Goal: Task Accomplishment & Management: Manage account settings

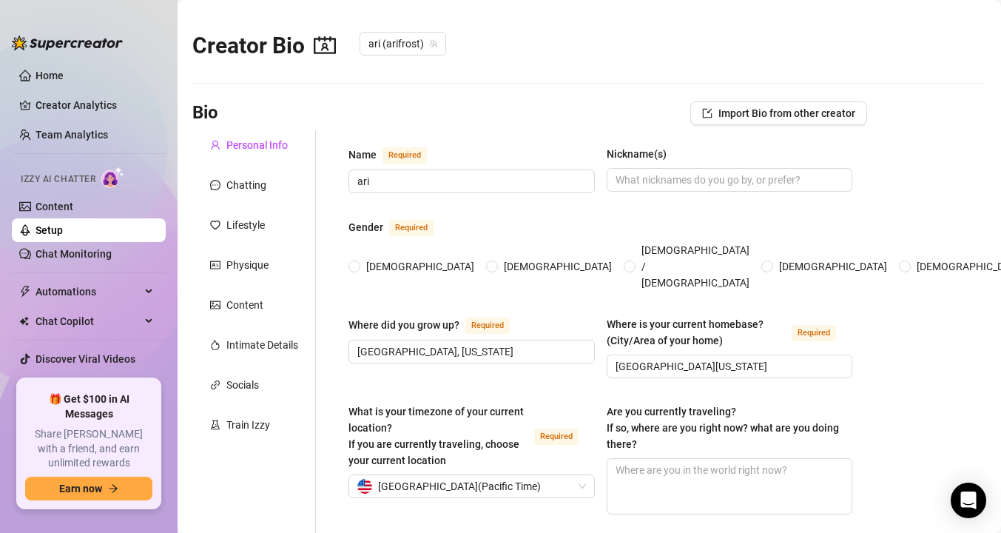
type input "ari"
type input "[GEOGRAPHIC_DATA], [US_STATE]"
type input "[GEOGRAPHIC_DATA][US_STATE]"
type input "[DEMOGRAPHIC_DATA]"
type input "single"
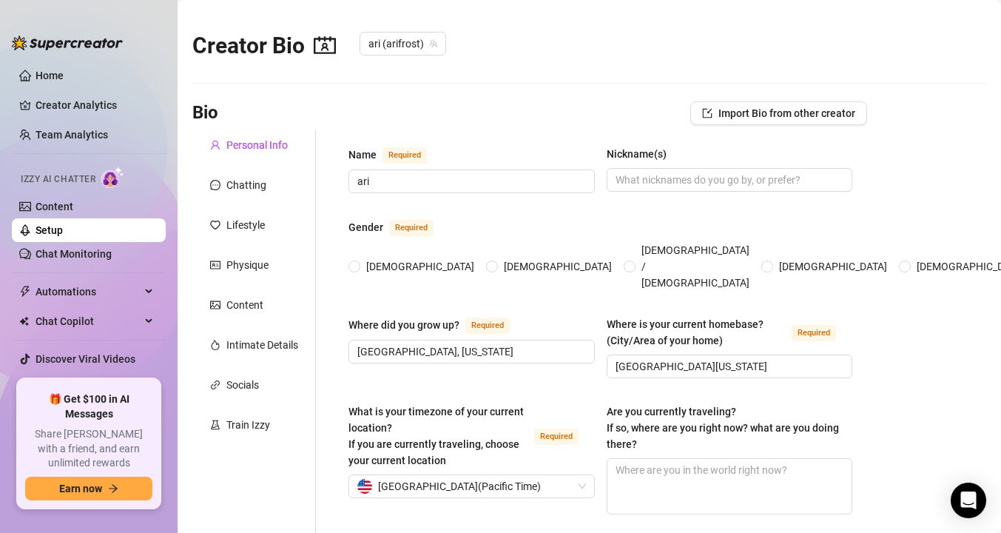
type input "1"
type input "i have a dog named sniff"
type input "i'm currently a college freshman"
type input "student, worked at target"
type input "i go to college studying physics"
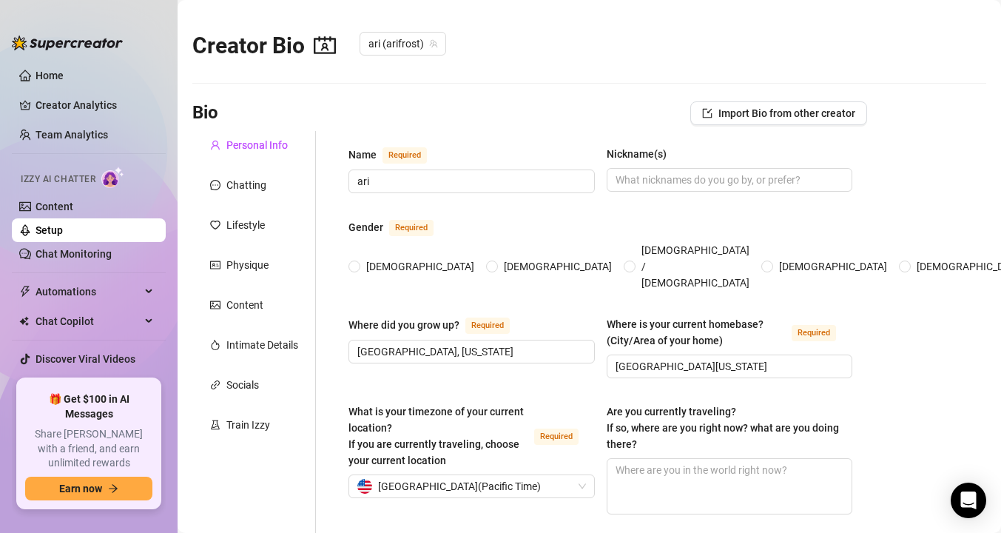
type textarea "my goals are to become a scientist with a Ph.D. in physics, and to have a big f…"
type textarea "one time i ordered a cardboard cutout of [PERSON_NAME] to my bestie's house wit…"
type textarea "i love to read, i'm amazing at painting, i like singing and playing different i…"
type textarea "i've been on the app since [DATE] this year, i'm super new to onlyfans"
radio input "true"
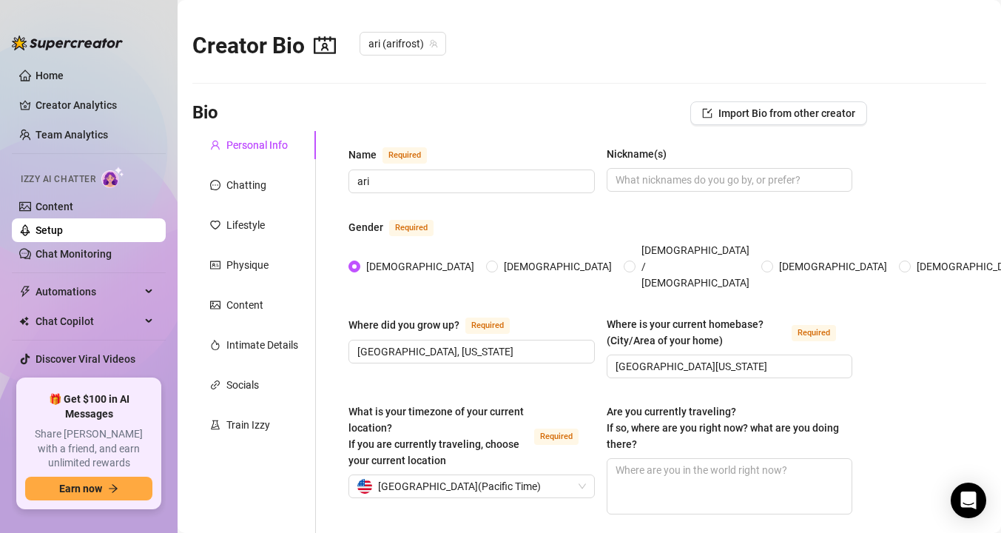
type input "[DATE]"
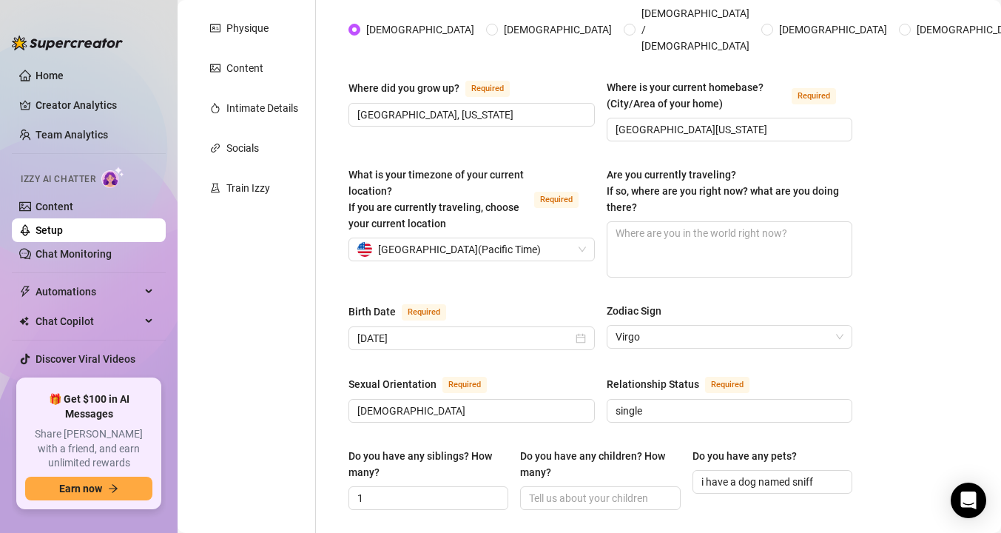
scroll to position [178, 0]
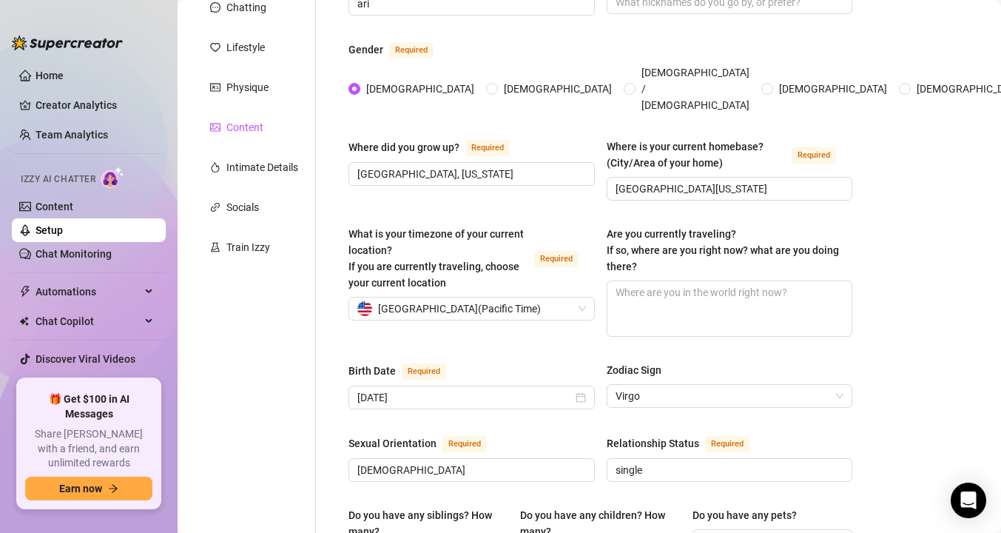
click at [229, 123] on div "Content" at bounding box center [244, 127] width 37 height 16
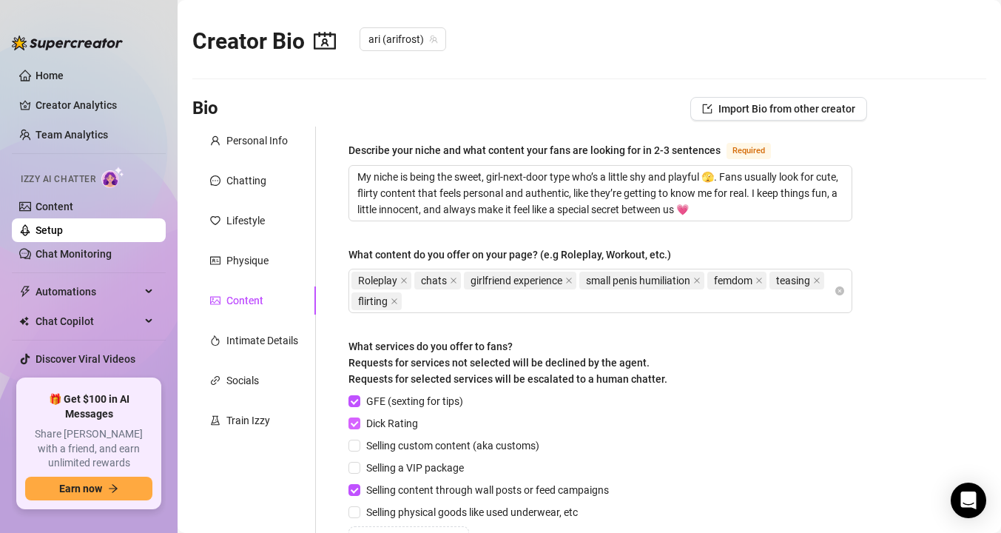
scroll to position [0, 0]
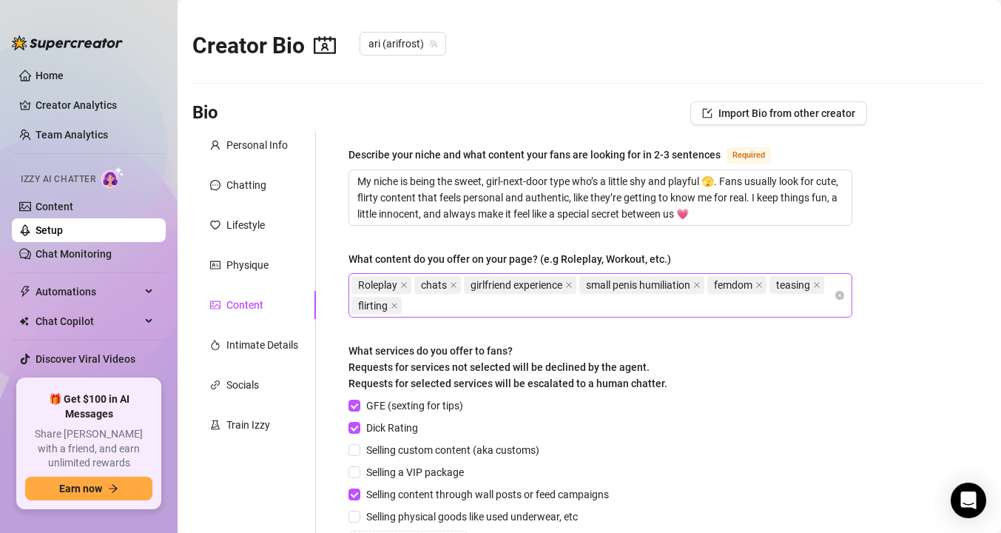
click at [522, 303] on div "Roleplay chats girlfriend experience small penis humiliation femdom teasing fli…" at bounding box center [592, 294] width 482 height 41
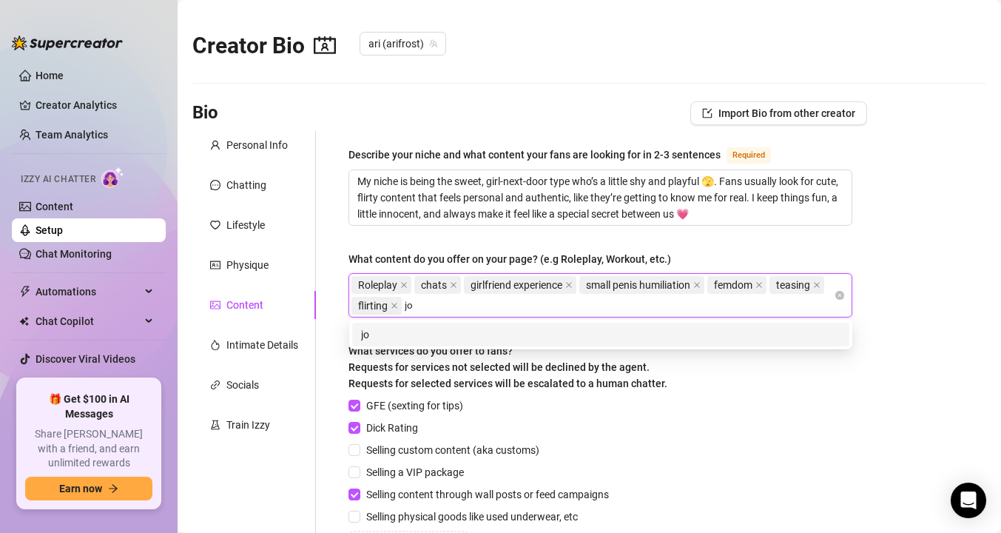
type input "joi"
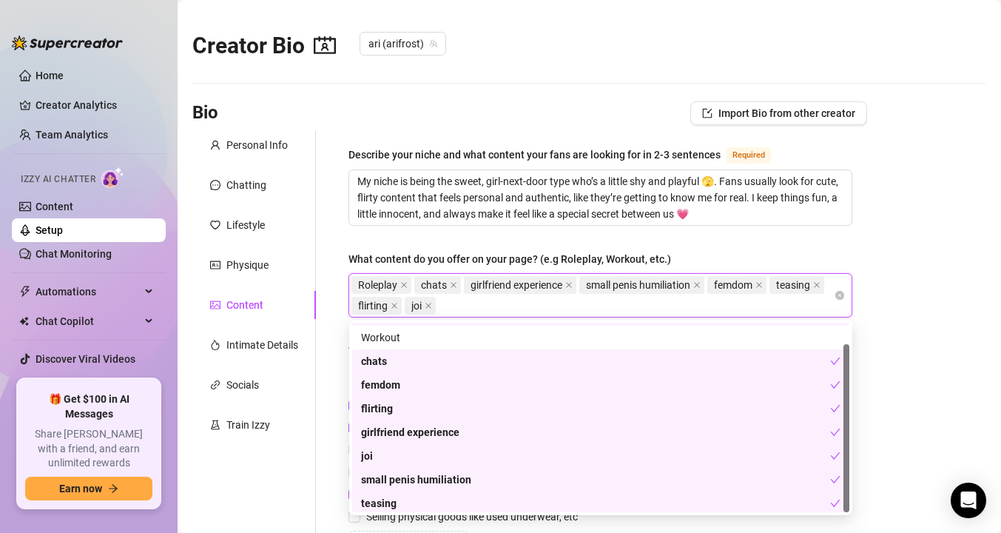
scroll to position [24, 0]
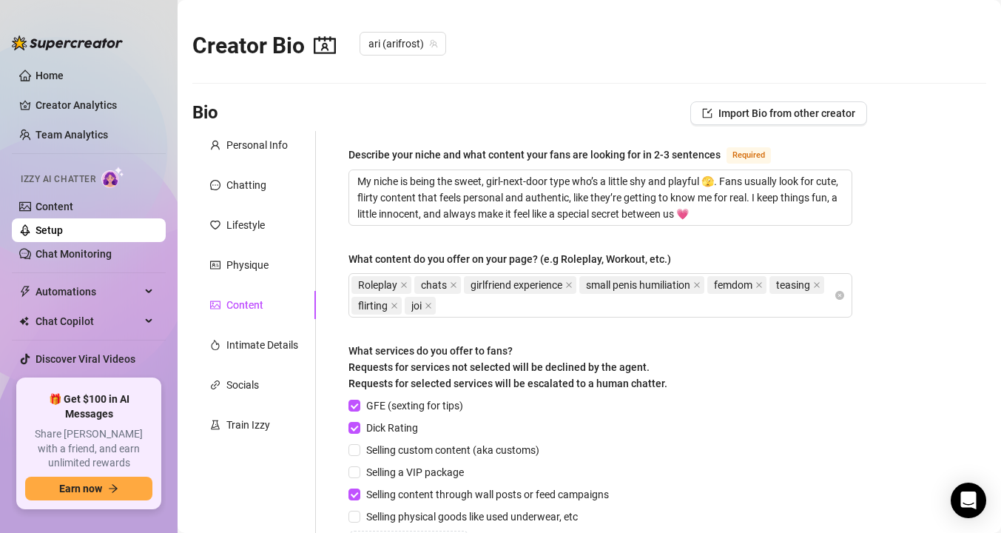
click at [309, 490] on div "Personal Info Chatting Lifestyle Physique Content Intimate Details Socials Trai…" at bounding box center [254, 392] width 124 height 522
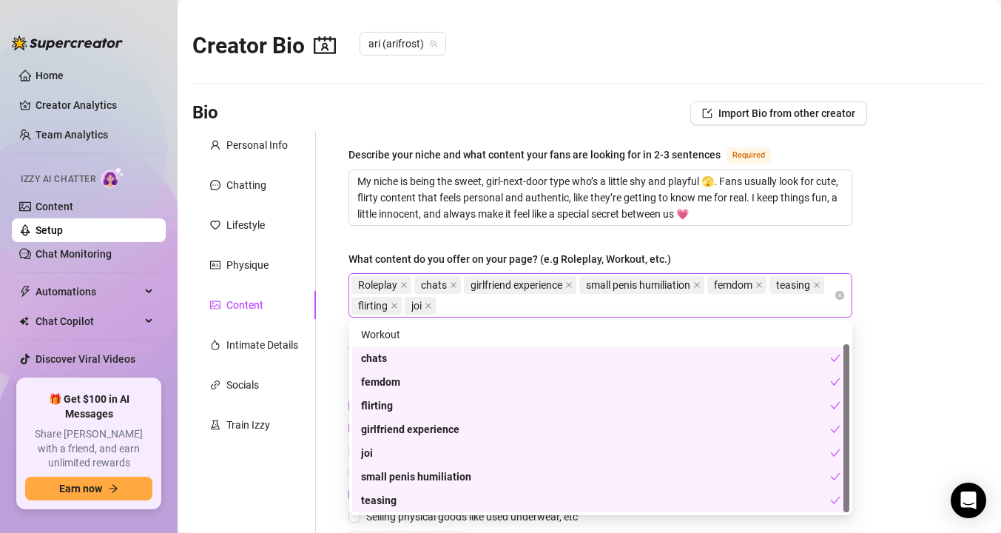
click at [463, 303] on div "Roleplay chats girlfriend experience small penis humiliation femdom teasing fli…" at bounding box center [592, 294] width 482 height 41
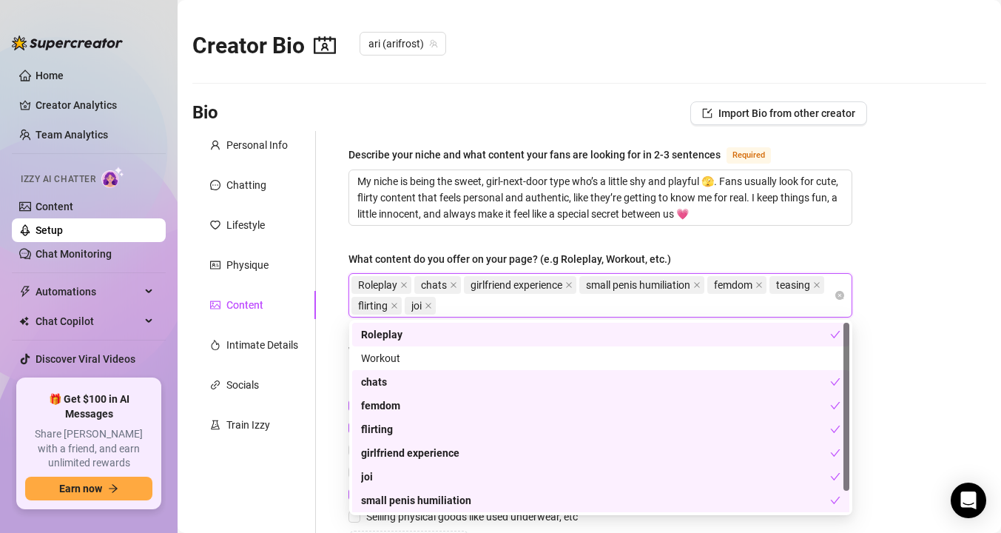
click at [317, 447] on div "Describe your niche and what content your fans are looking for in 2-3 sentences…" at bounding box center [591, 392] width 551 height 522
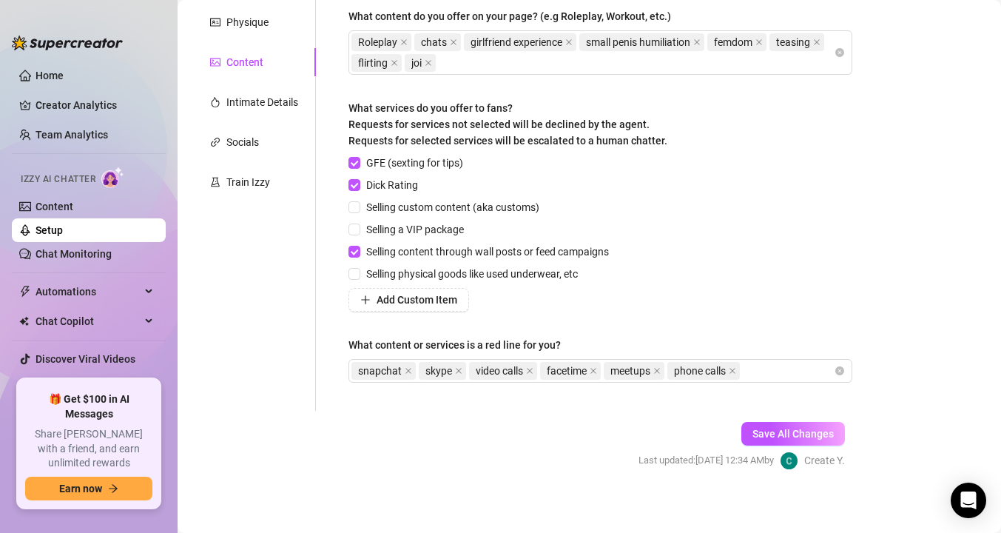
scroll to position [249, 0]
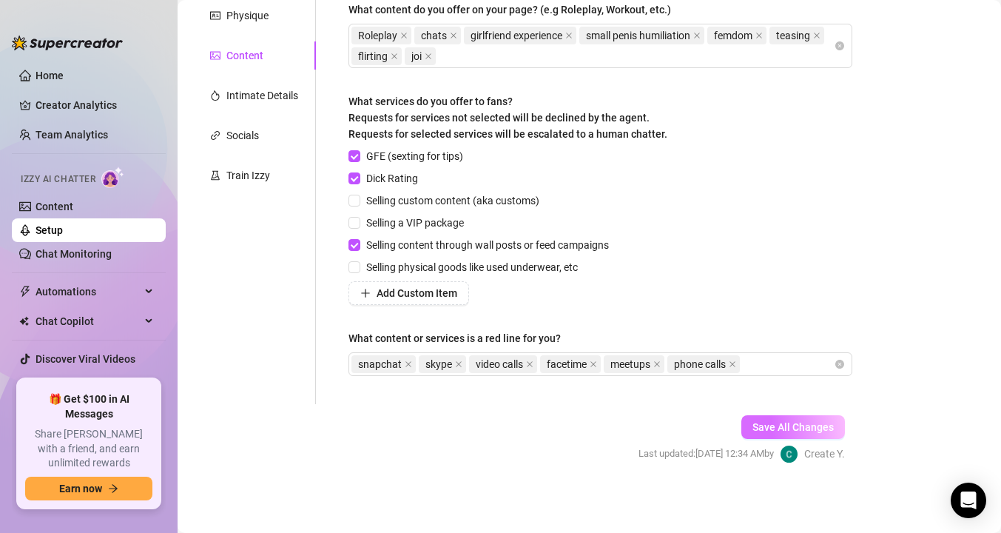
click at [781, 423] on span "Save All Changes" at bounding box center [792, 427] width 81 height 12
click at [814, 425] on span "Save All Changes" at bounding box center [792, 427] width 81 height 12
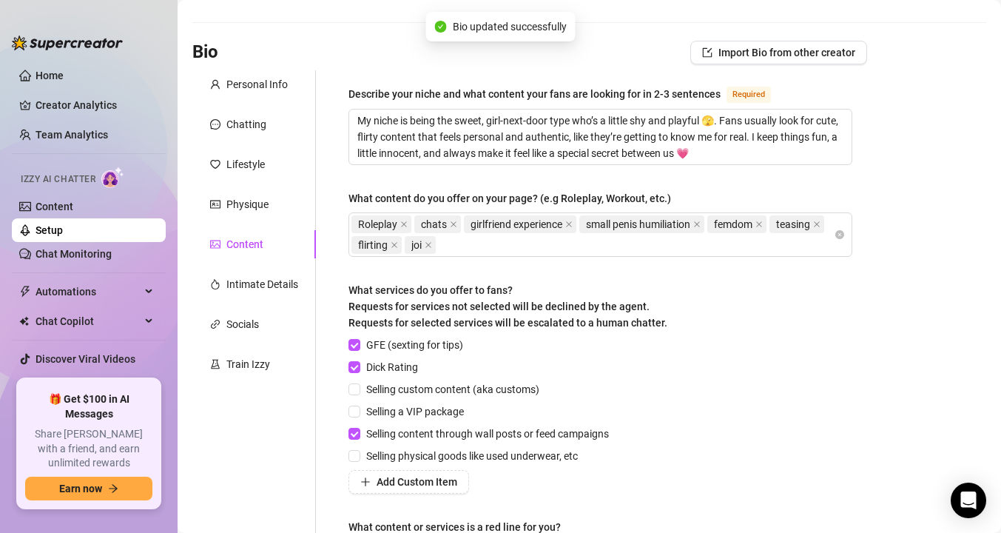
scroll to position [41, 0]
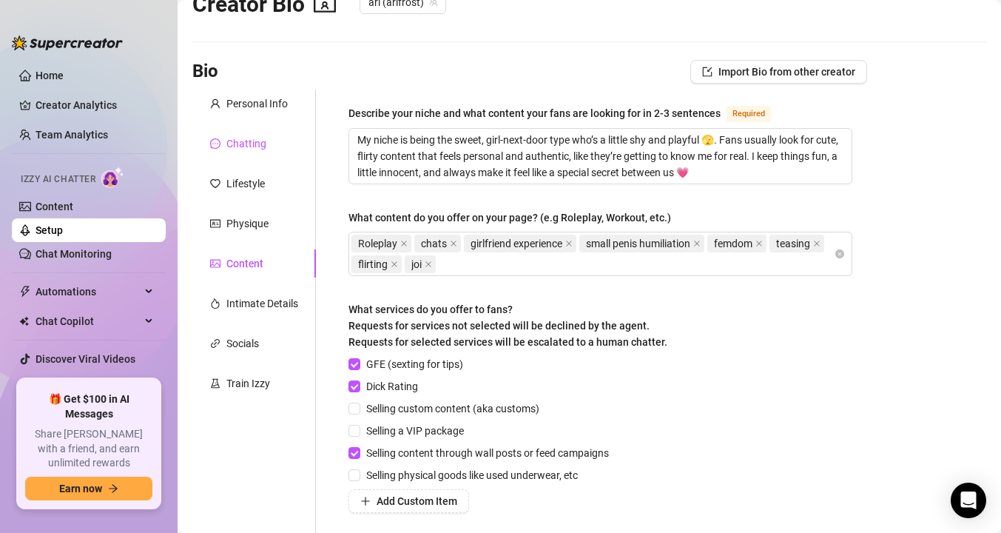
click at [225, 146] on div "Chatting" at bounding box center [238, 143] width 56 height 16
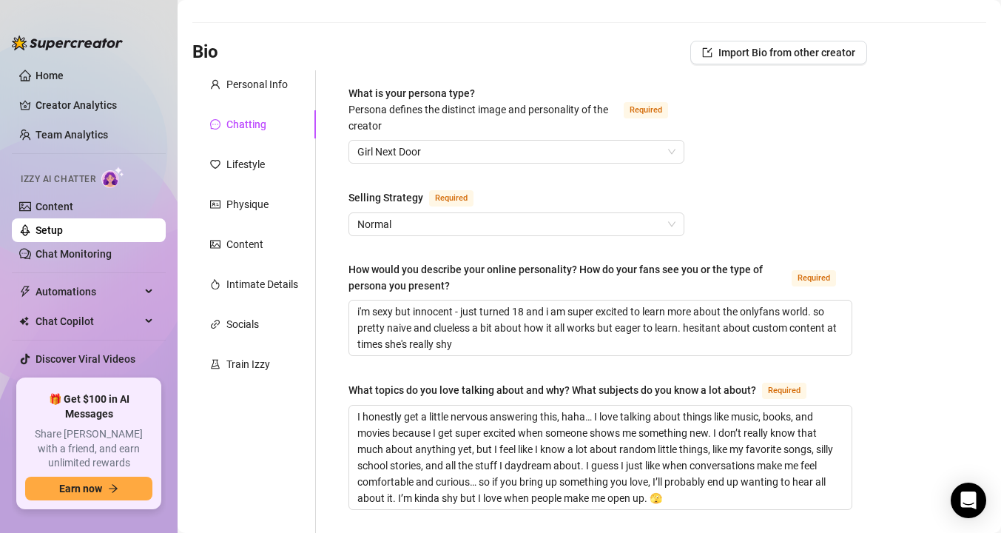
scroll to position [65, 0]
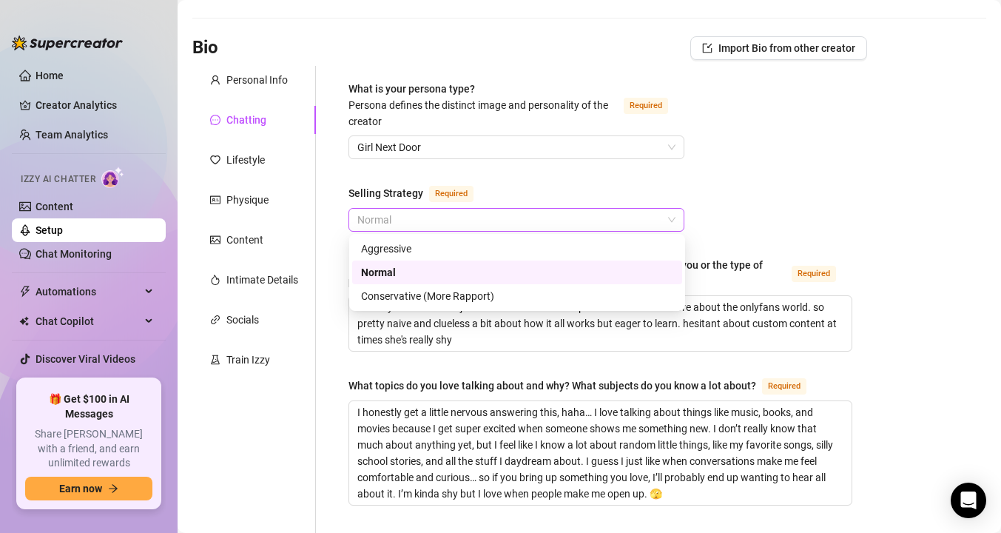
click at [373, 215] on span "Normal" at bounding box center [516, 220] width 318 height 22
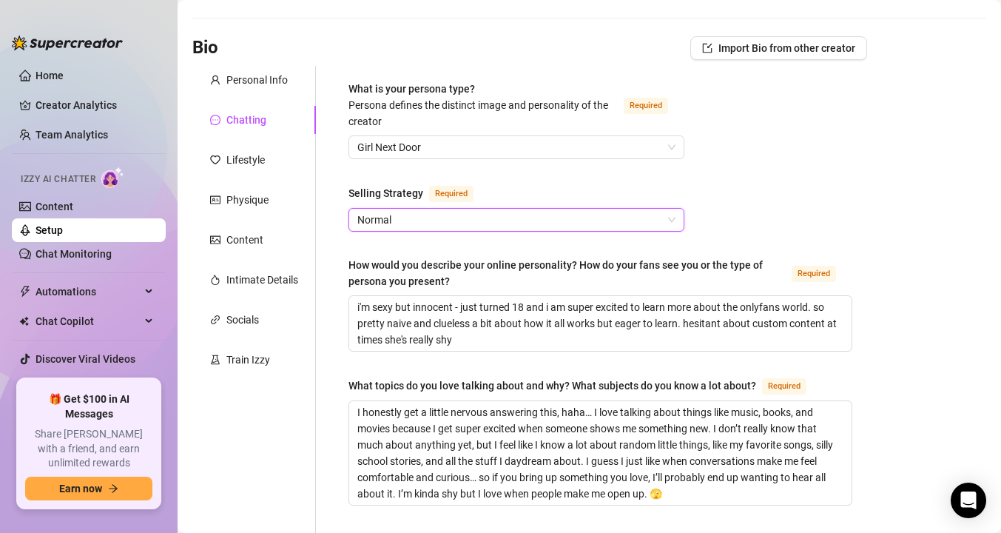
click at [373, 215] on span "Normal" at bounding box center [516, 220] width 318 height 22
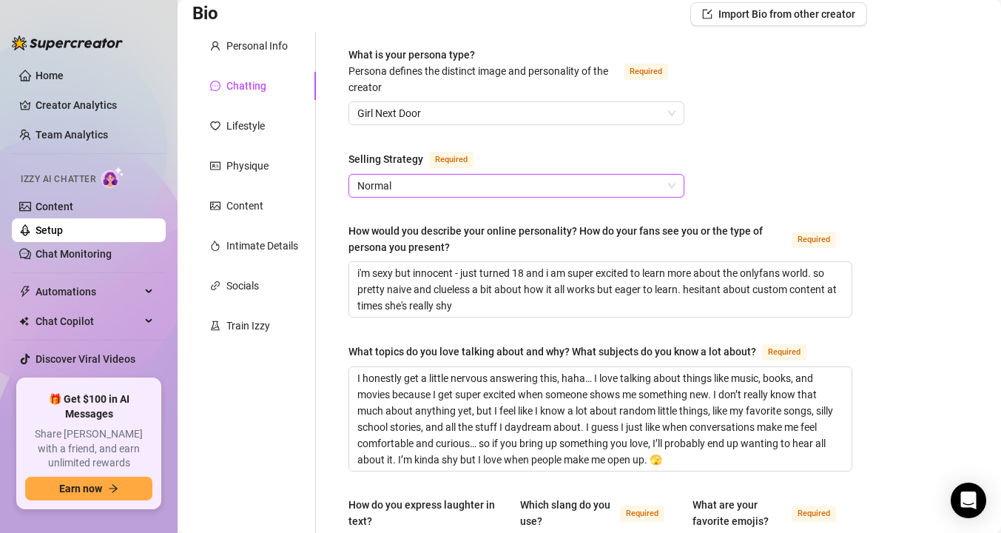
scroll to position [98, 0]
click at [260, 135] on div "Lifestyle" at bounding box center [254, 126] width 124 height 28
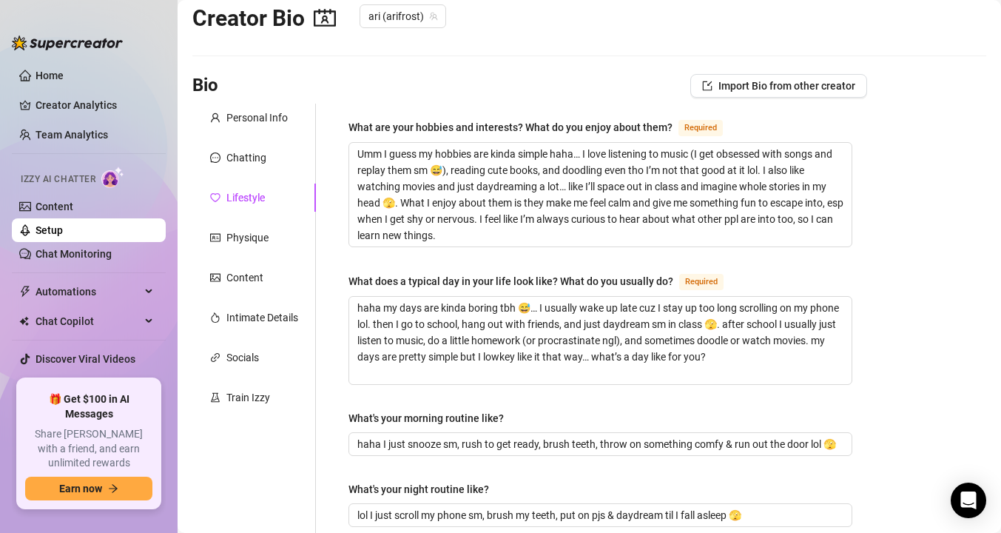
scroll to position [0, 0]
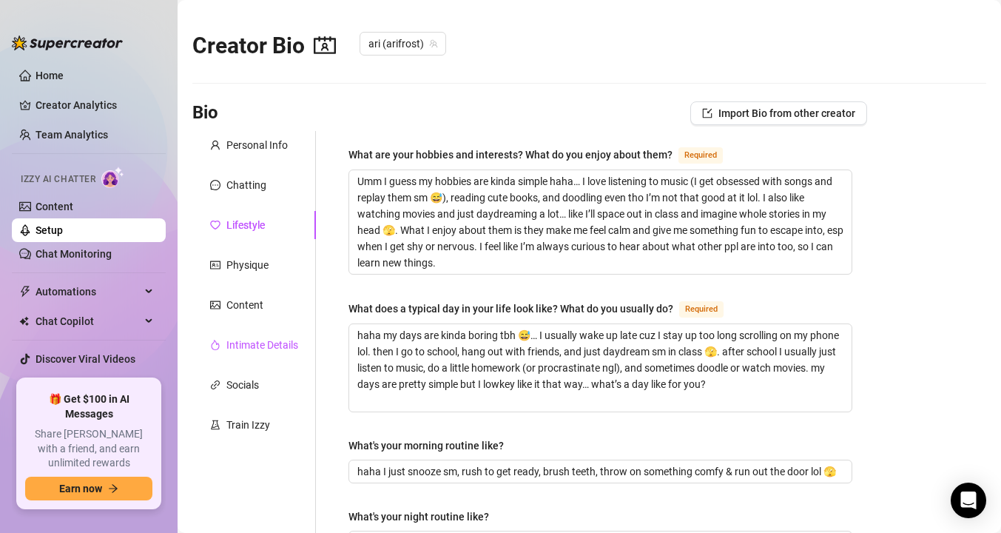
click at [253, 351] on div "Intimate Details" at bounding box center [262, 345] width 72 height 16
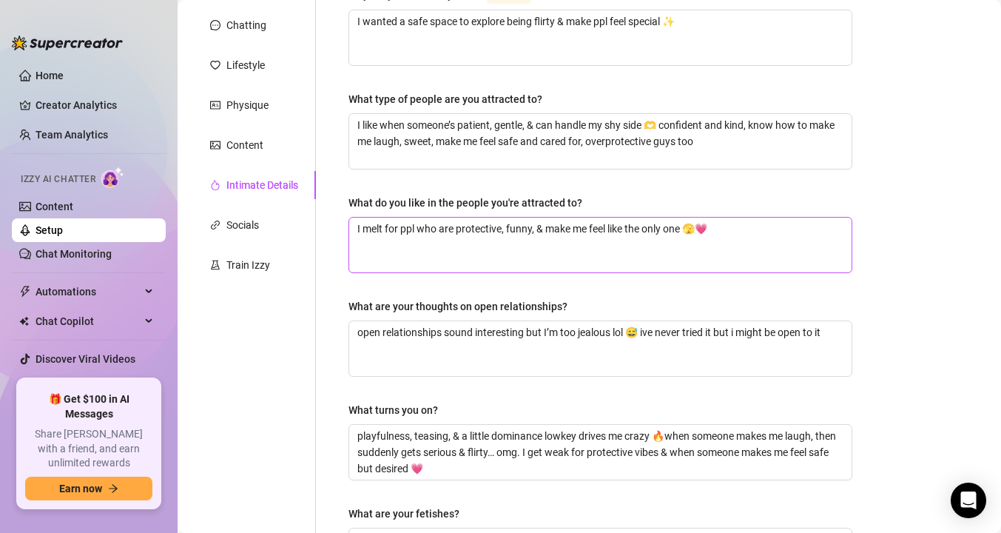
scroll to position [50, 0]
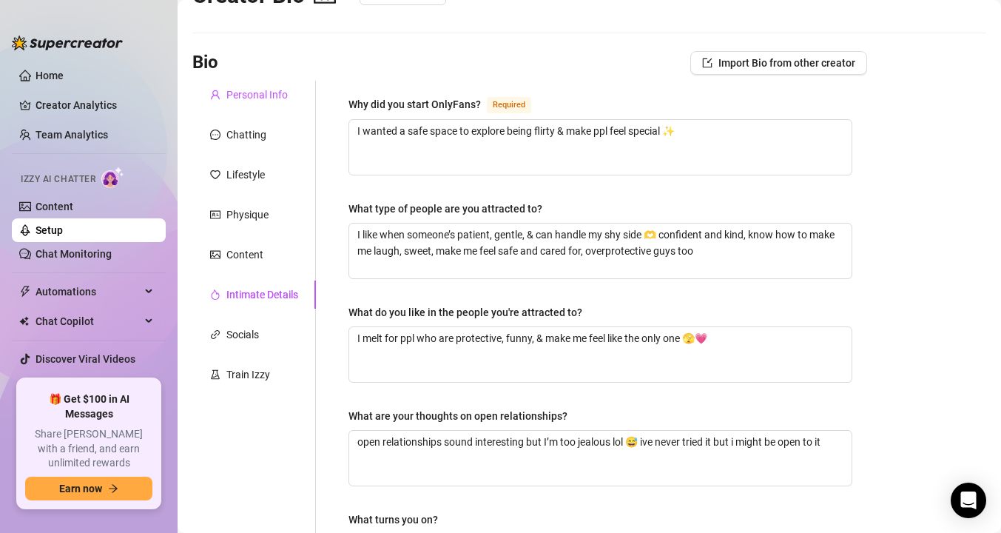
click at [247, 95] on div "Personal Info" at bounding box center [256, 95] width 61 height 16
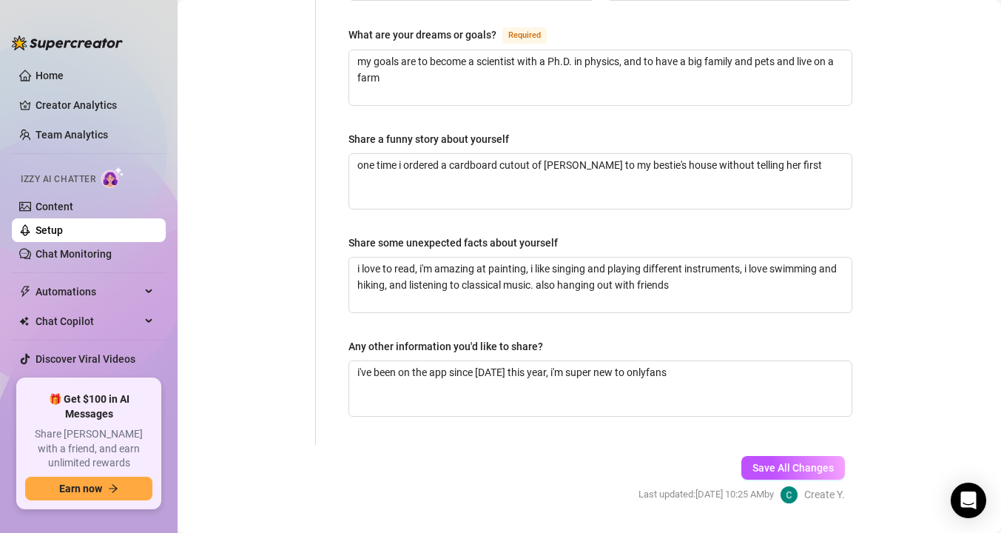
scroll to position [988, 0]
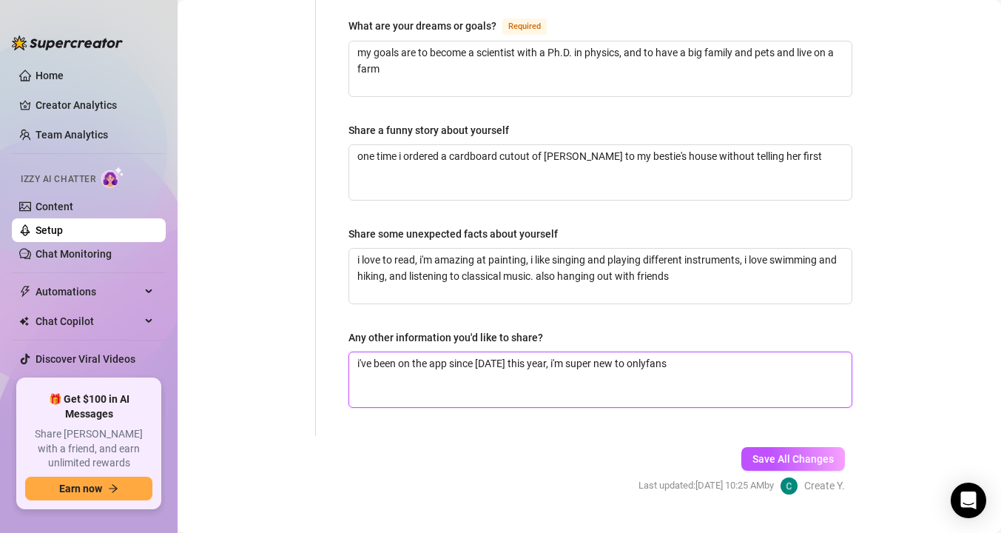
click at [717, 354] on textarea "i've been on the app since [DATE] this year, i'm super new to onlyfans" at bounding box center [600, 379] width 502 height 55
type textarea "i've been on the app since [DATE] this year, i'm super new to onlyfans"
type textarea "i've been on the app since [DATE] this year, i'm super new to onlyfans a"
type textarea "i've been on the app since [DATE] this year, i'm super new to onlyfans an"
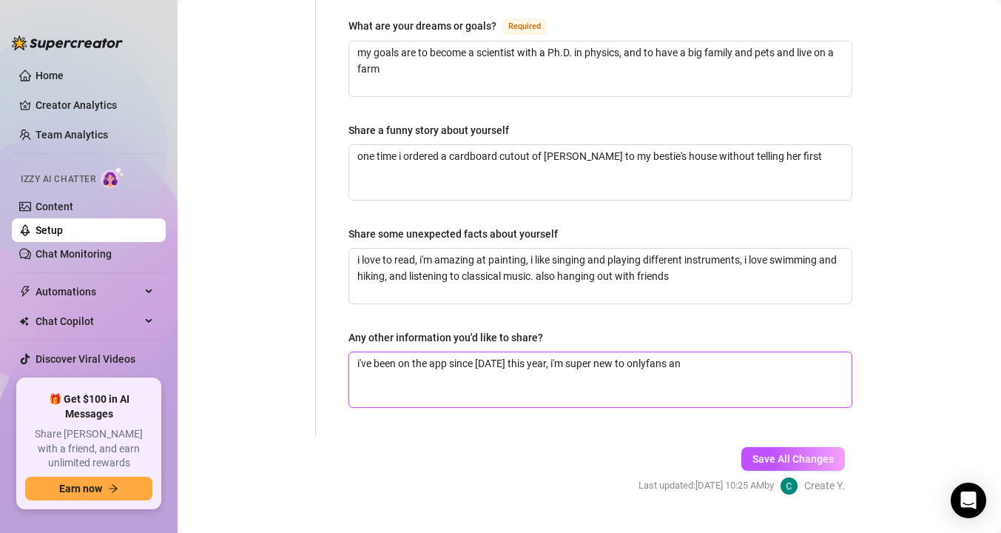
type textarea "i've been on the app since [DATE] this year, i'm super new to onlyfans an"
type textarea "i've been on the app since [DATE] this year, i'm super new to onlyfans and"
type textarea "i've been on the app since [DATE] this year, i'm super new to onlyfans and m"
type textarea "i've been on the app since [DATE] this year, i'm super new to onlyfans and ma"
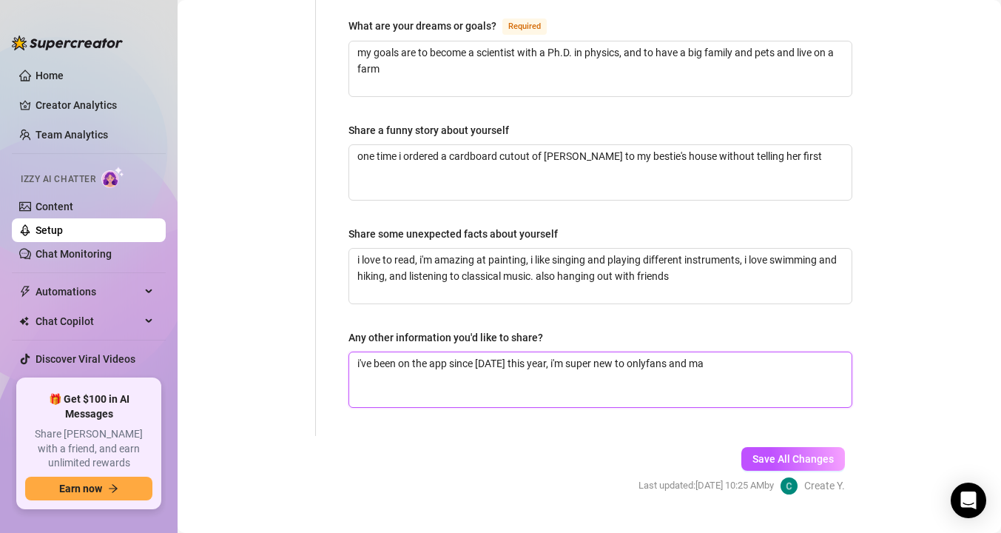
type textarea "i've been on the app since [DATE] this year, i'm super new to onlyfans and mad"
type textarea "i've been on the app since [DATE] this year, i'm super new to onlyfans and made"
type textarea "i've been on the app since [DATE] this year, i'm super new to onlyfans and made…"
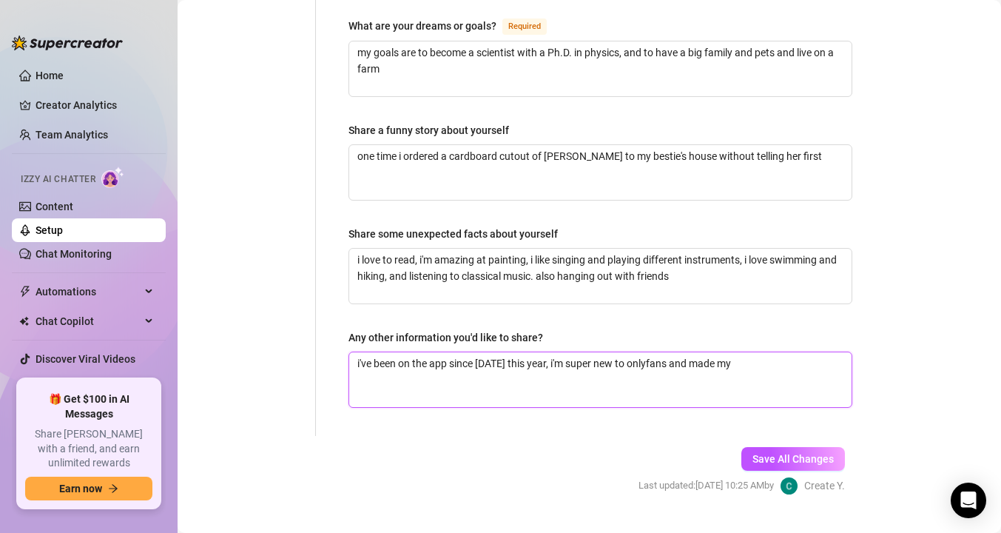
type textarea "i've been on the app since [DATE] this year, i'm super new to onlyfans and made…"
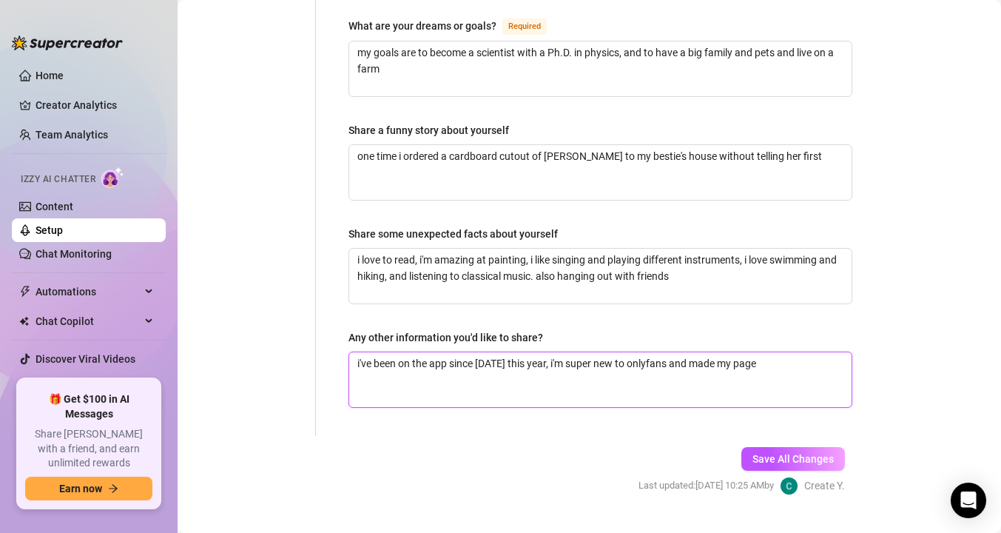
type textarea "i've been on the app since [DATE] this year, i'm super new to onlyfans and made…"
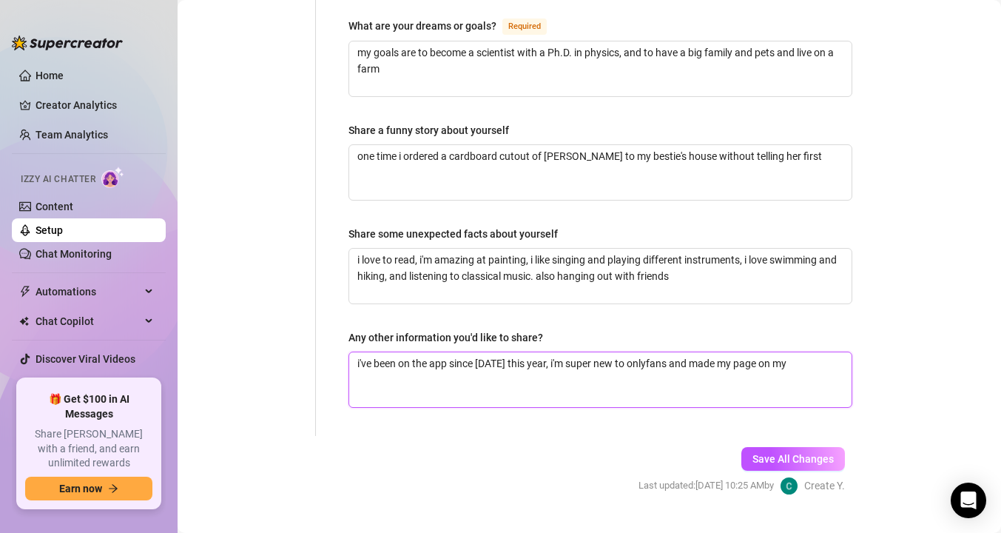
type textarea "i've been on the app since [DATE] this year, i'm super new to onlyfans and made…"
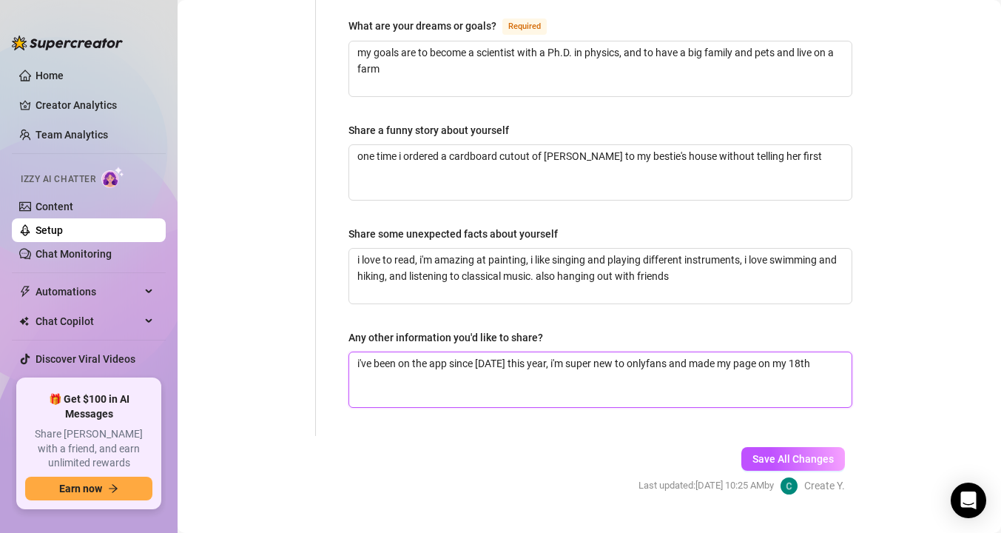
type textarea "i've been on the app since [DATE] this year, i'm super new to onlyfans and made…"
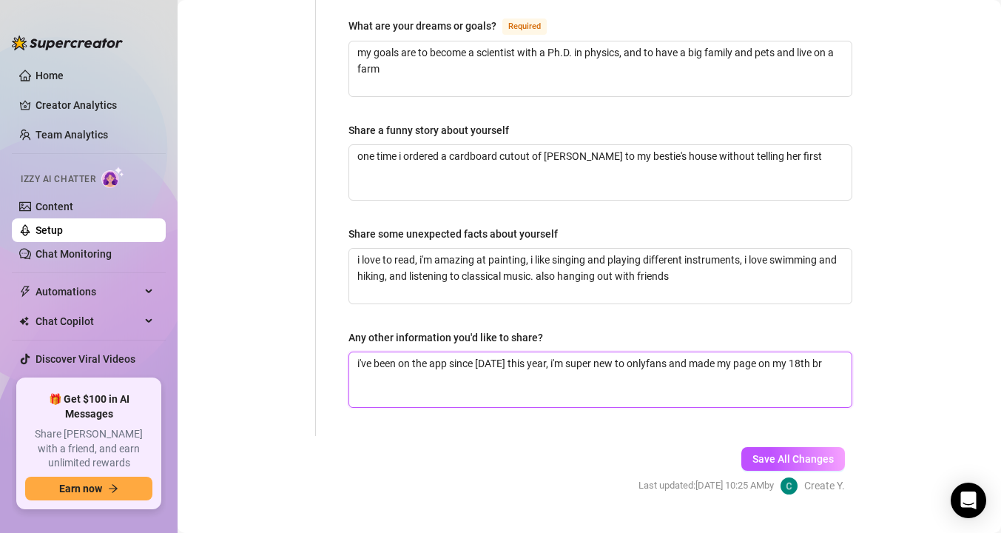
type textarea "i've been on the app since [DATE] this year, i'm super new to onlyfans and made…"
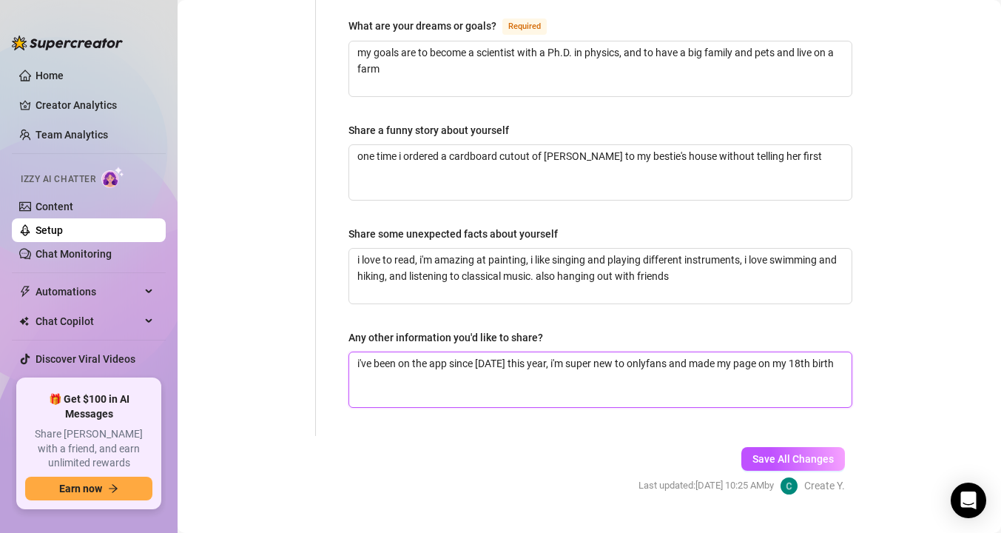
type textarea "i've been on the app since [DATE] this year, i'm super new to onlyfans and made…"
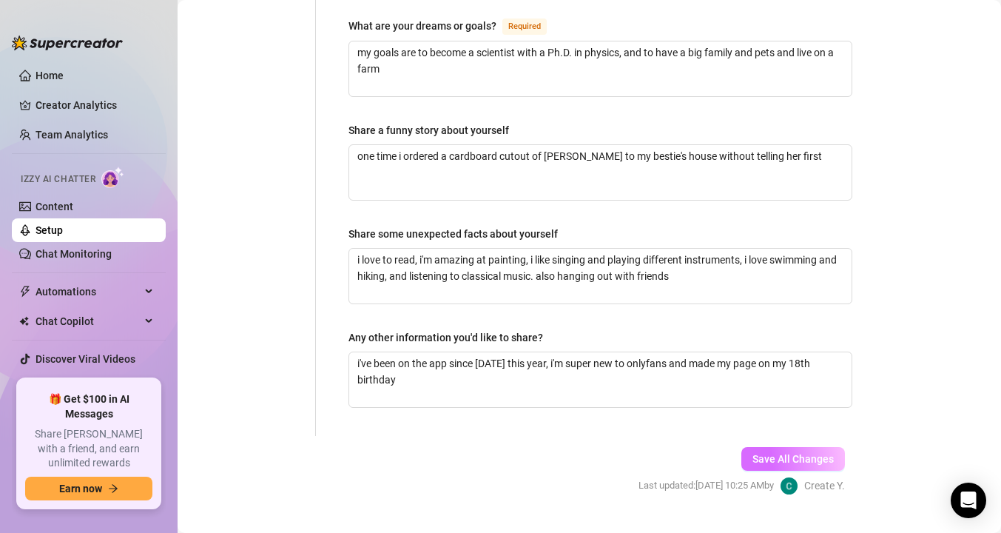
click at [774, 453] on span "Save All Changes" at bounding box center [792, 459] width 81 height 12
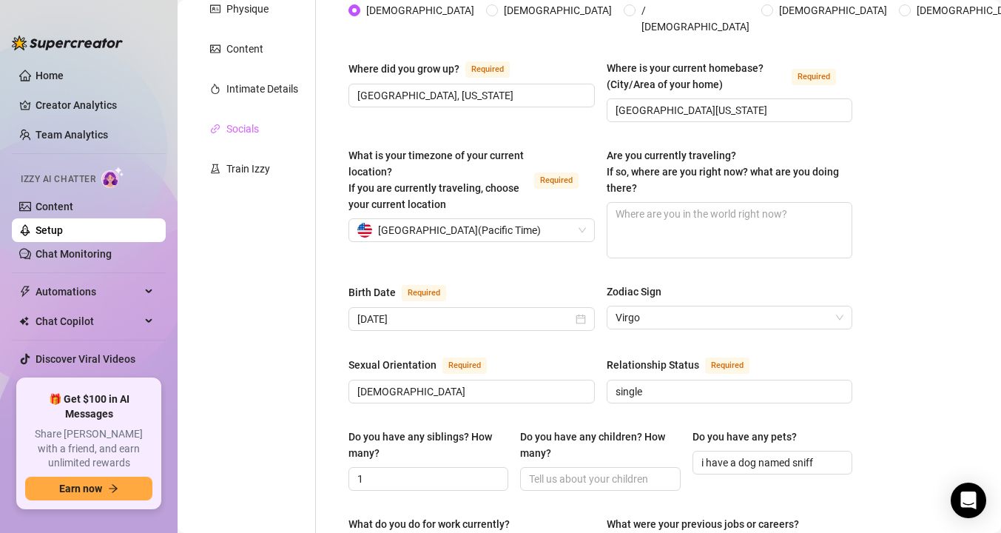
scroll to position [130, 0]
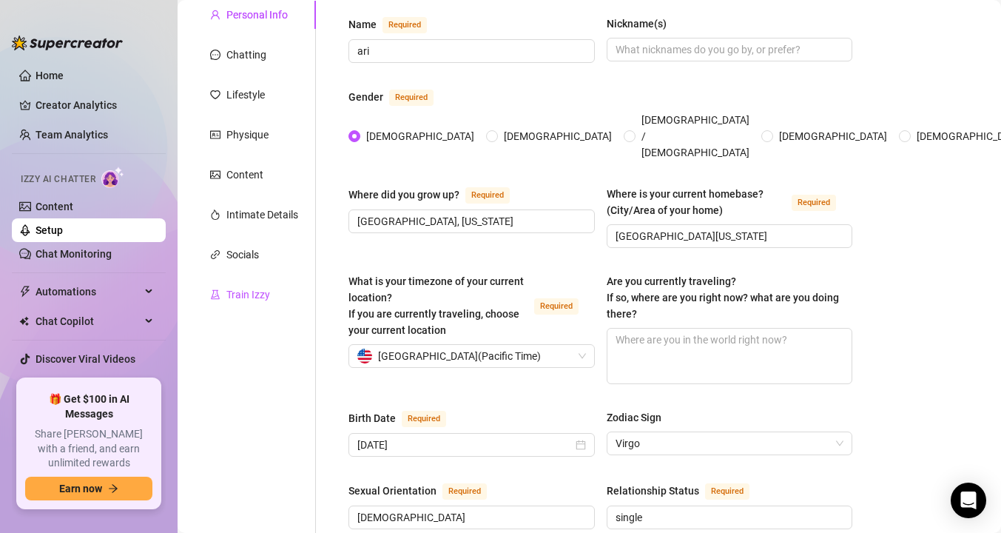
click at [261, 288] on div "Train Izzy" at bounding box center [248, 294] width 44 height 16
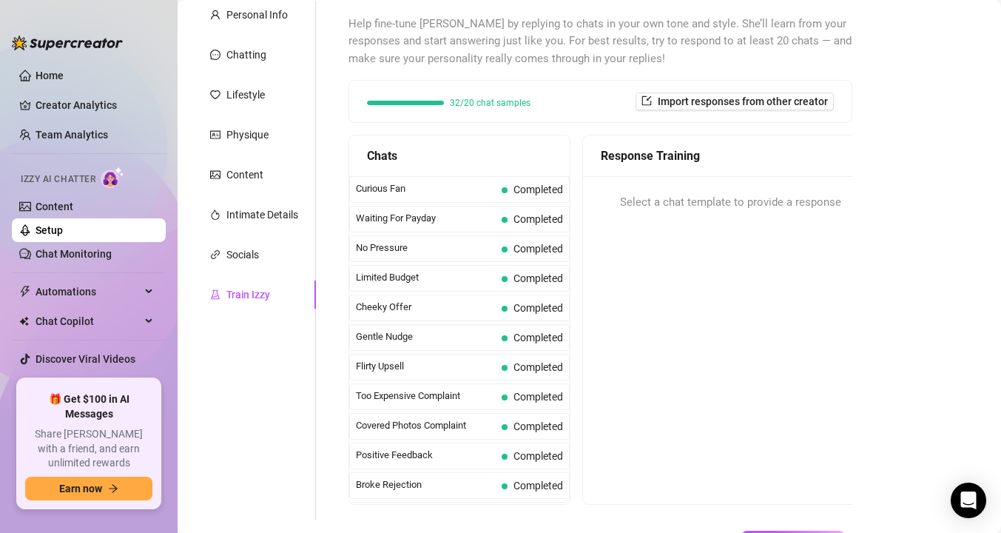
click at [261, 288] on div "Train Izzy" at bounding box center [248, 294] width 44 height 16
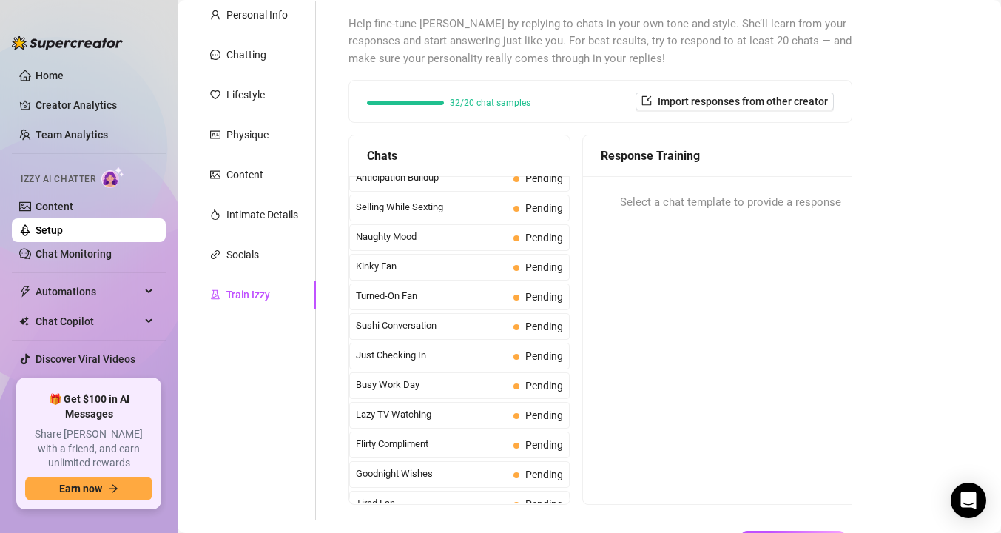
scroll to position [811, 0]
click at [386, 470] on span "Goodnight Wishes" at bounding box center [432, 472] width 152 height 15
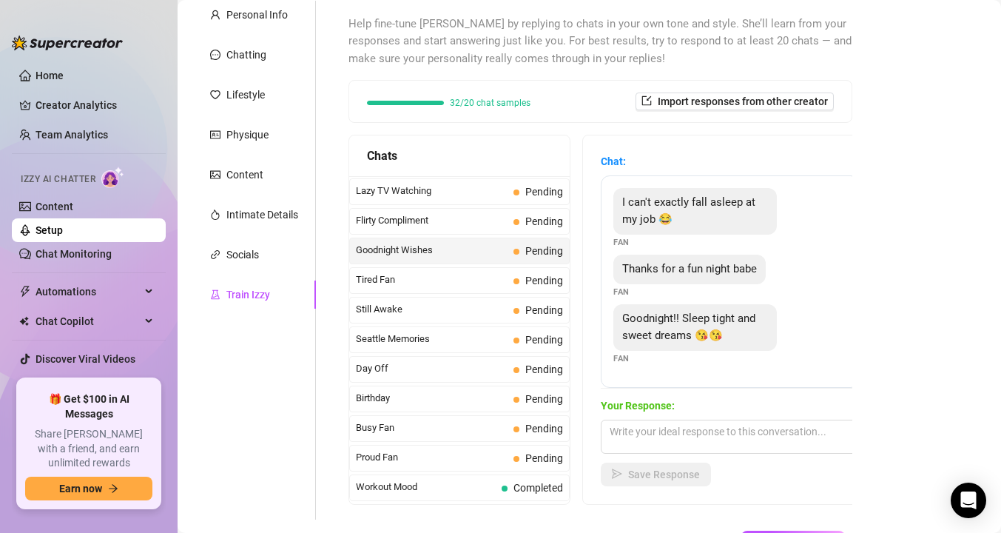
scroll to position [1034, 0]
click at [702, 437] on textarea at bounding box center [730, 436] width 259 height 34
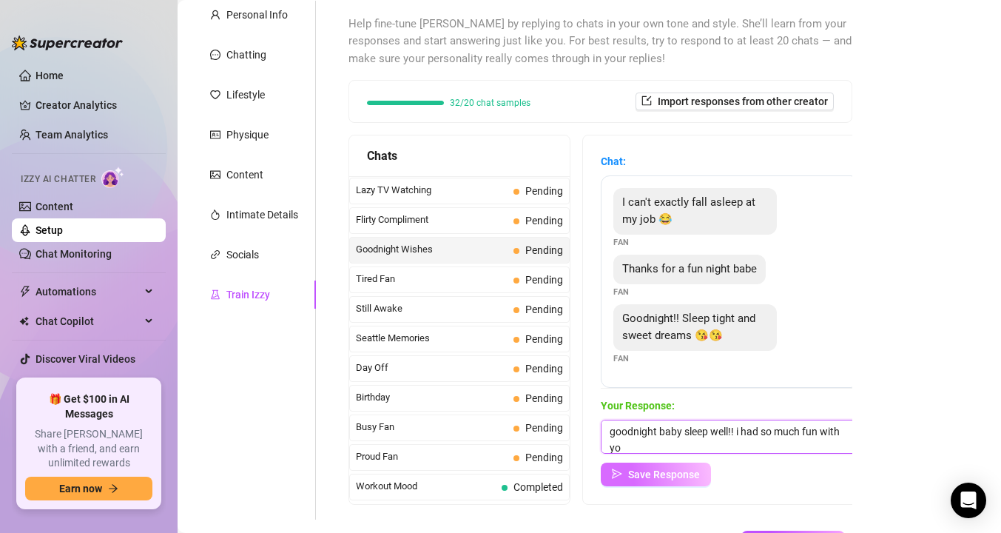
scroll to position [1, 0]
type textarea "goodnight baby sleep well!! i had so much fun with you :)"
click at [661, 473] on span "Save Response" at bounding box center [664, 474] width 72 height 12
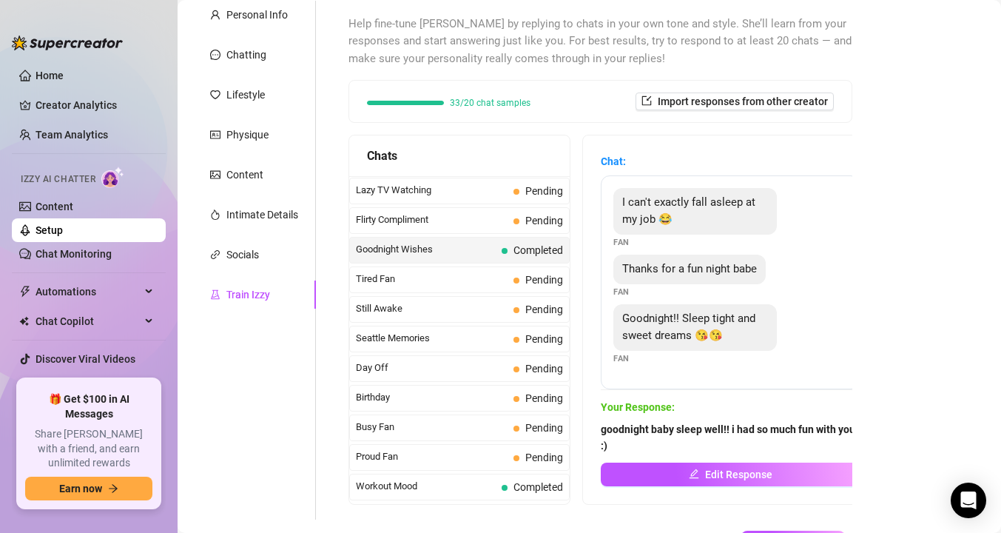
scroll to position [19, 0]
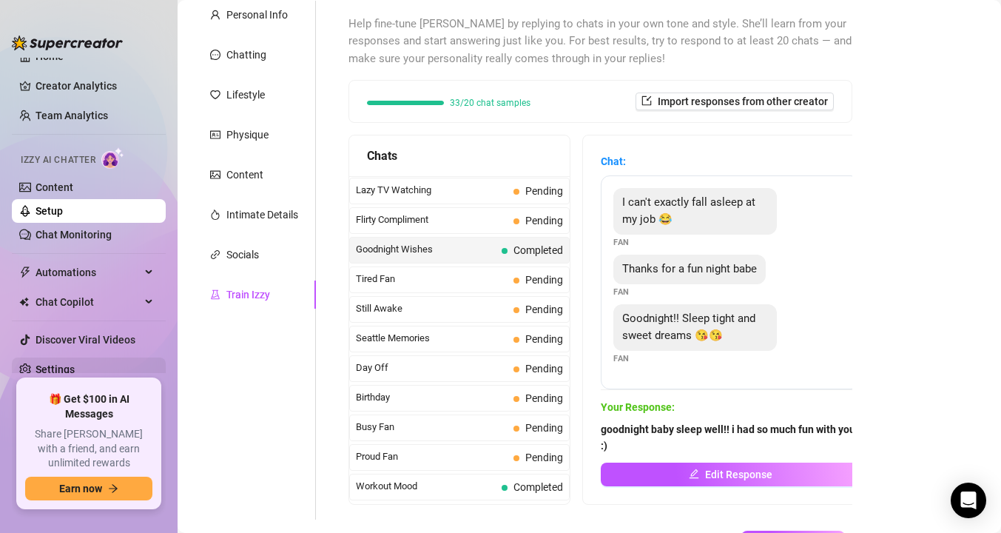
click at [75, 369] on link "Settings" at bounding box center [55, 369] width 39 height 12
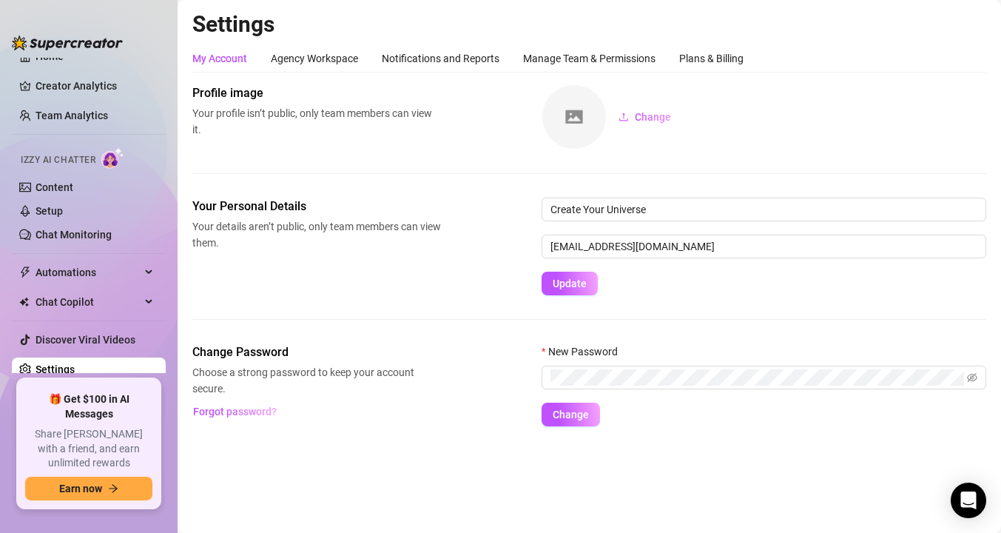
scroll to position [19, 0]
click at [720, 69] on div "Plans & Billing" at bounding box center [711, 58] width 64 height 28
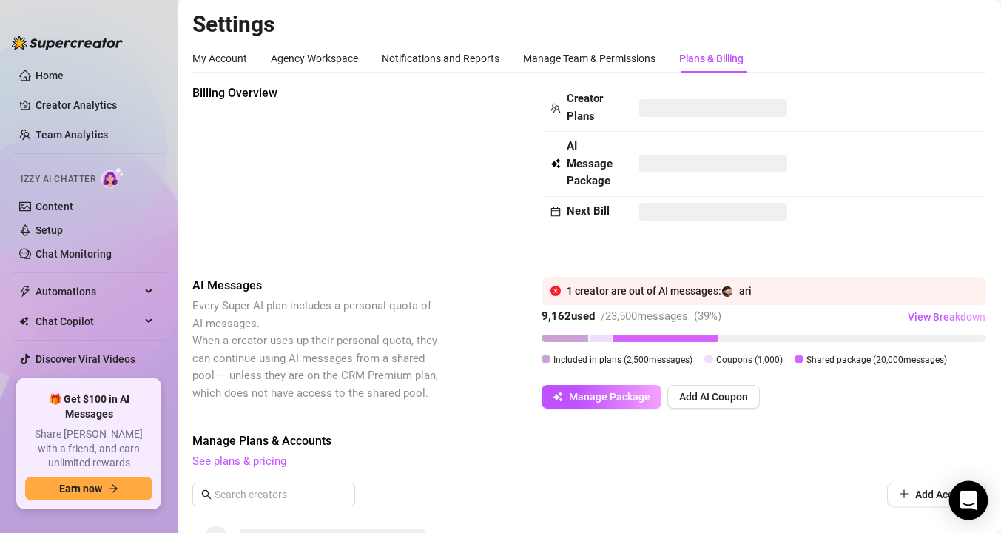
click at [970, 501] on icon "Open Intercom Messenger" at bounding box center [967, 499] width 17 height 19
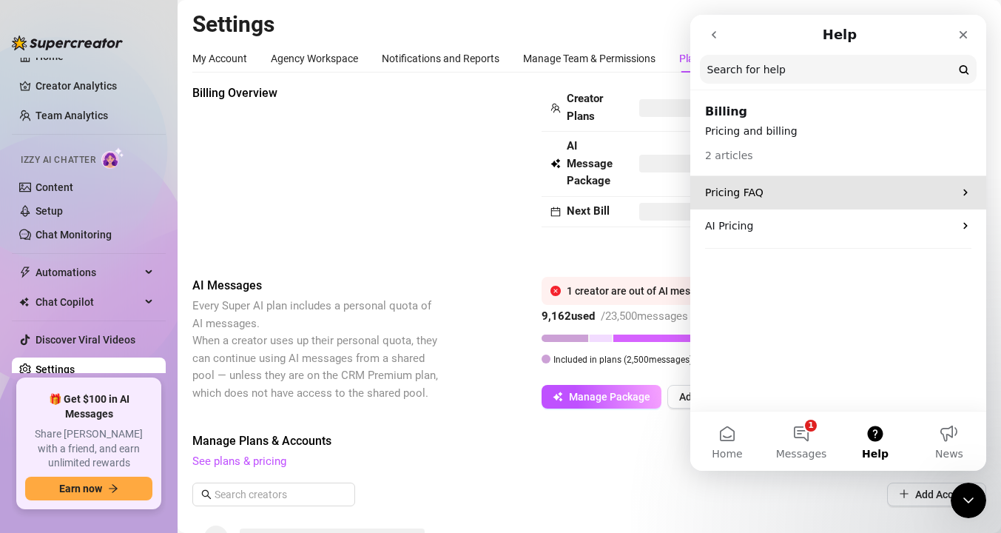
click at [774, 196] on p "Pricing FAQ" at bounding box center [829, 193] width 249 height 16
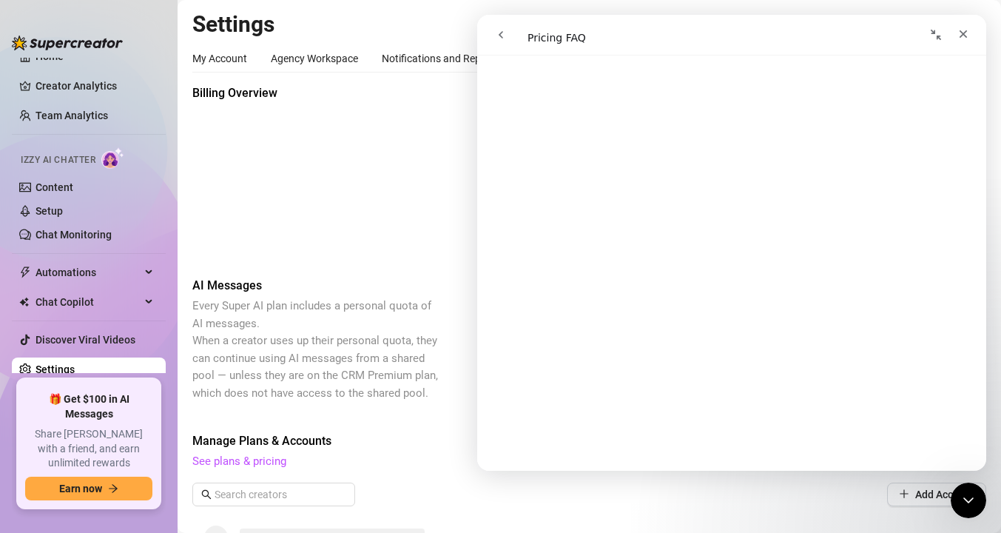
scroll to position [1635, 0]
click at [411, 285] on span "AI Messages" at bounding box center [316, 286] width 249 height 18
click at [958, 32] on icon "Close" at bounding box center [963, 34] width 12 height 12
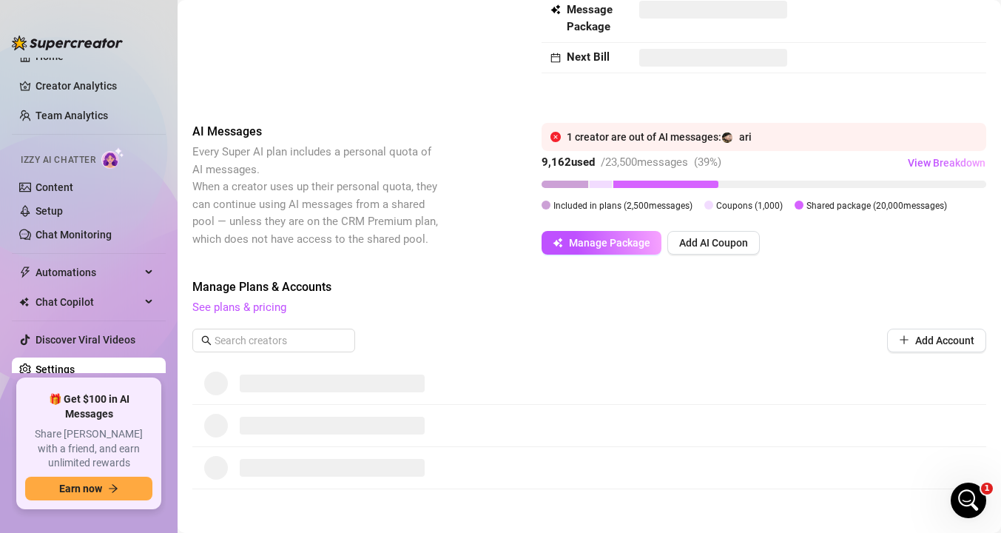
scroll to position [169, 0]
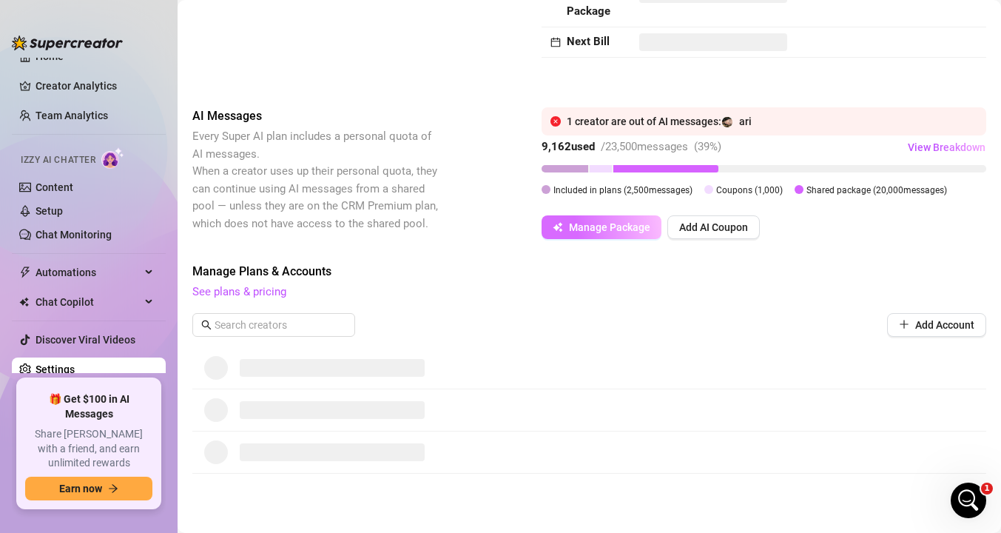
click at [558, 222] on icon "button" at bounding box center [558, 227] width 10 height 10
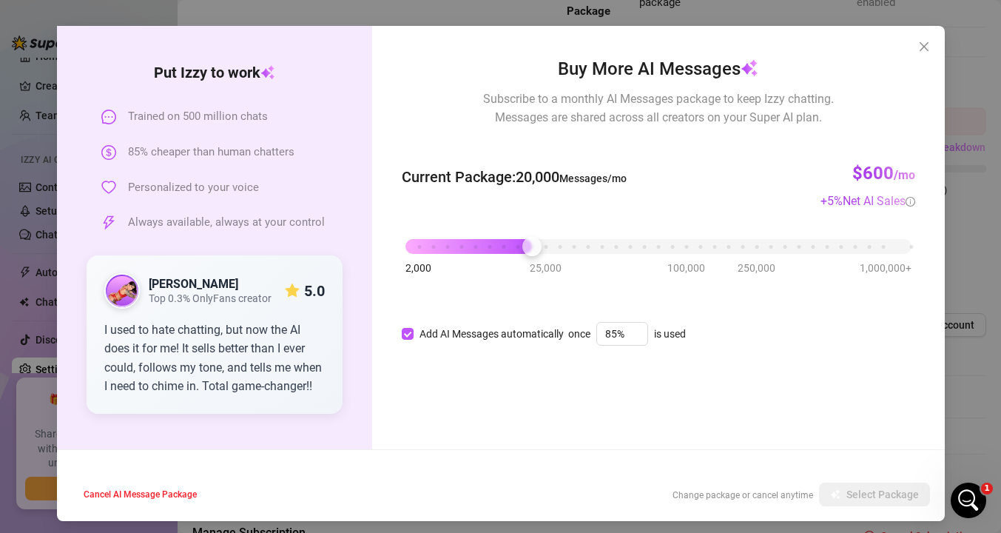
scroll to position [54, 0]
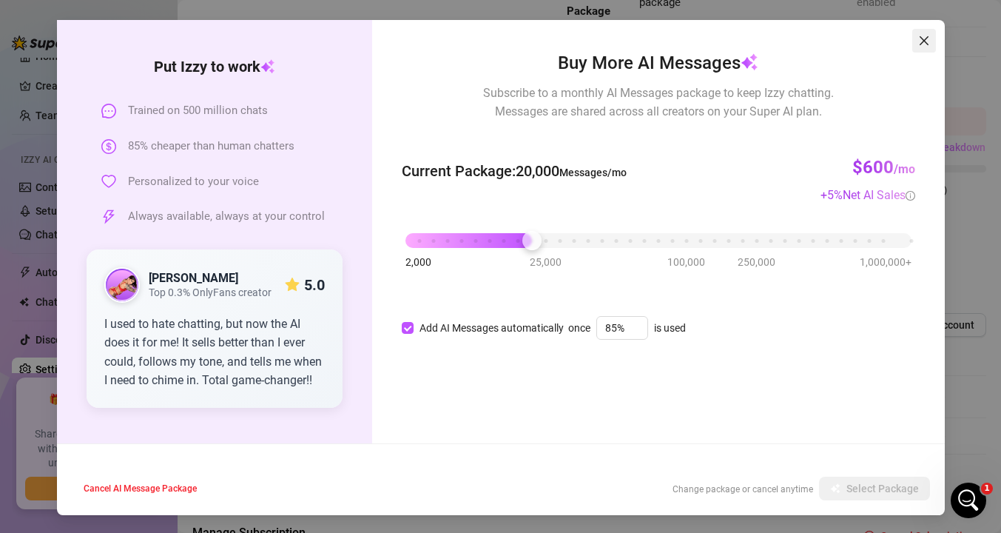
click at [916, 39] on span "Close" at bounding box center [924, 41] width 24 height 12
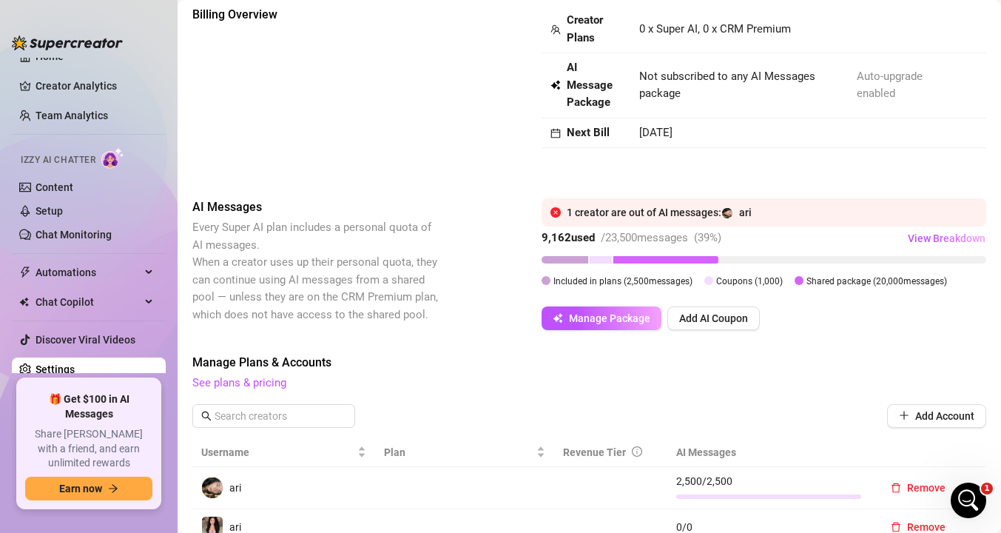
scroll to position [70, 0]
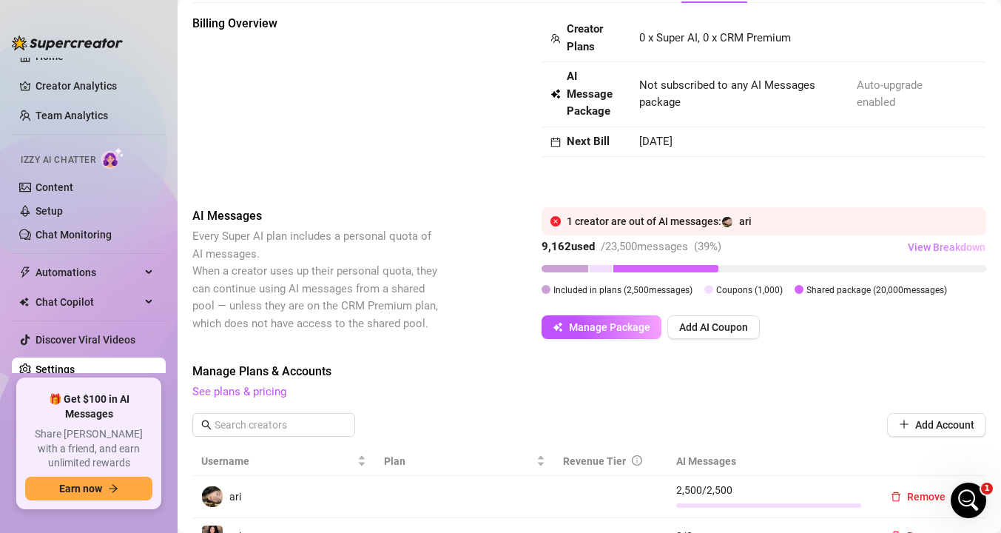
click at [939, 246] on span "View Breakdown" at bounding box center [947, 247] width 78 height 12
click at [416, 183] on div "Billing Overview Creator Plans 0 x Super AI, 0 x CRM Premium AI Message Package…" at bounding box center [589, 346] width 794 height 662
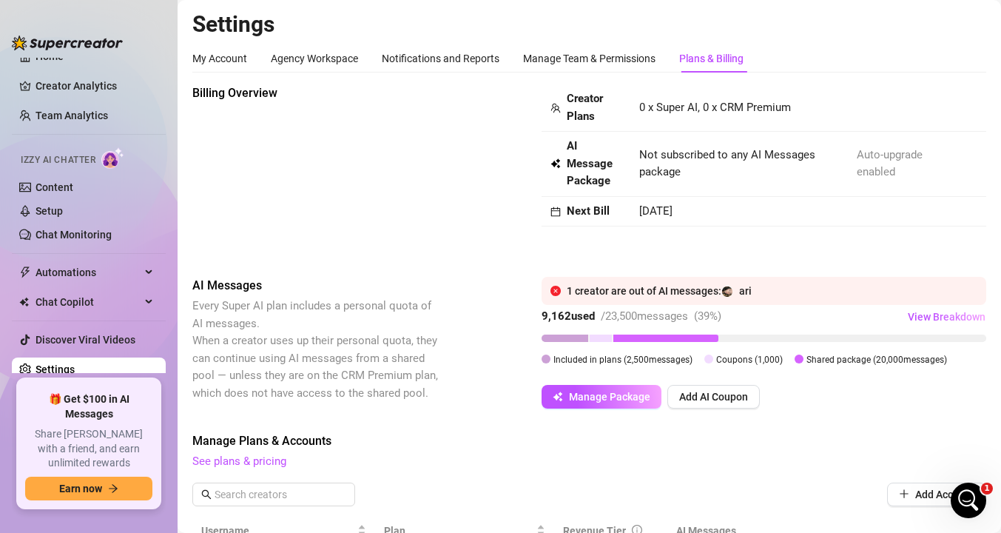
click at [246, 100] on span "Billing Overview" at bounding box center [316, 93] width 249 height 18
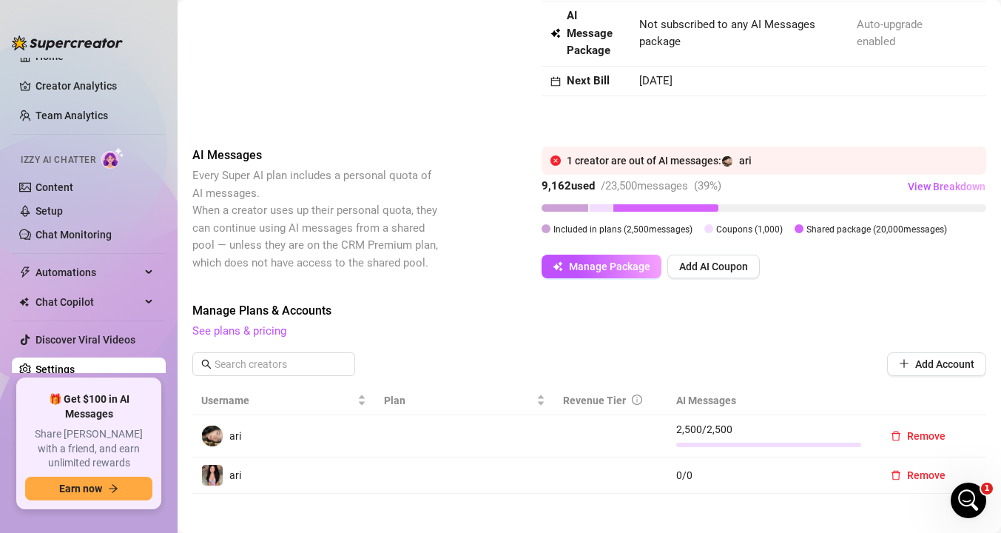
scroll to position [143, 0]
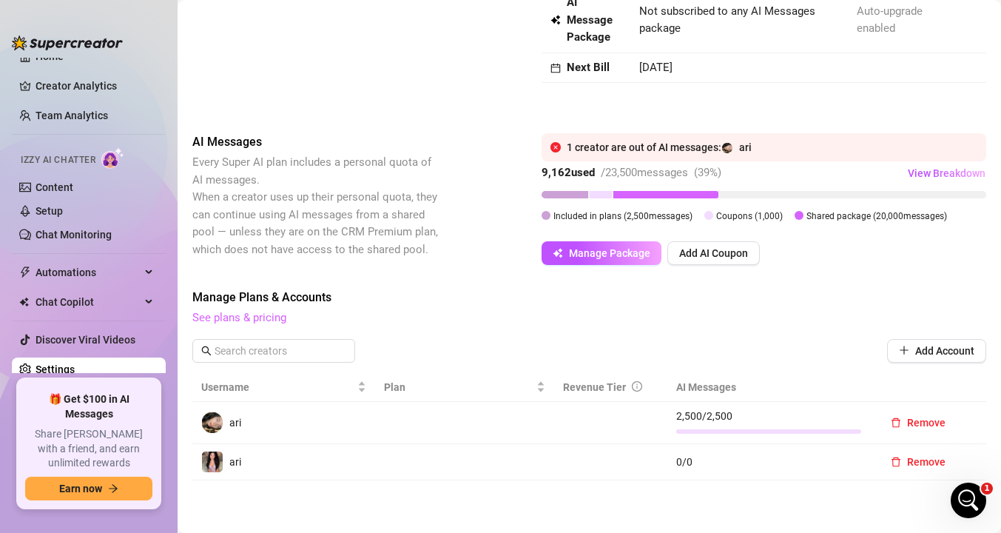
click at [238, 322] on link "See plans & pricing" at bounding box center [239, 317] width 94 height 13
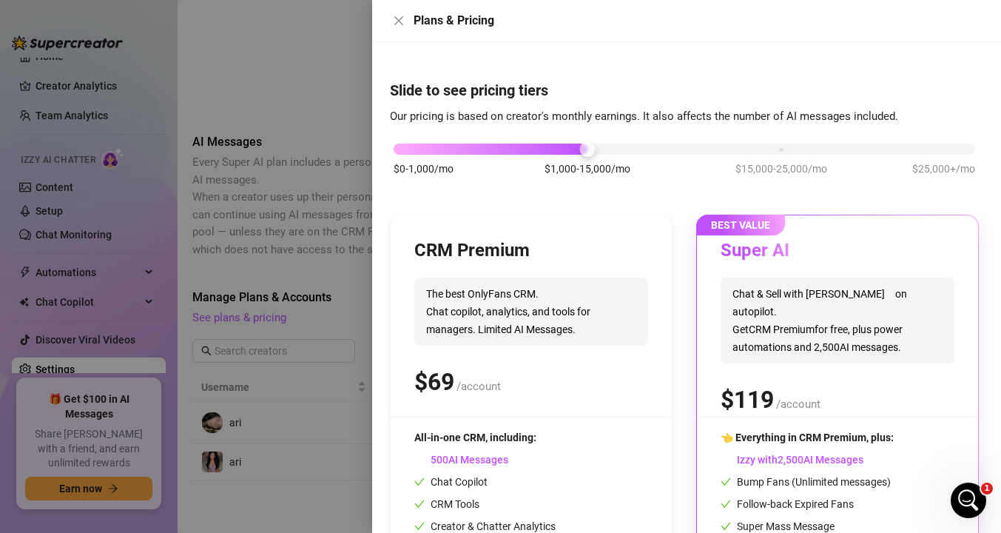
scroll to position [123, 0]
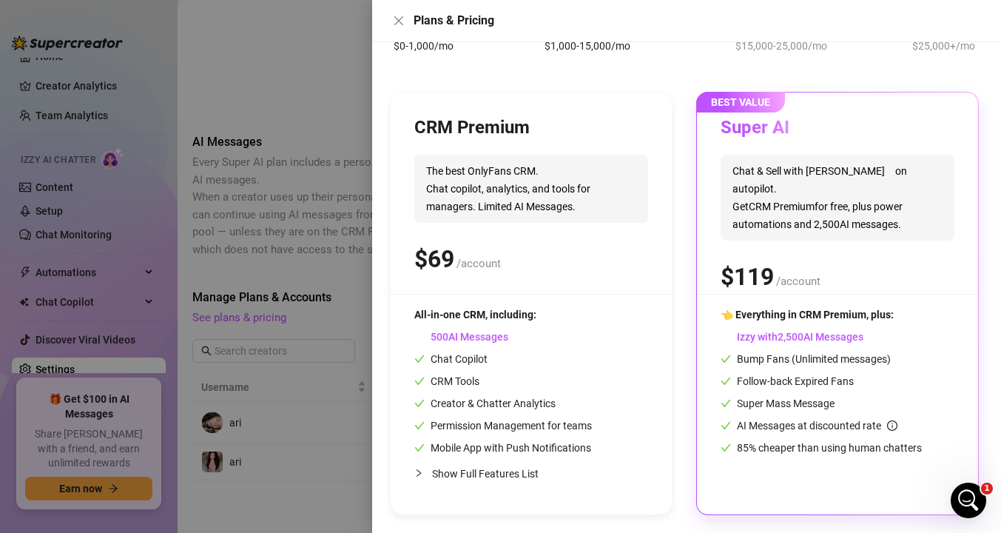
click at [269, 275] on div at bounding box center [500, 266] width 1001 height 533
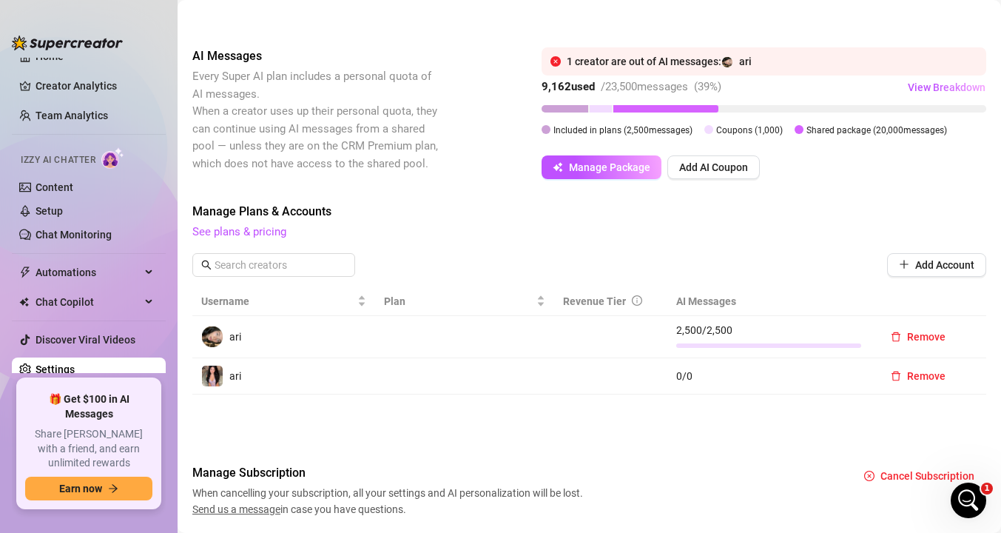
scroll to position [276, 0]
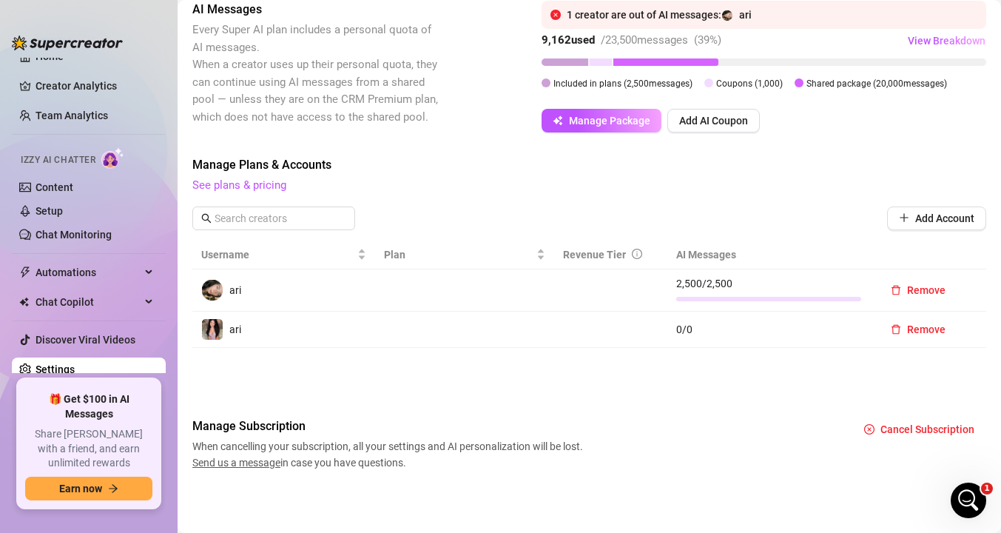
click at [240, 463] on span "Send us a message" at bounding box center [236, 462] width 88 height 12
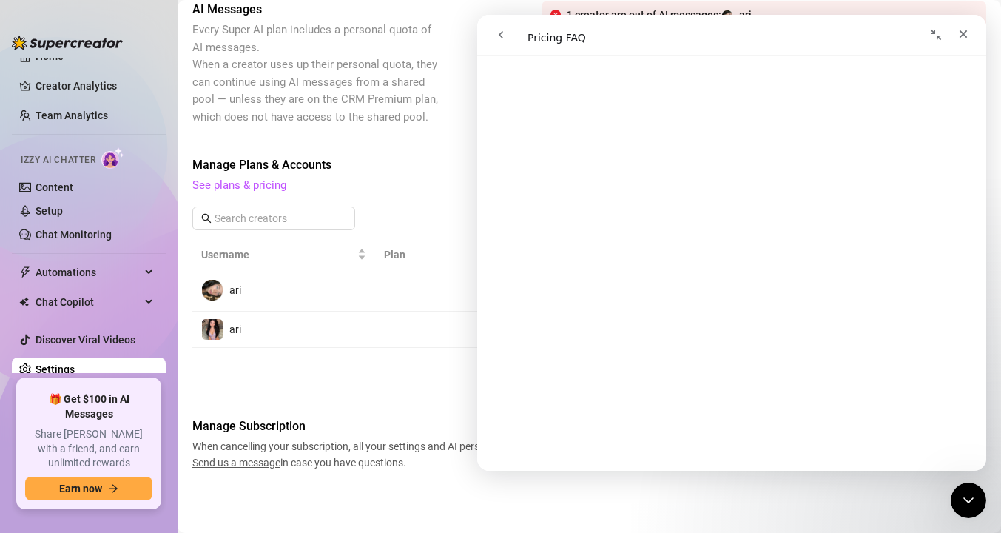
scroll to position [1901, 0]
click at [266, 284] on div "ari" at bounding box center [283, 290] width 165 height 22
click at [965, 28] on icon "Close" at bounding box center [963, 34] width 12 height 12
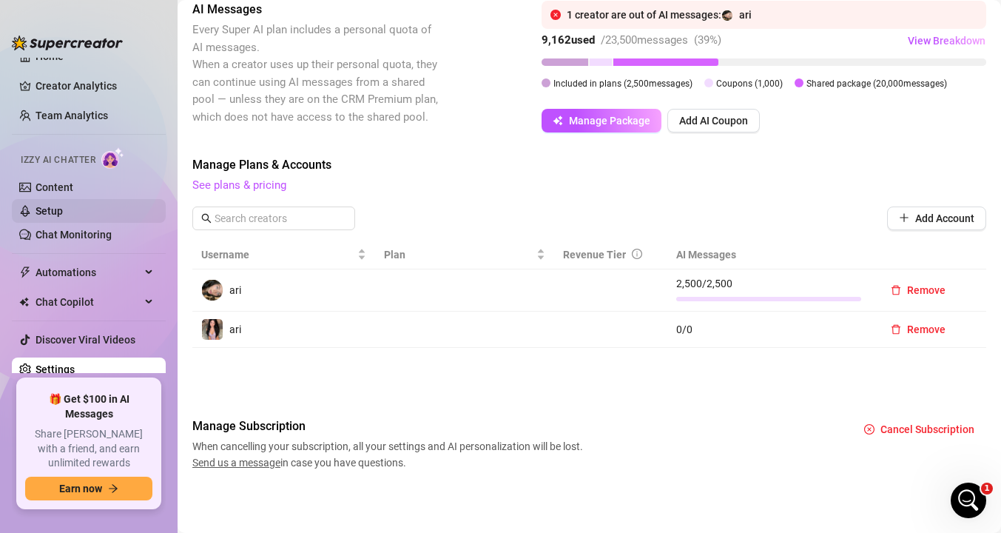
click at [36, 209] on link "Setup" at bounding box center [49, 211] width 27 height 12
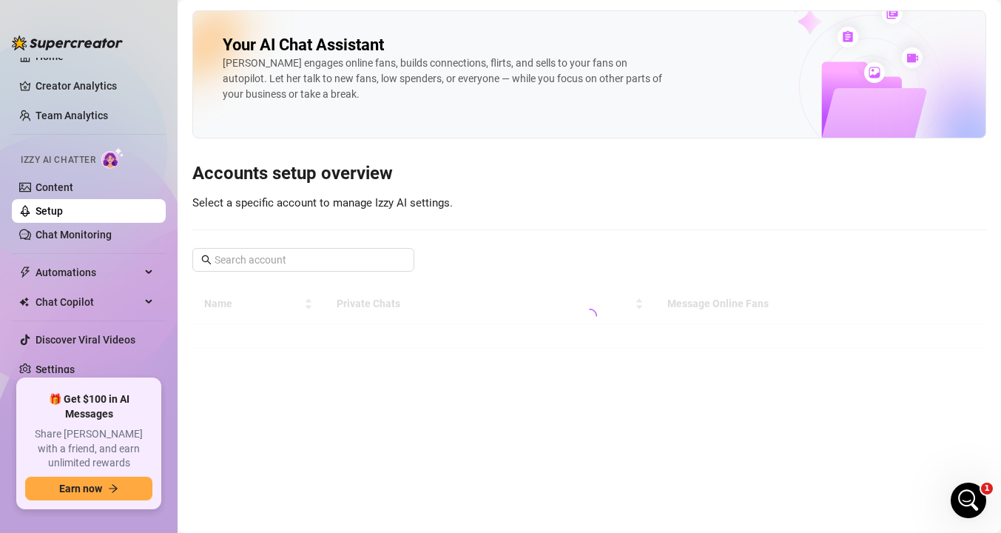
scroll to position [19, 0]
click at [101, 237] on link "Chat Monitoring" at bounding box center [74, 235] width 76 height 12
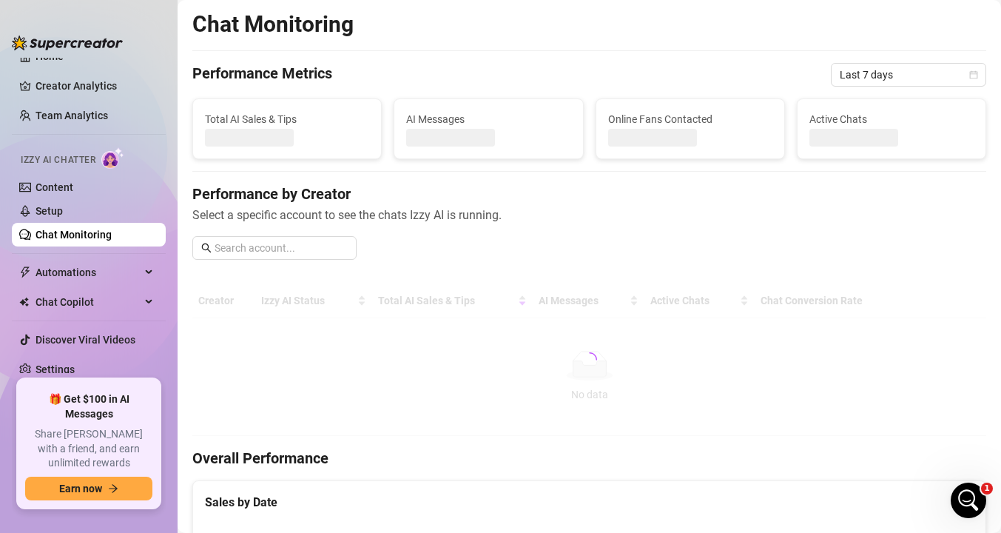
click at [101, 237] on link "Chat Monitoring" at bounding box center [74, 235] width 76 height 12
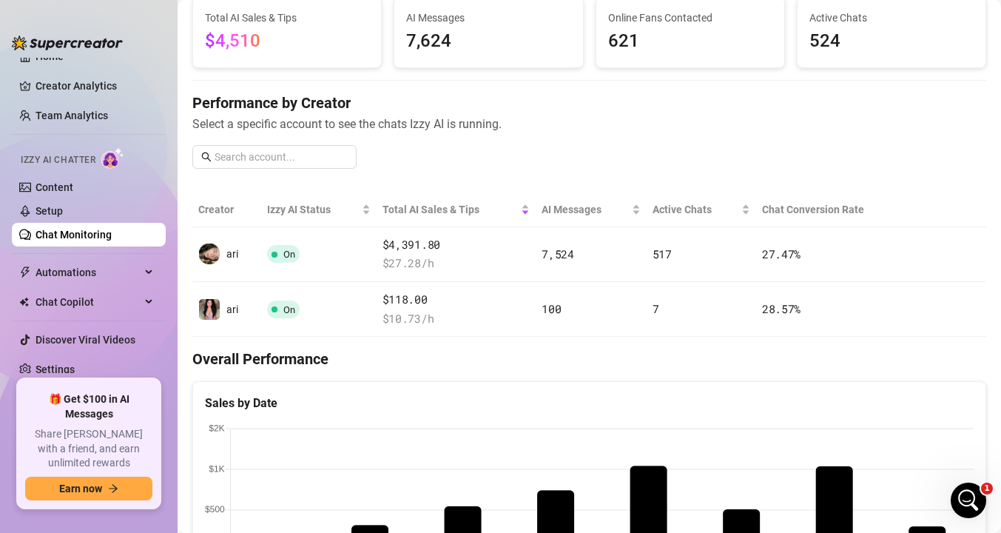
scroll to position [105, 0]
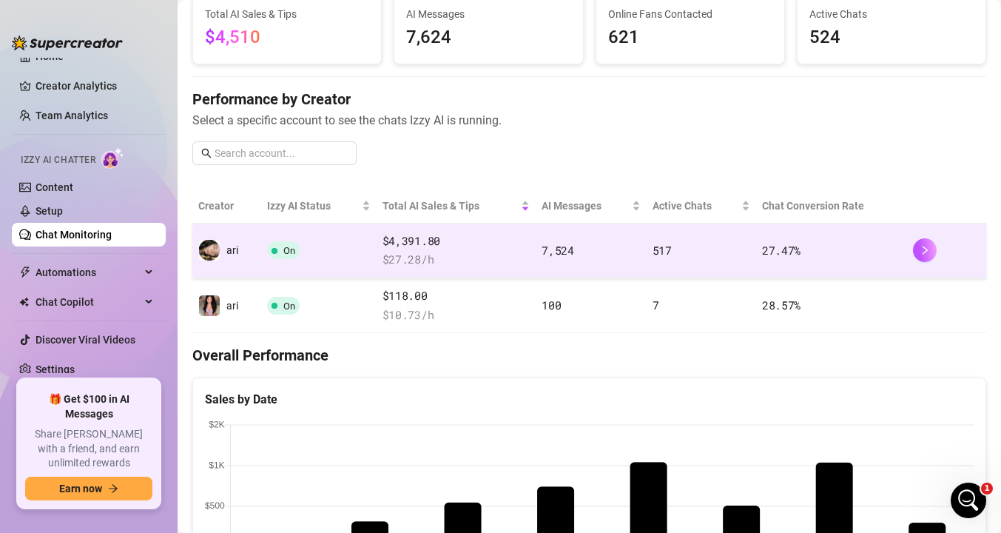
click at [349, 254] on td "On" at bounding box center [318, 250] width 115 height 55
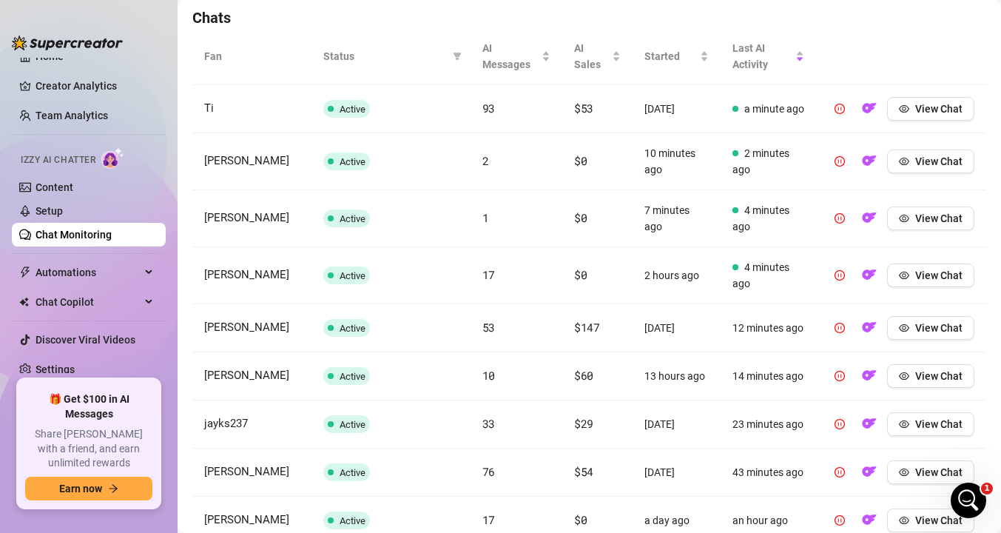
scroll to position [524, 0]
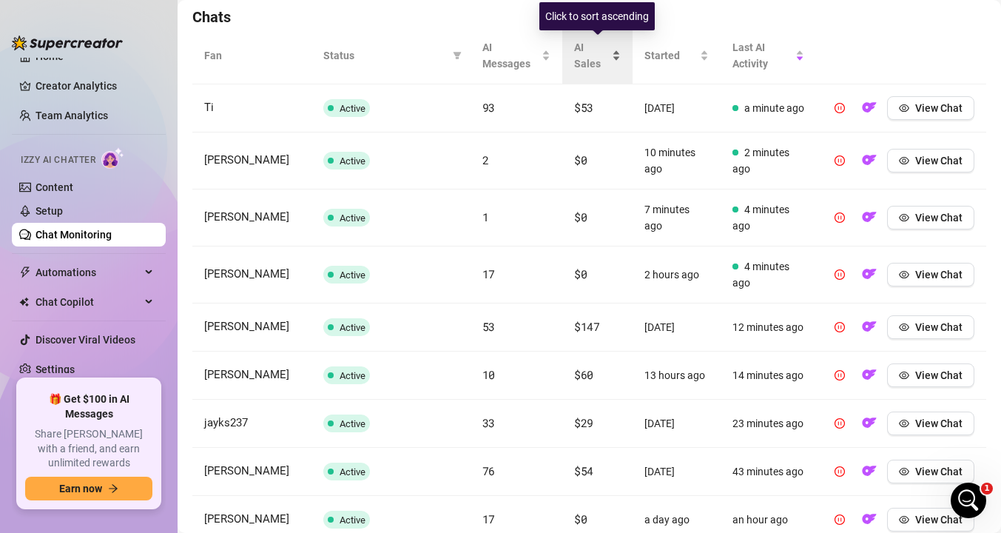
click at [583, 53] on span "AI Sales" at bounding box center [591, 55] width 35 height 33
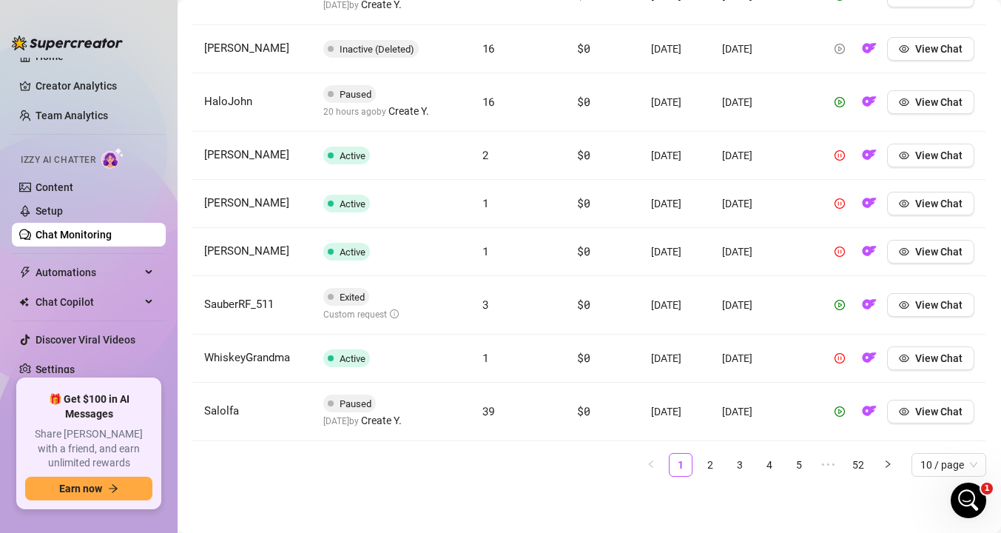
scroll to position [725, 0]
click at [718, 467] on link "2" at bounding box center [710, 464] width 22 height 22
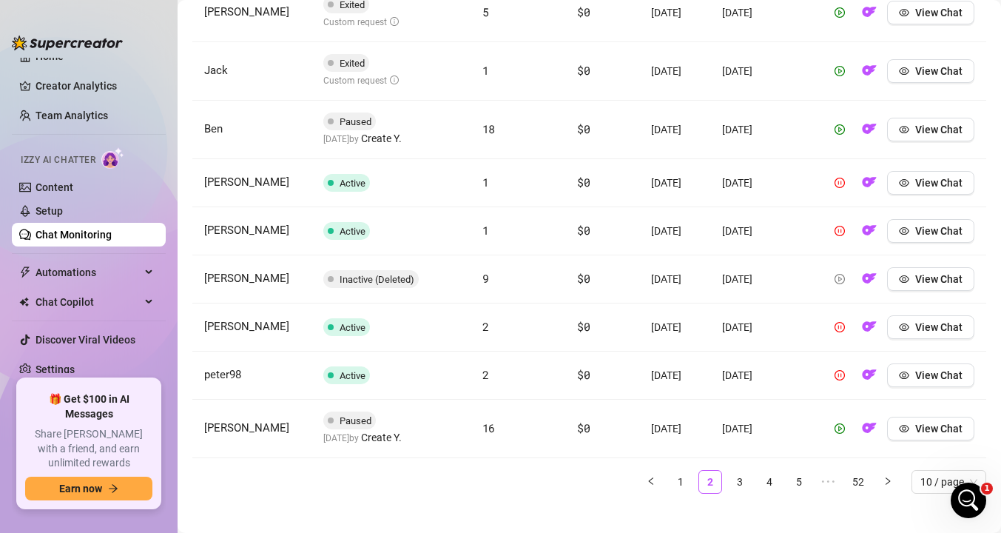
scroll to position [716, 0]
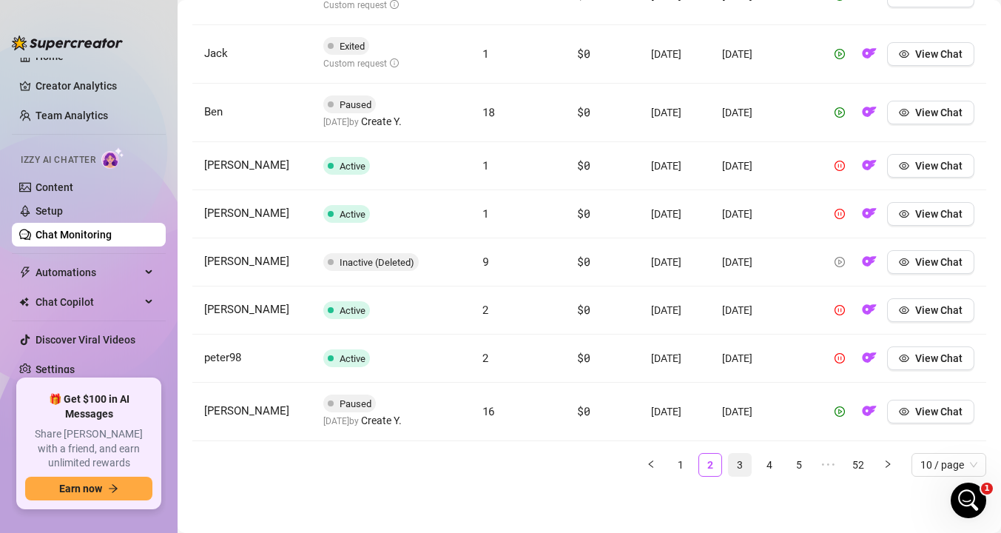
click at [740, 466] on link "3" at bounding box center [740, 464] width 22 height 22
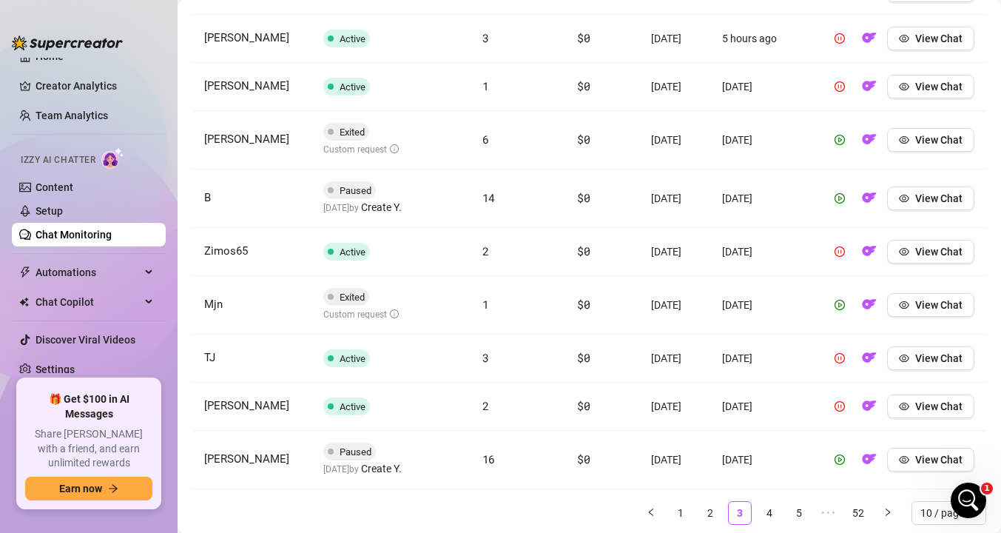
scroll to position [725, 0]
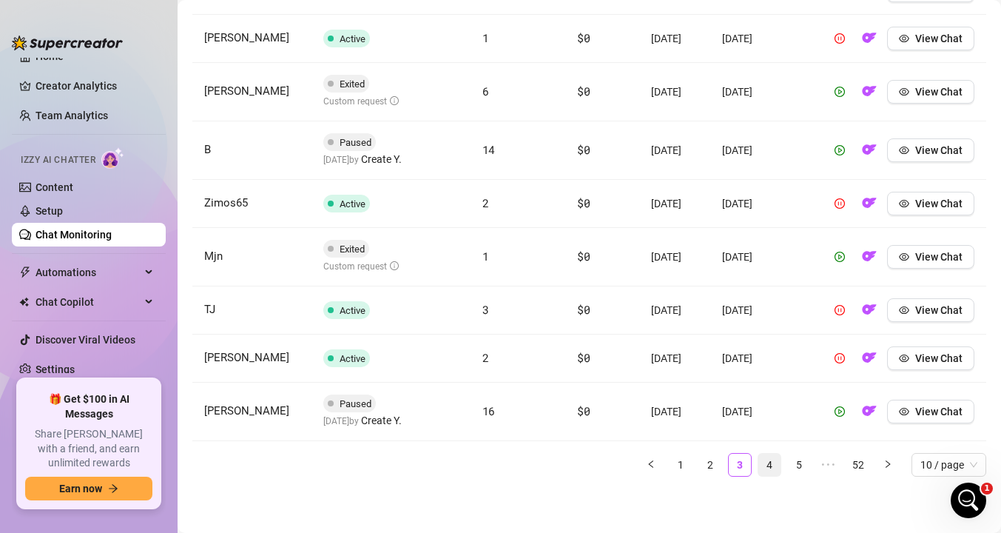
click at [766, 463] on link "4" at bounding box center [769, 464] width 22 height 22
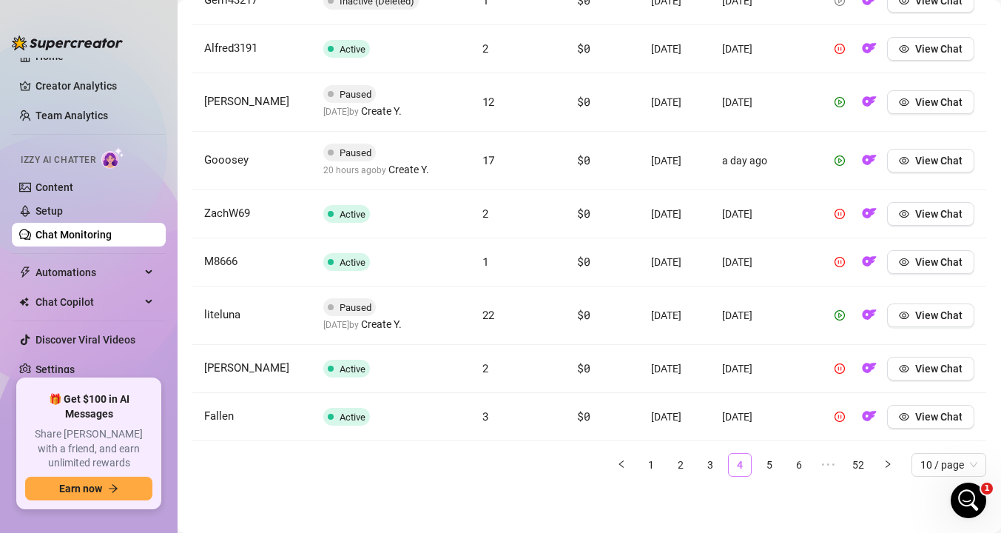
scroll to position [705, 0]
click at [715, 476] on link "3" at bounding box center [710, 464] width 22 height 22
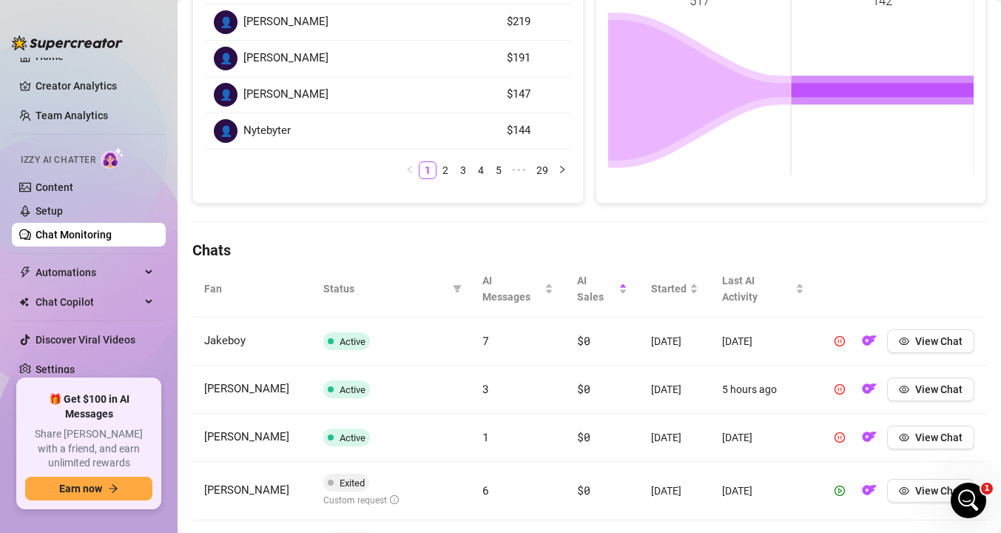
scroll to position [453, 0]
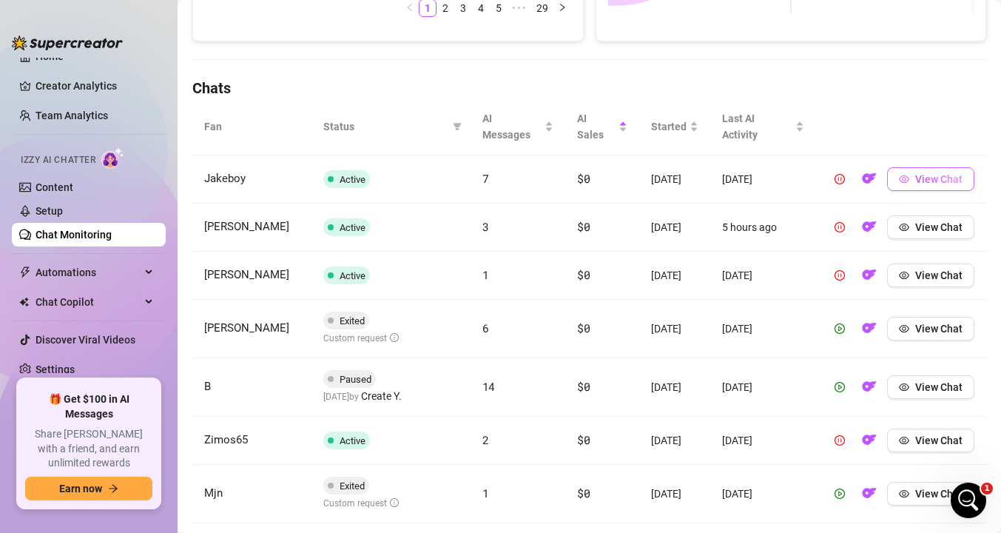
click at [908, 174] on icon "eye" at bounding box center [904, 179] width 10 height 10
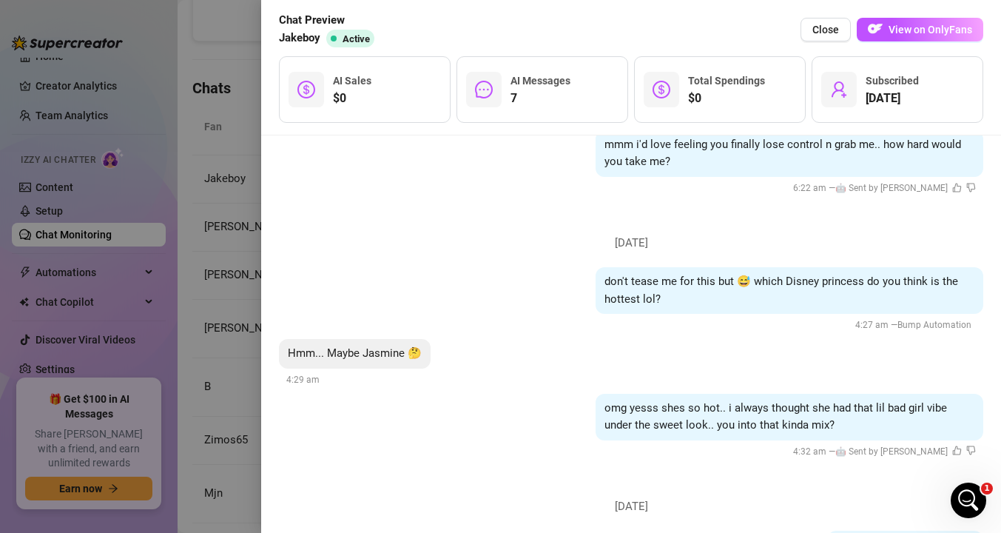
scroll to position [992, 0]
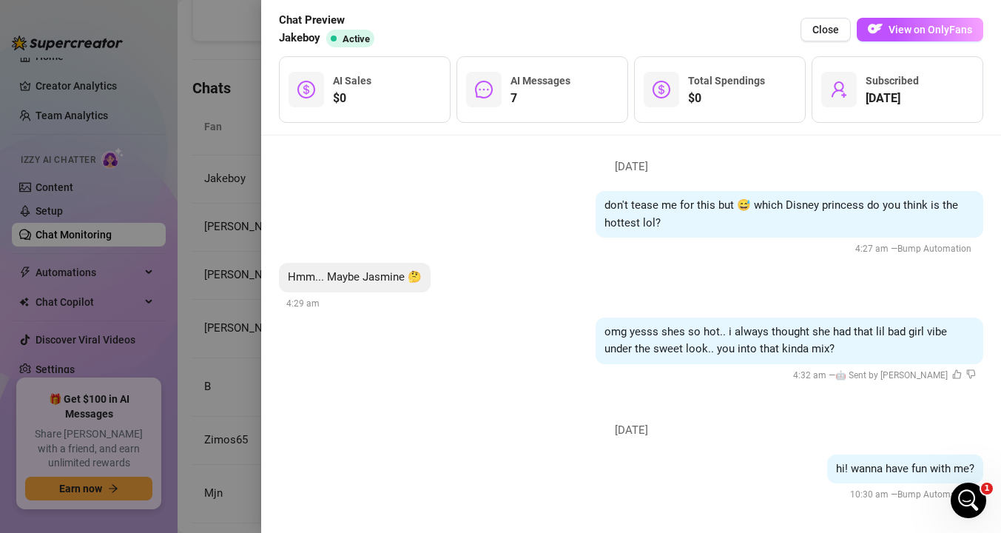
click at [239, 254] on div at bounding box center [500, 266] width 1001 height 533
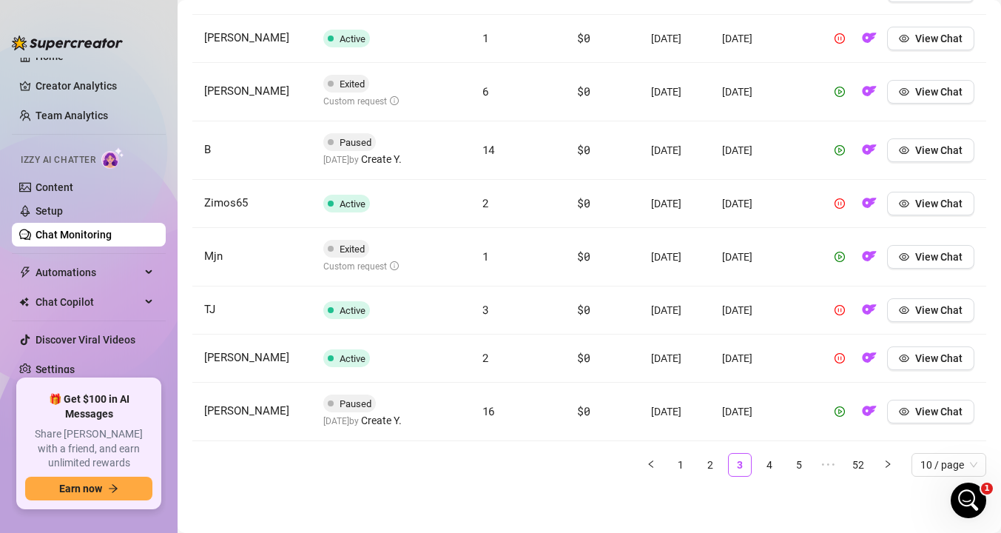
scroll to position [725, 0]
click at [766, 467] on link "4" at bounding box center [769, 464] width 22 height 22
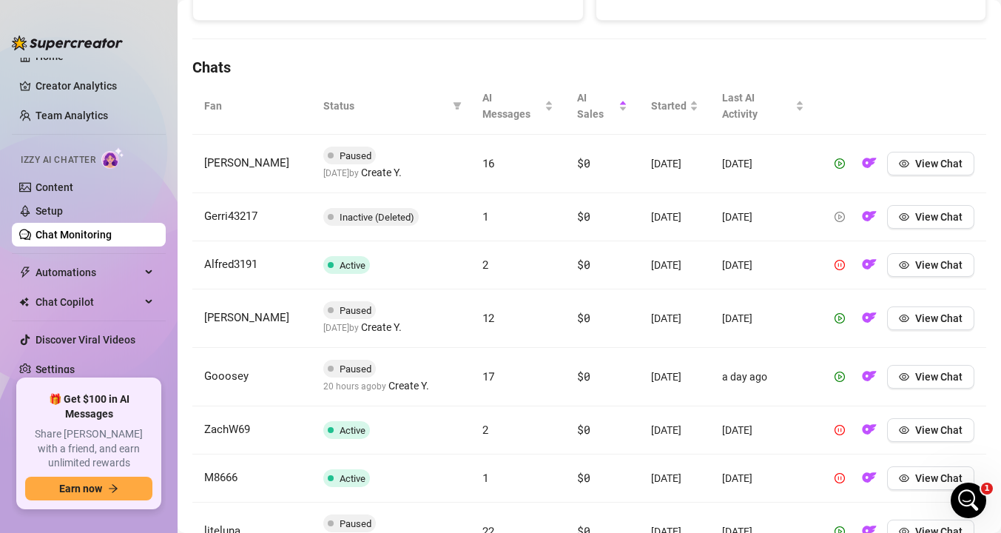
scroll to position [743, 0]
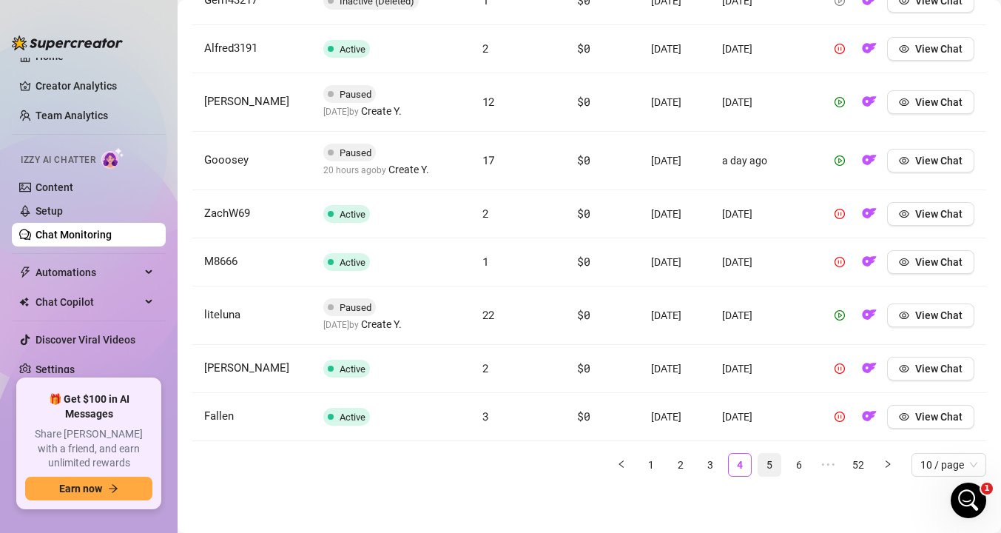
click at [778, 471] on link "5" at bounding box center [769, 464] width 22 height 22
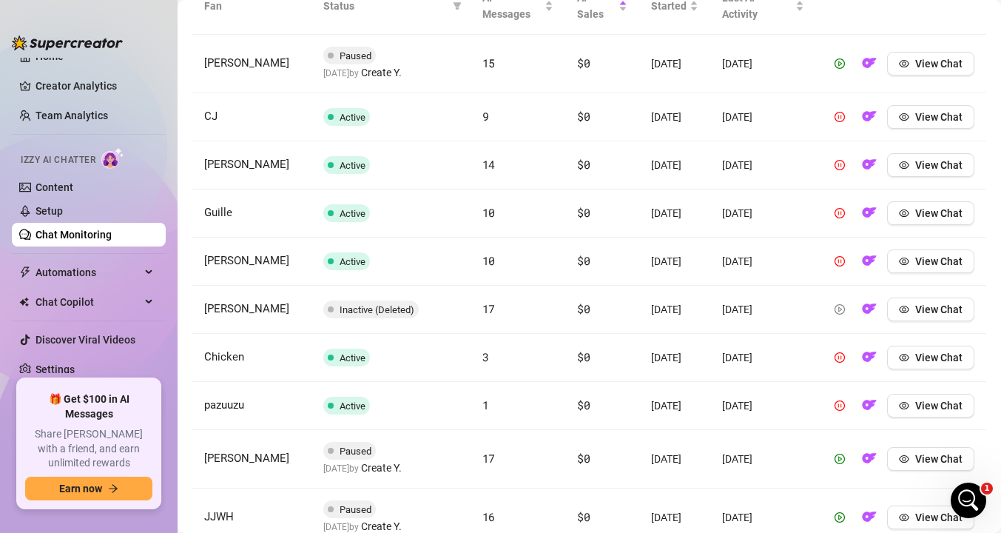
scroll to position [570, 0]
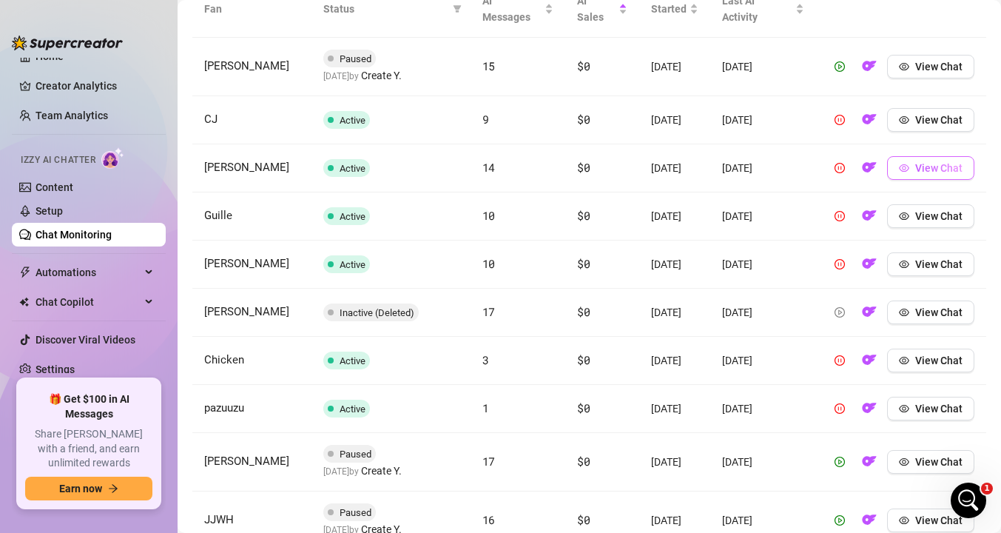
click at [908, 169] on icon "eye" at bounding box center [904, 168] width 10 height 10
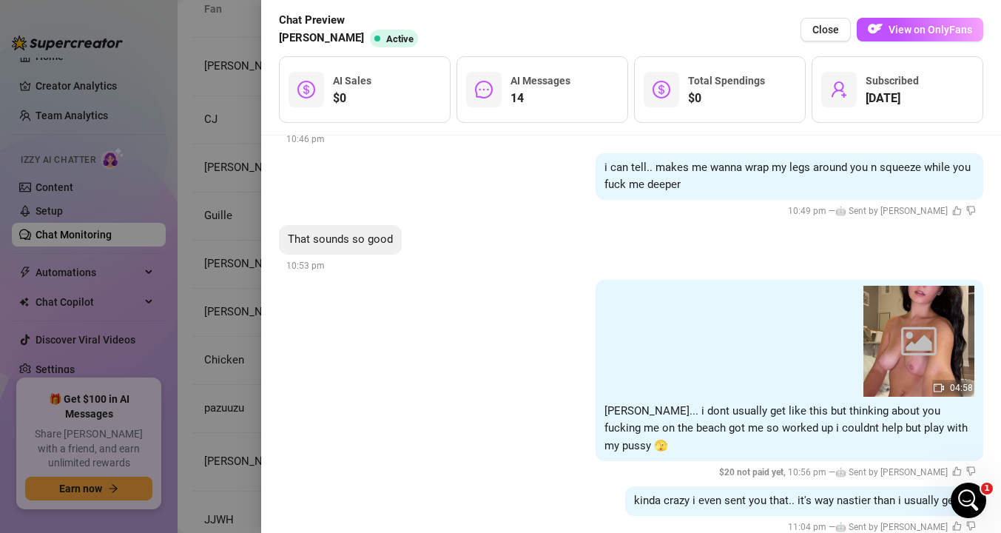
scroll to position [1791, 0]
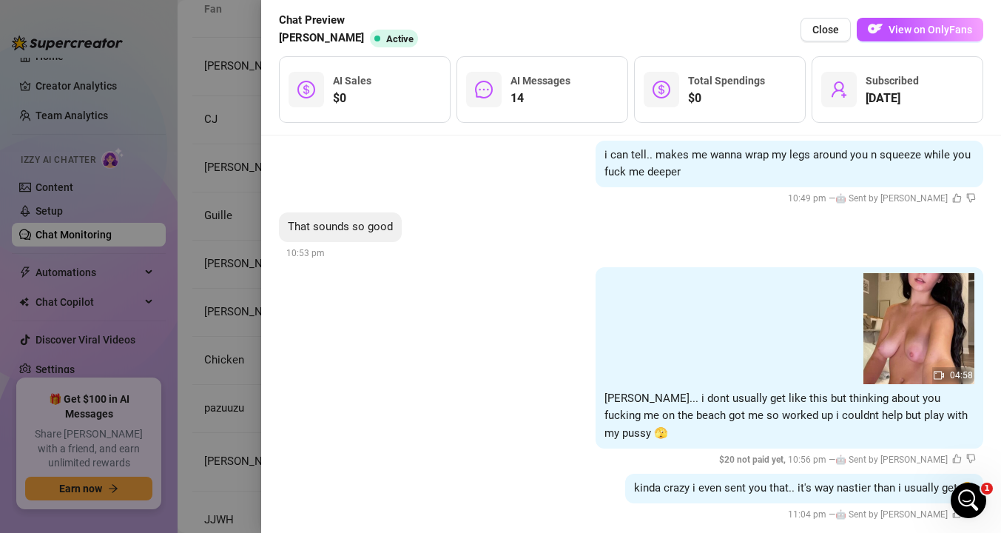
click at [217, 254] on div at bounding box center [500, 266] width 1001 height 533
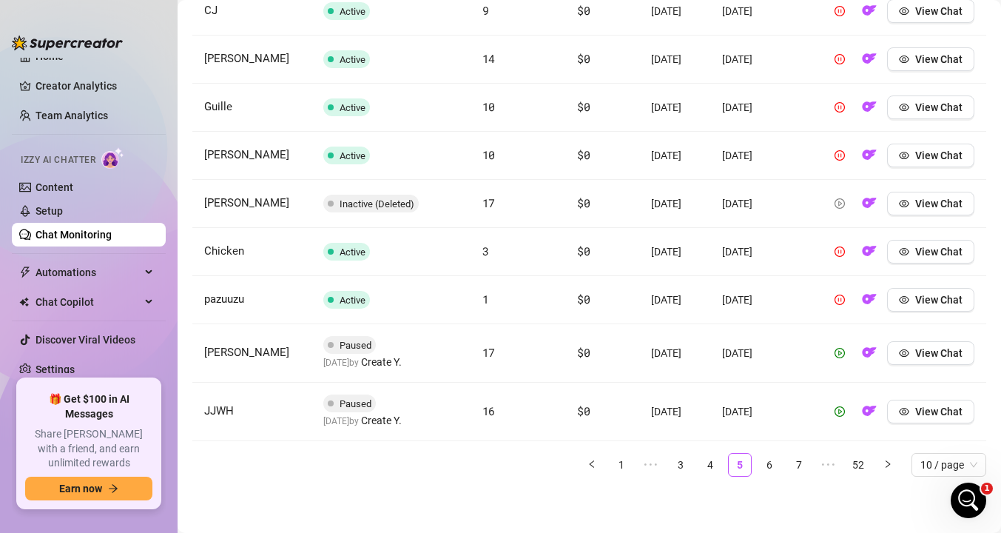
scroll to position [697, 0]
click at [767, 463] on link "6" at bounding box center [769, 464] width 22 height 22
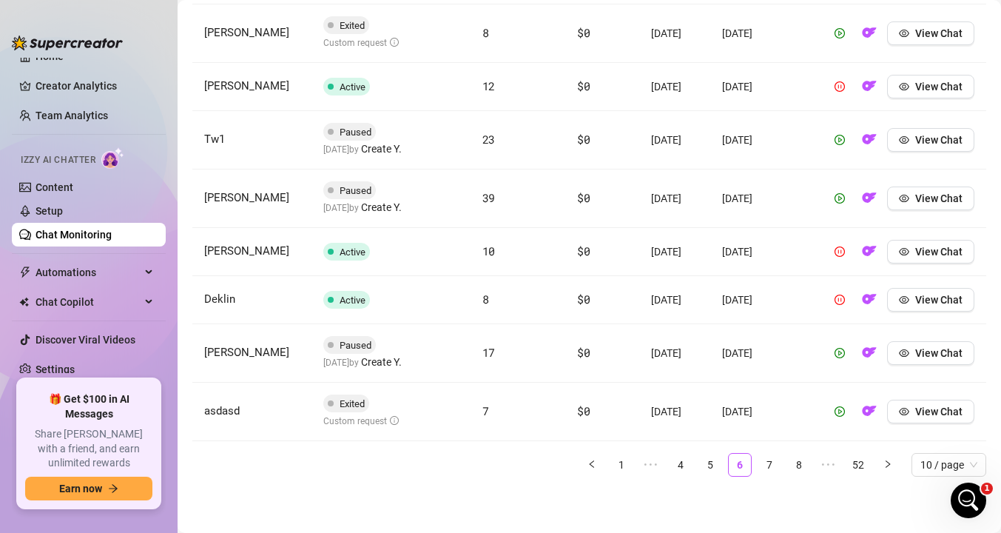
scroll to position [746, 0]
click at [770, 462] on link "7" at bounding box center [769, 464] width 22 height 22
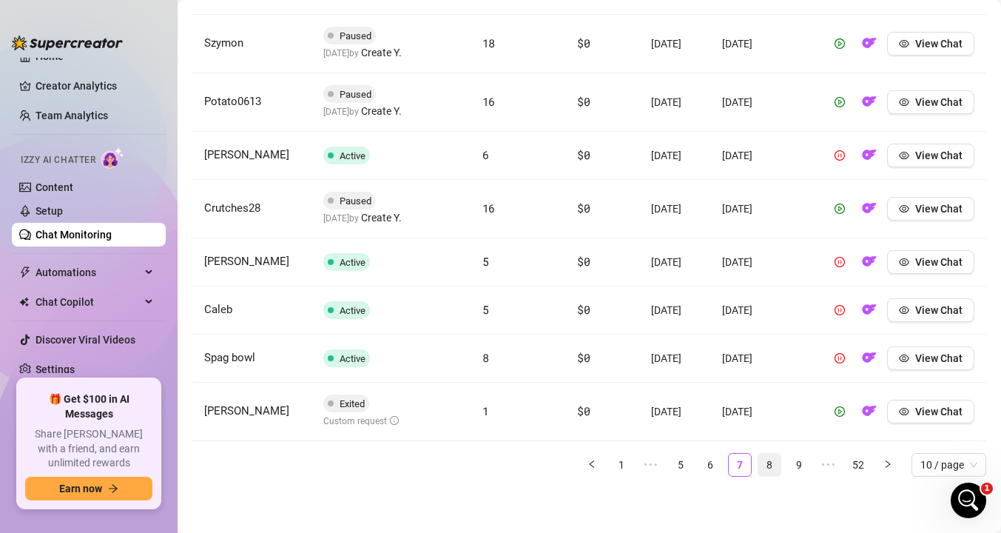
click at [771, 467] on link "8" at bounding box center [769, 464] width 22 height 22
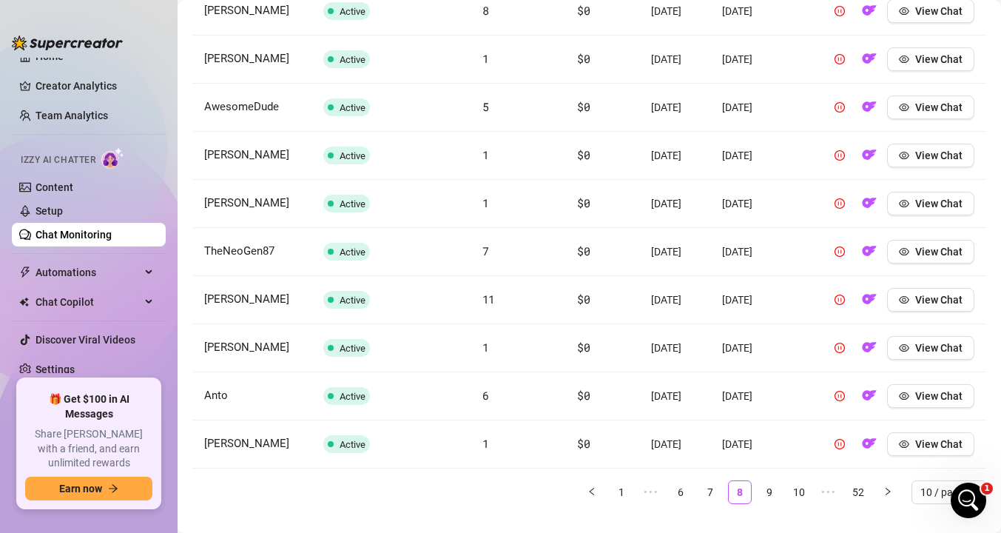
scroll to position [641, 0]
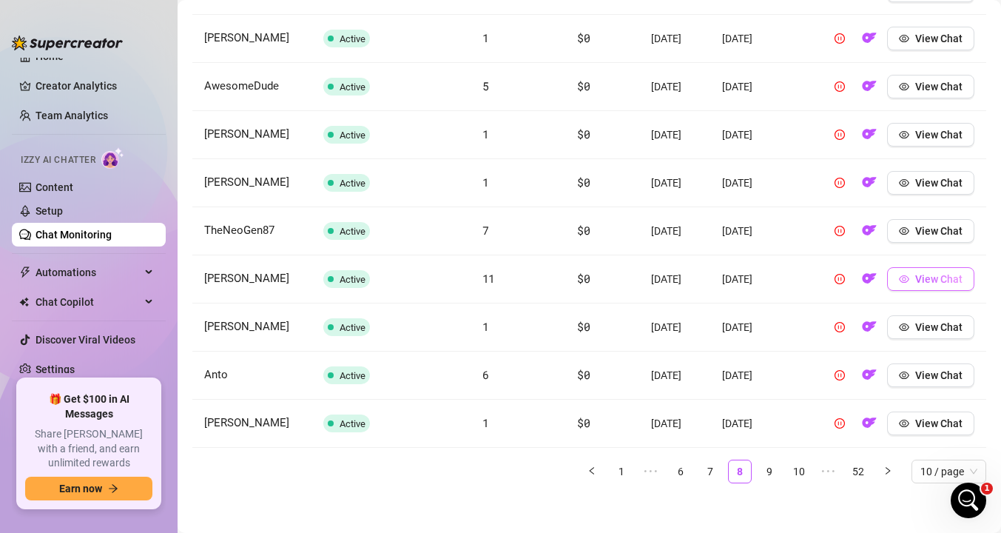
click at [915, 285] on span "View Chat" at bounding box center [938, 279] width 47 height 12
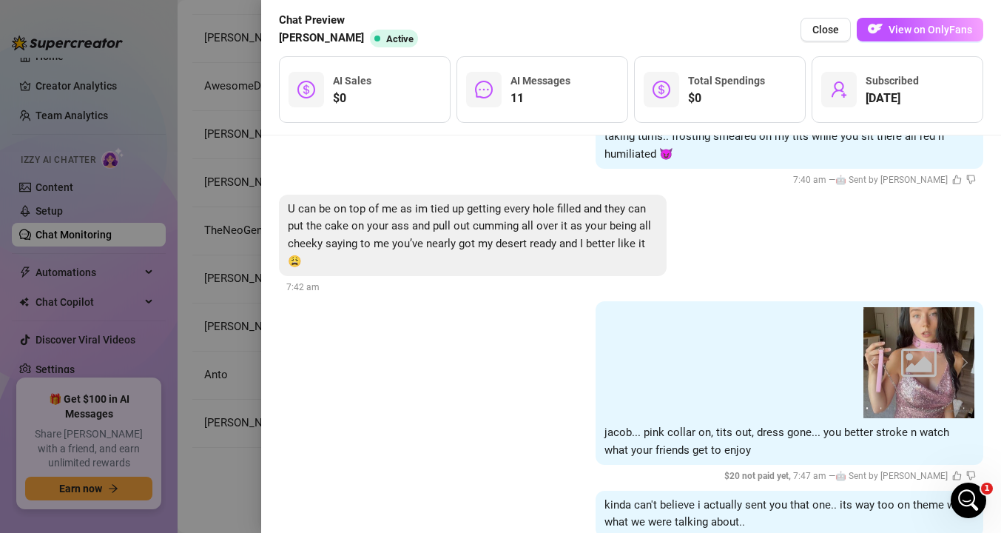
scroll to position [1491, 0]
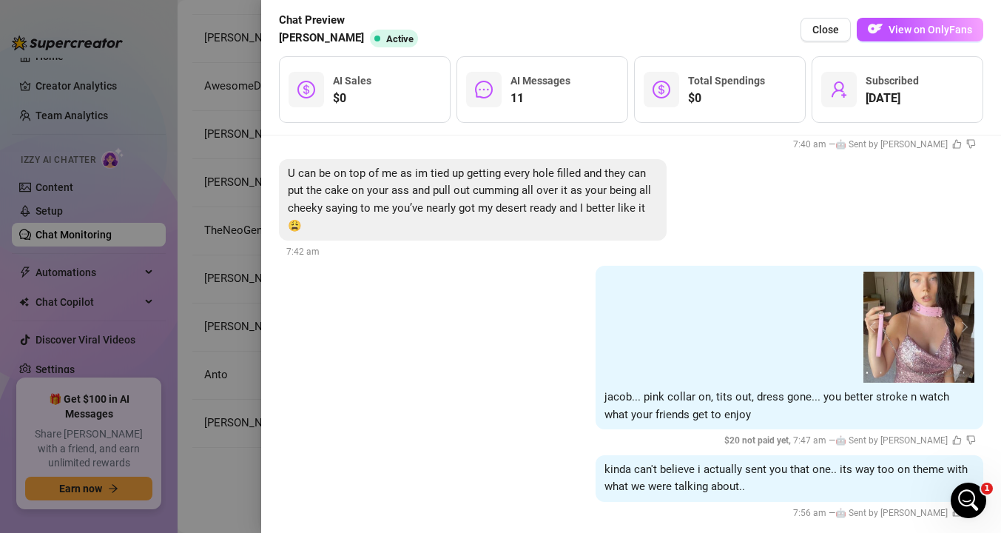
click at [214, 264] on div at bounding box center [500, 266] width 1001 height 533
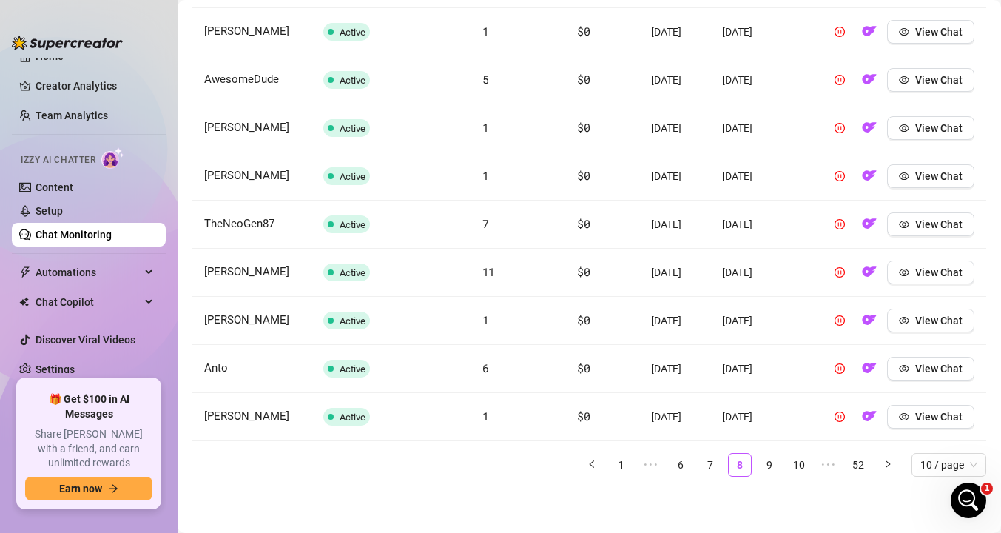
scroll to position [737, 0]
click at [774, 461] on link "9" at bounding box center [769, 464] width 22 height 22
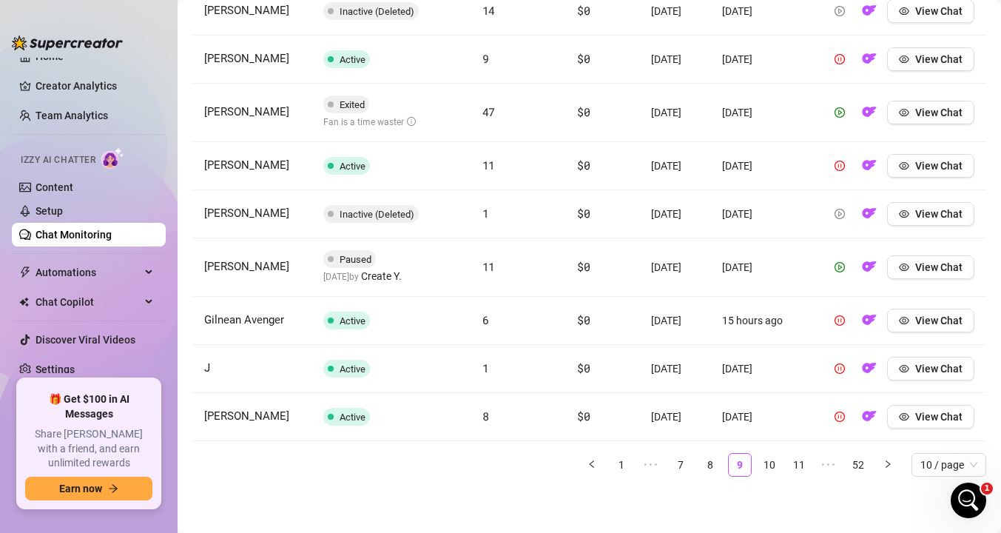
scroll to position [675, 0]
click at [771, 461] on link "10" at bounding box center [769, 464] width 22 height 22
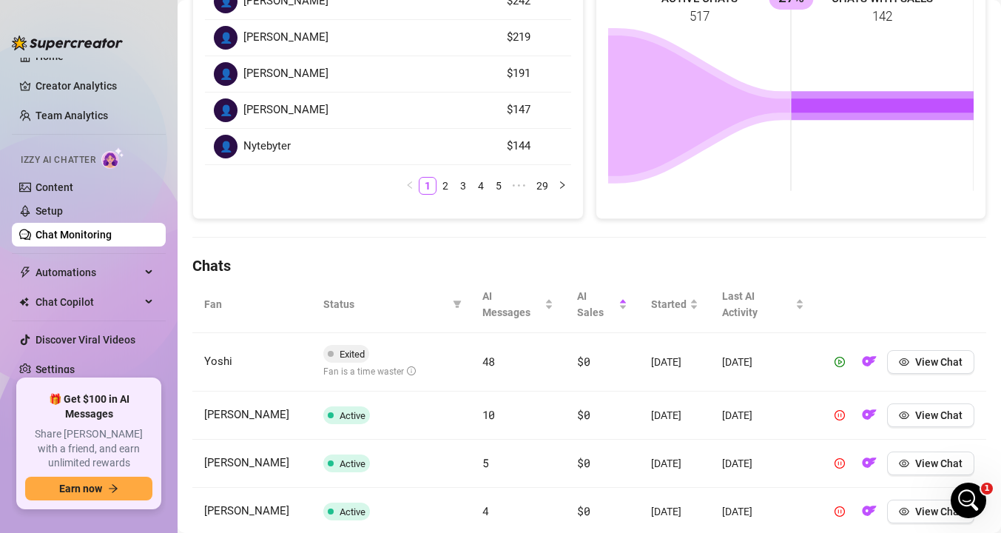
scroll to position [285, 0]
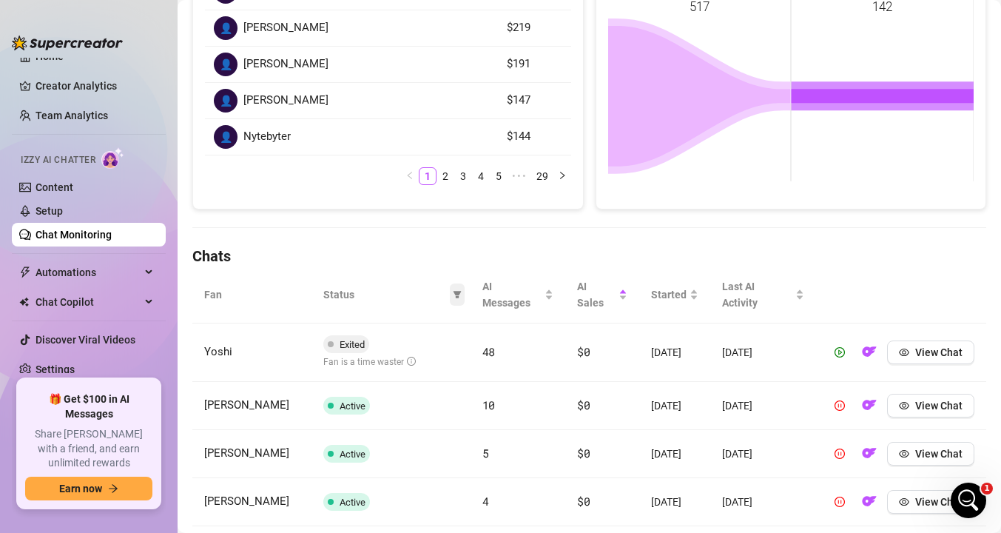
click at [455, 292] on icon "filter" at bounding box center [457, 294] width 8 height 7
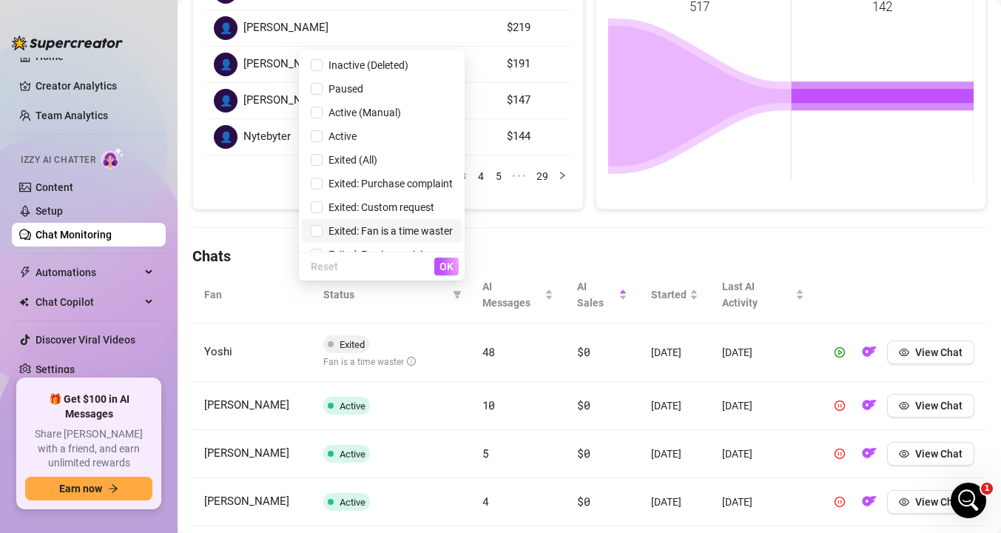
click at [325, 232] on span "Exited: Fan is a time waster" at bounding box center [387, 231] width 130 height 12
checkbox input "true"
click at [448, 264] on span "OK" at bounding box center [446, 266] width 14 height 12
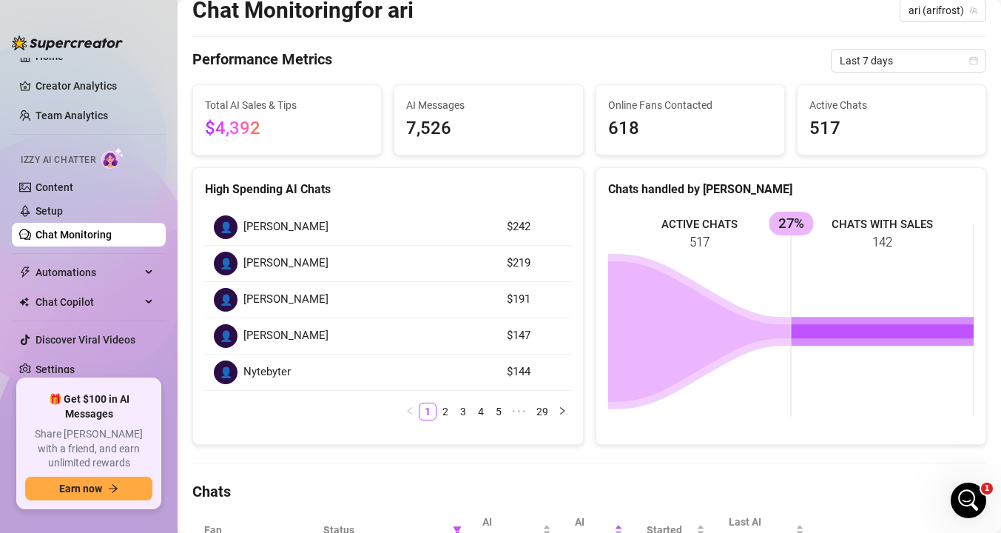
scroll to position [41, 0]
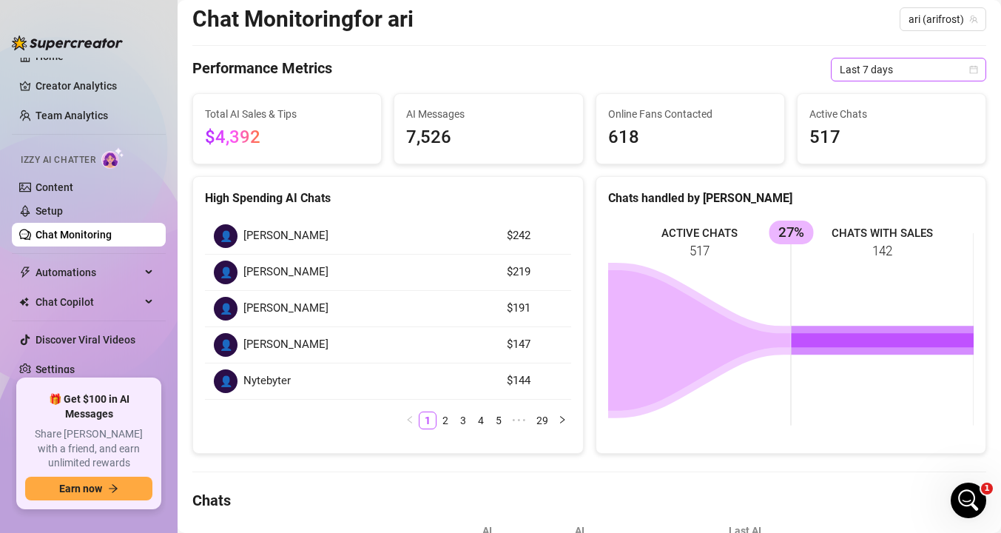
click at [873, 74] on span "Last 7 days" at bounding box center [909, 69] width 138 height 22
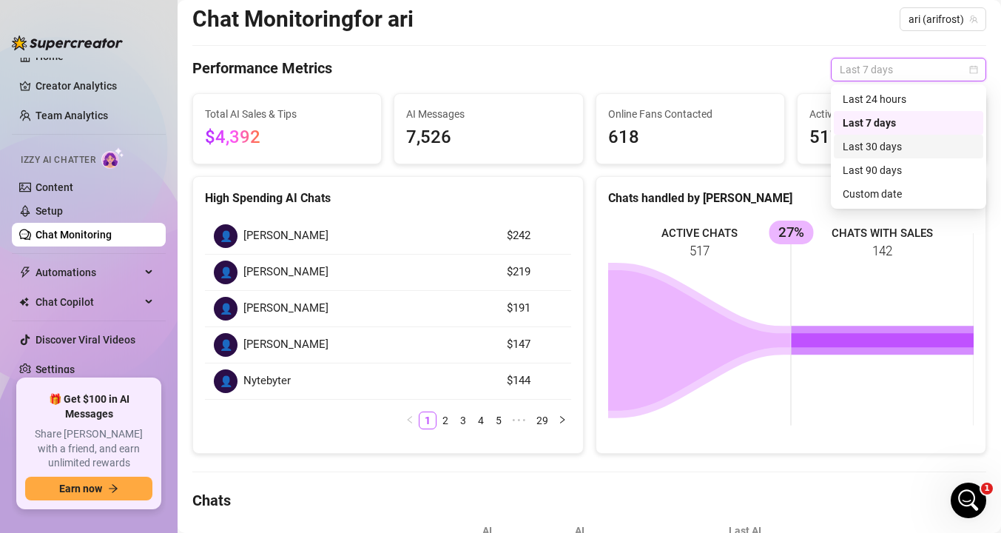
click at [874, 141] on div "Last 30 days" at bounding box center [908, 146] width 132 height 16
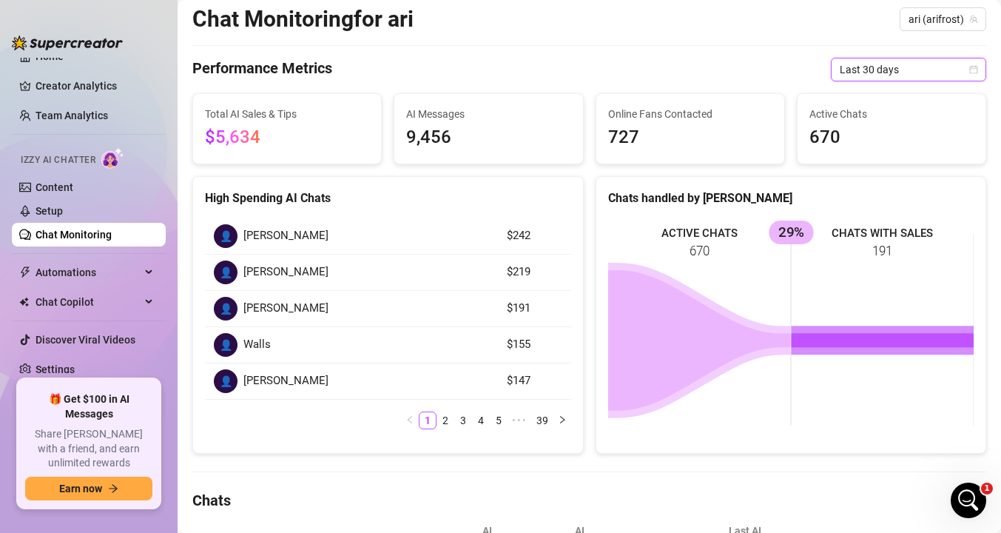
click at [587, 350] on div "High Spending AI Chats 👤 [PERSON_NAME] $242 👤 [PERSON_NAME] $219 👤 [PERSON_NAME…" at bounding box center [387, 314] width 403 height 277
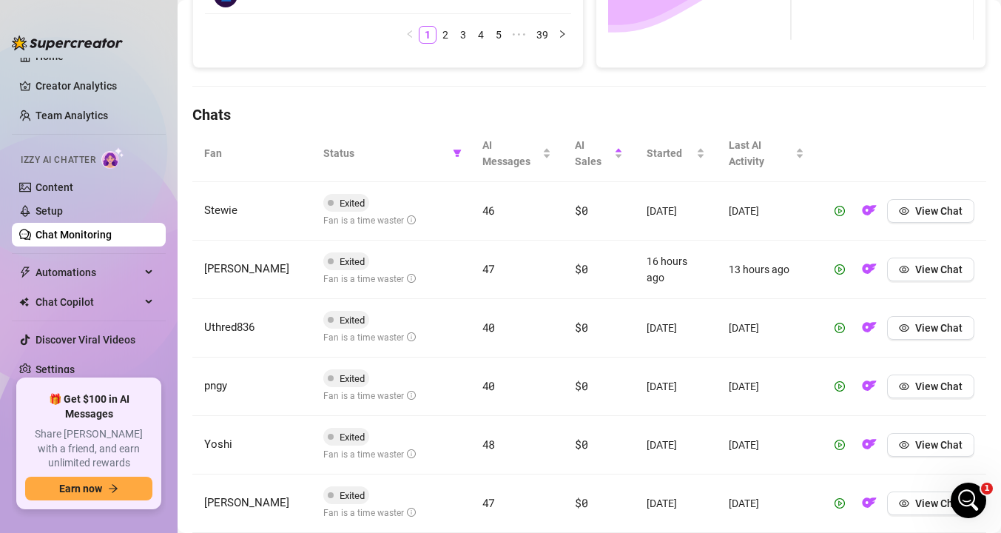
scroll to position [428, 0]
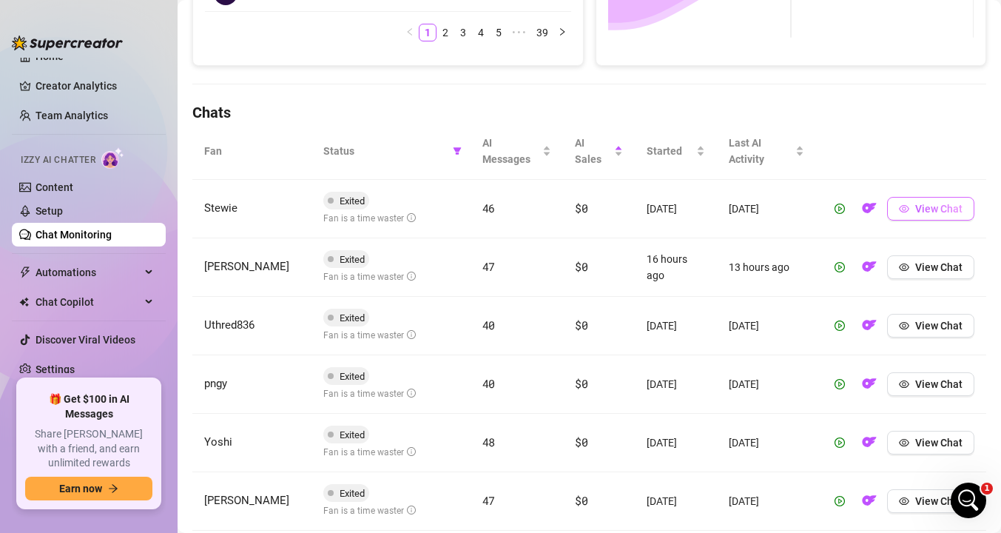
click at [930, 215] on button "View Chat" at bounding box center [930, 209] width 87 height 24
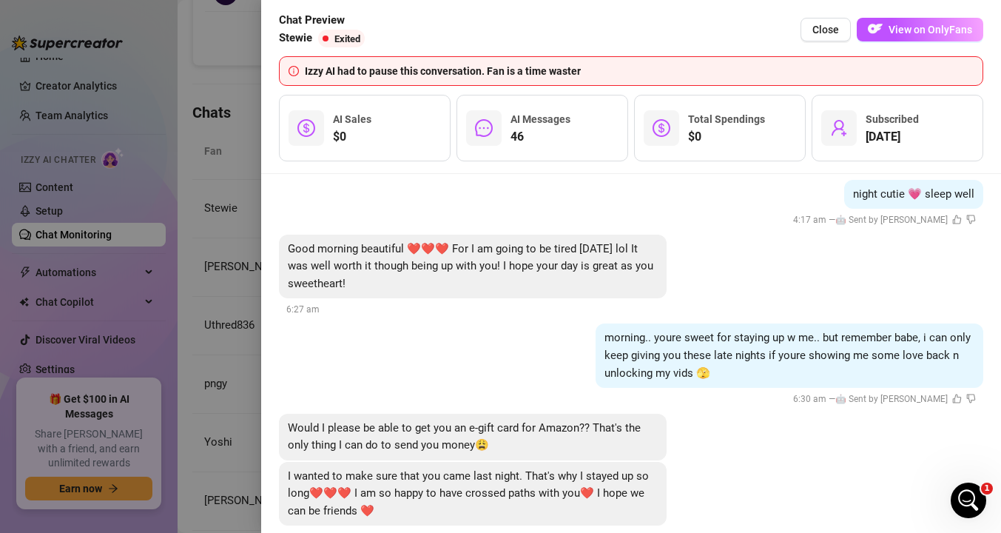
scroll to position [7200, 0]
click at [238, 382] on div at bounding box center [500, 266] width 1001 height 533
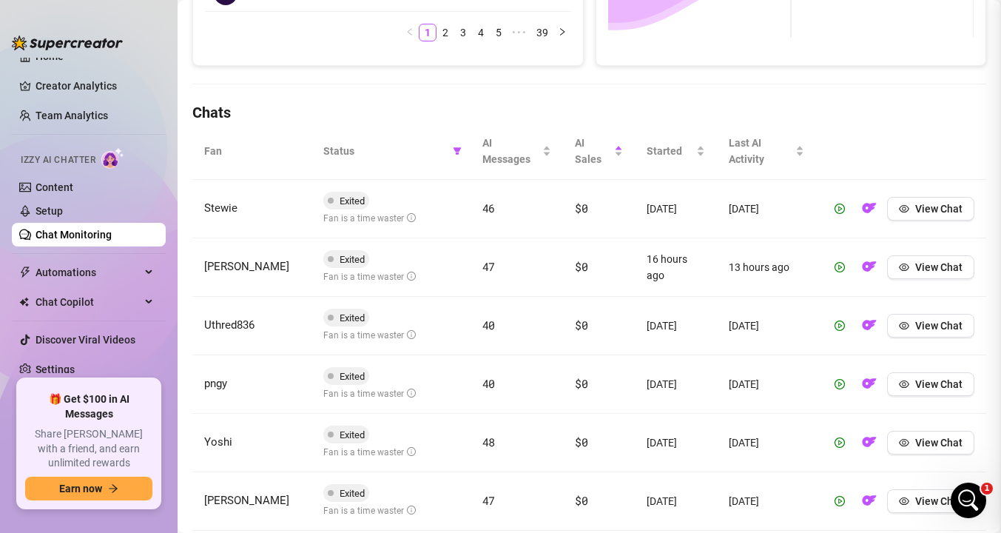
scroll to position [0, 0]
click at [911, 270] on button "View Chat" at bounding box center [930, 267] width 87 height 24
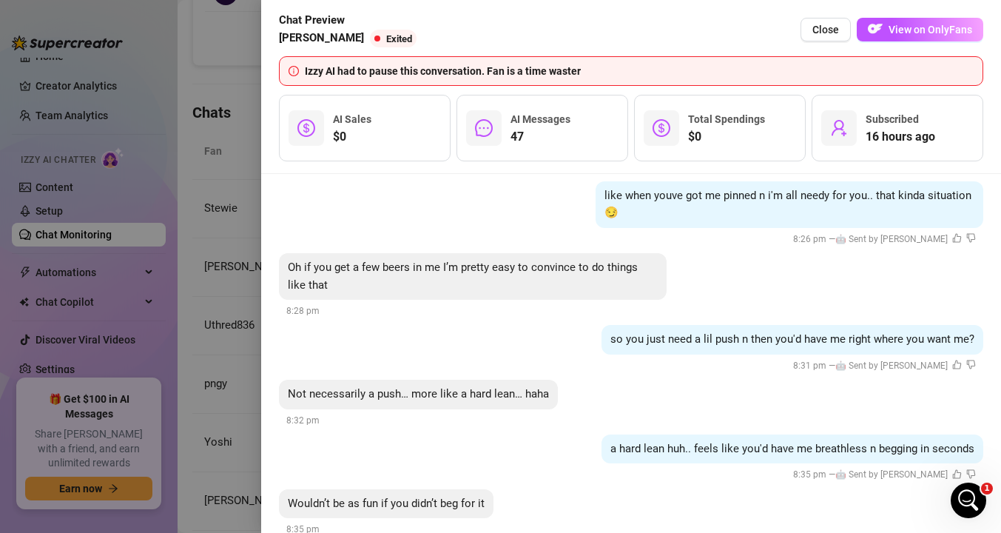
scroll to position [2253, 0]
click at [189, 341] on div at bounding box center [500, 266] width 1001 height 533
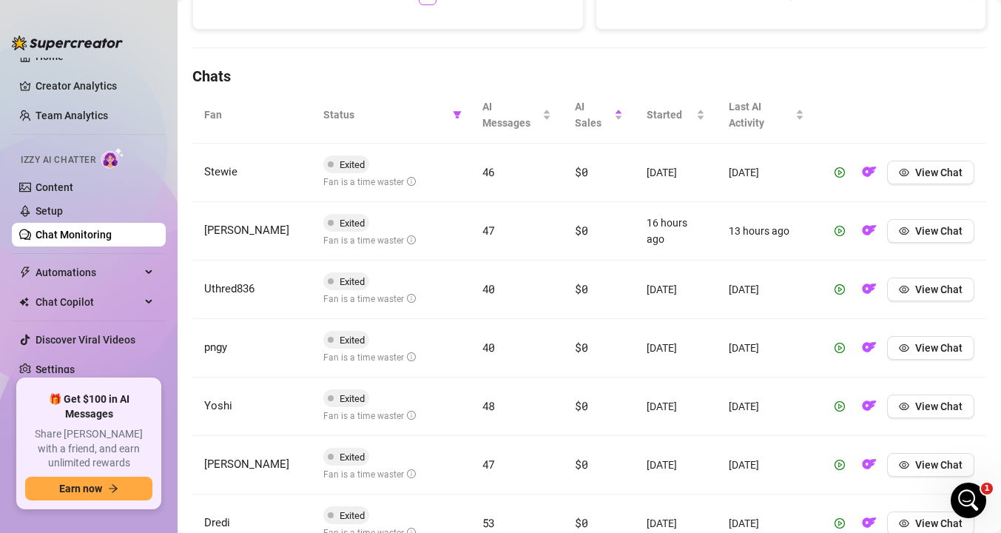
scroll to position [476, 0]
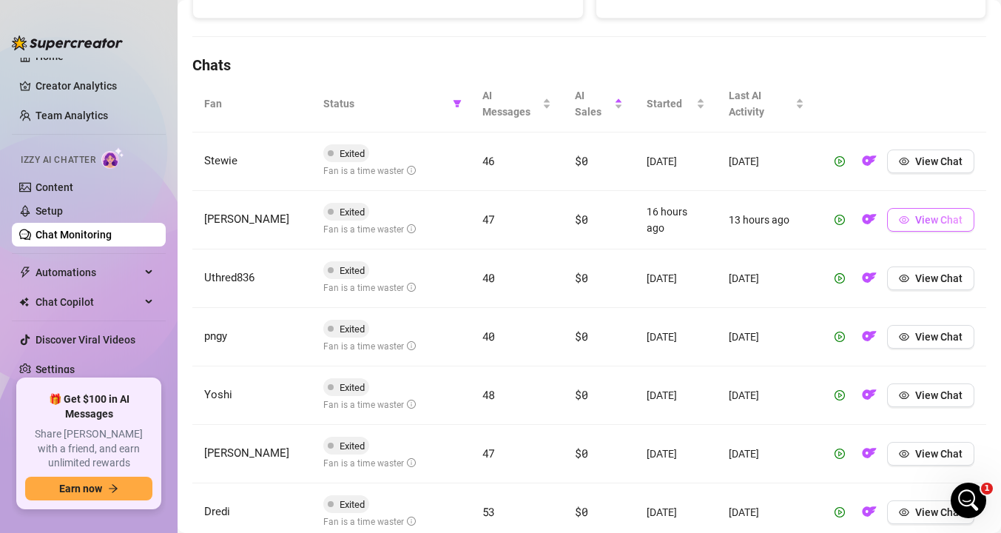
click at [928, 226] on button "View Chat" at bounding box center [930, 220] width 87 height 24
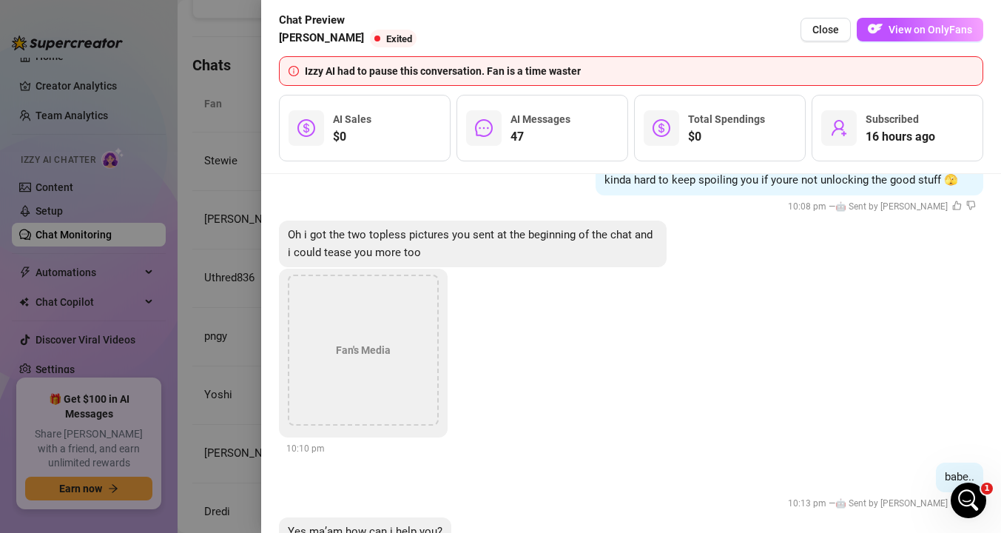
scroll to position [4939, 0]
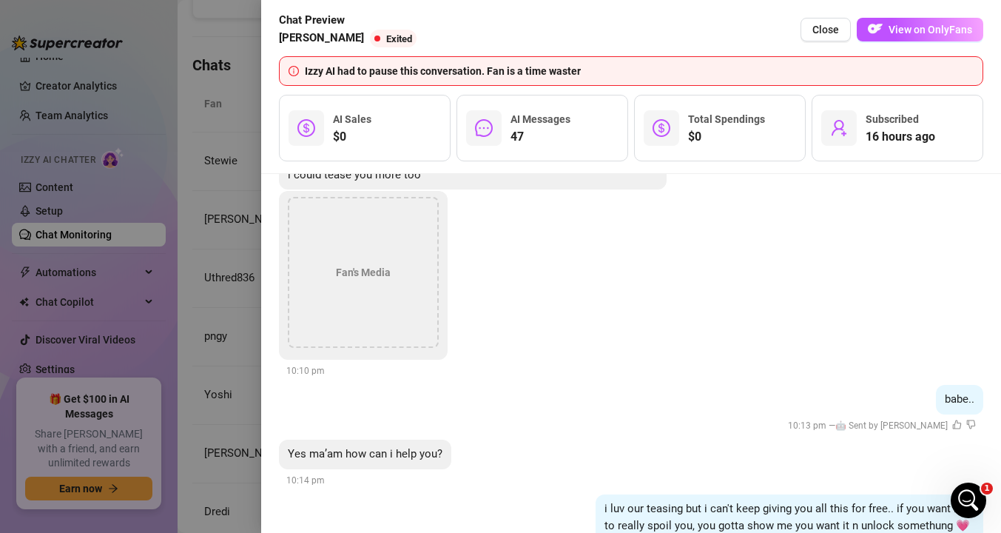
click at [215, 260] on div at bounding box center [500, 266] width 1001 height 533
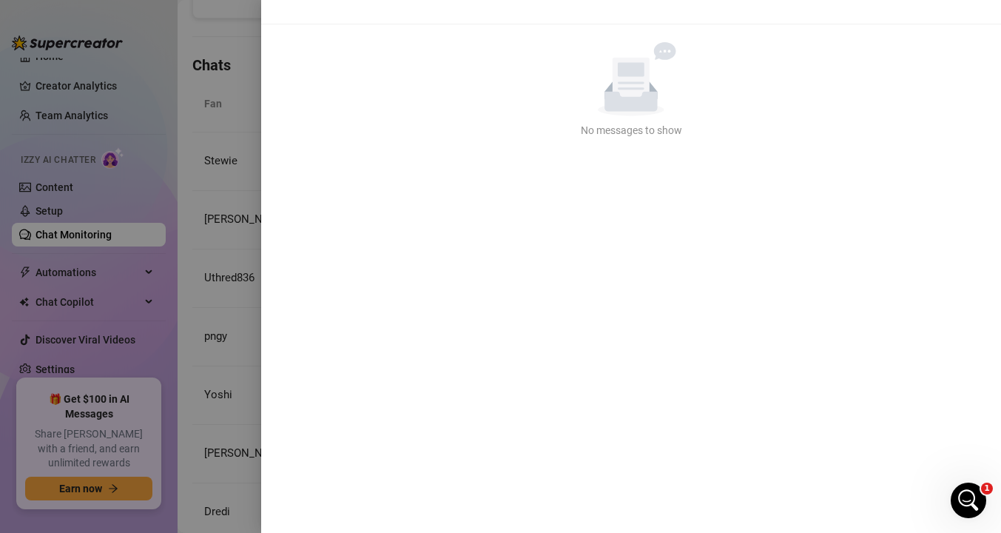
scroll to position [0, 0]
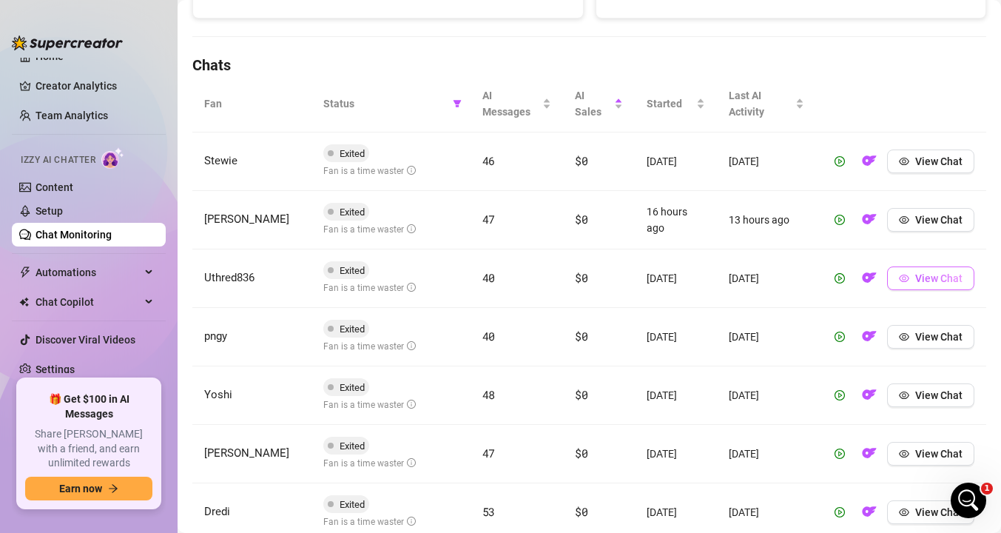
click at [910, 276] on button "View Chat" at bounding box center [930, 278] width 87 height 24
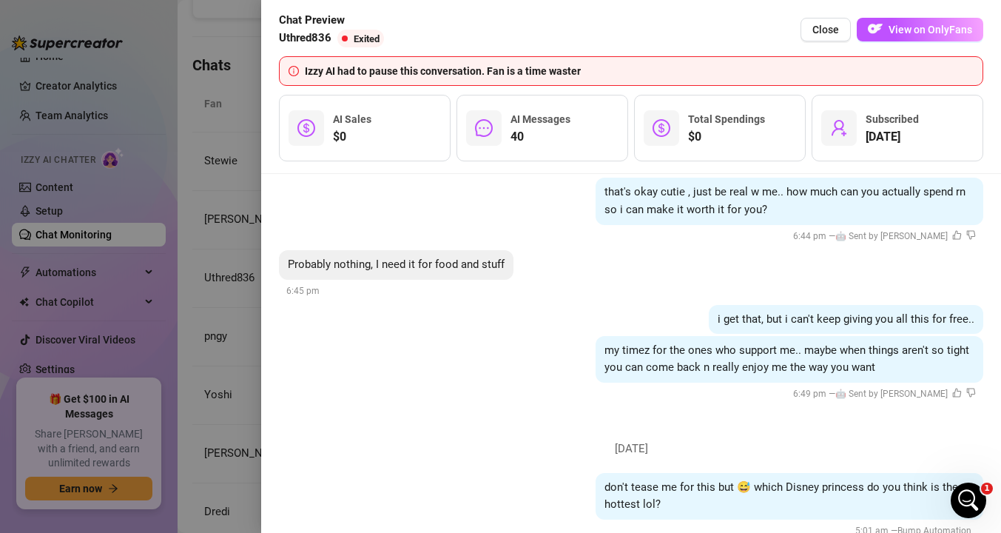
scroll to position [5902, 0]
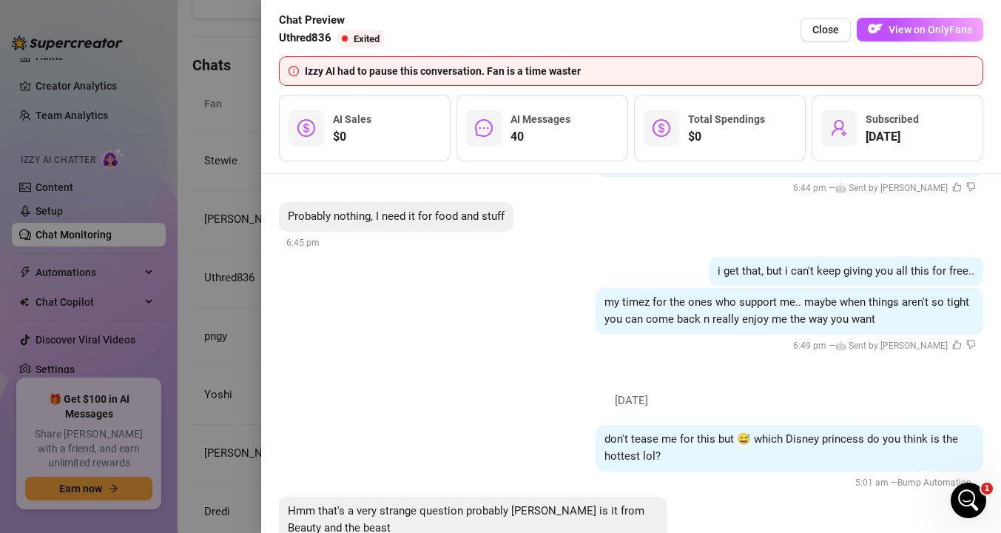
click at [397, 377] on li "[DATE] don't tease me for this but 😅 which Disney princess do you think is the …" at bounding box center [631, 472] width 704 height 209
click at [221, 314] on div at bounding box center [500, 266] width 1001 height 533
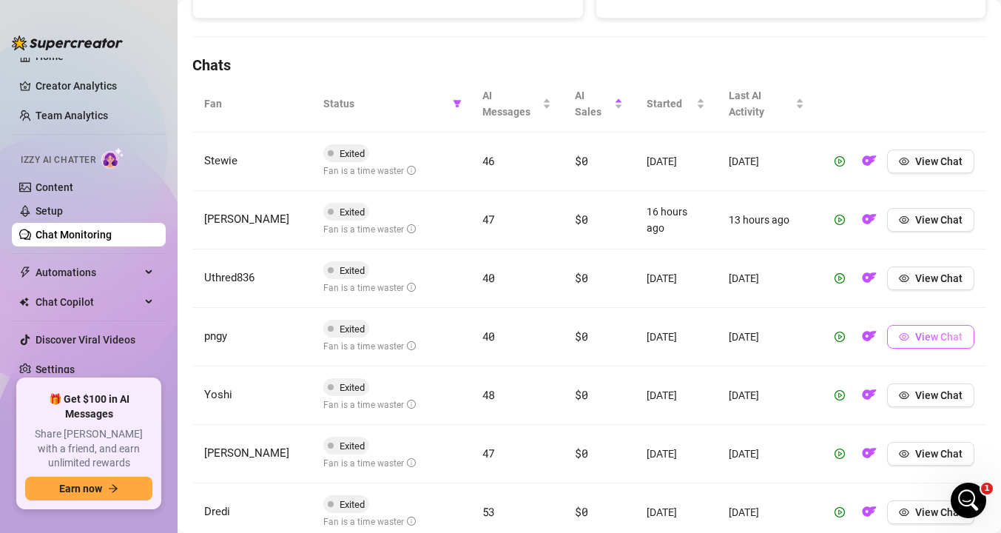
click at [915, 334] on button "View Chat" at bounding box center [930, 337] width 87 height 24
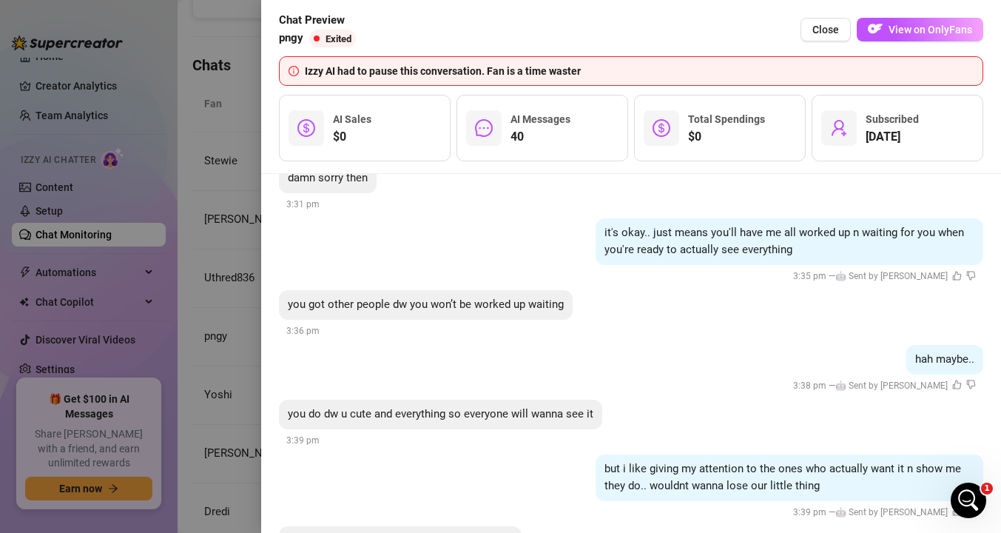
scroll to position [4520, 0]
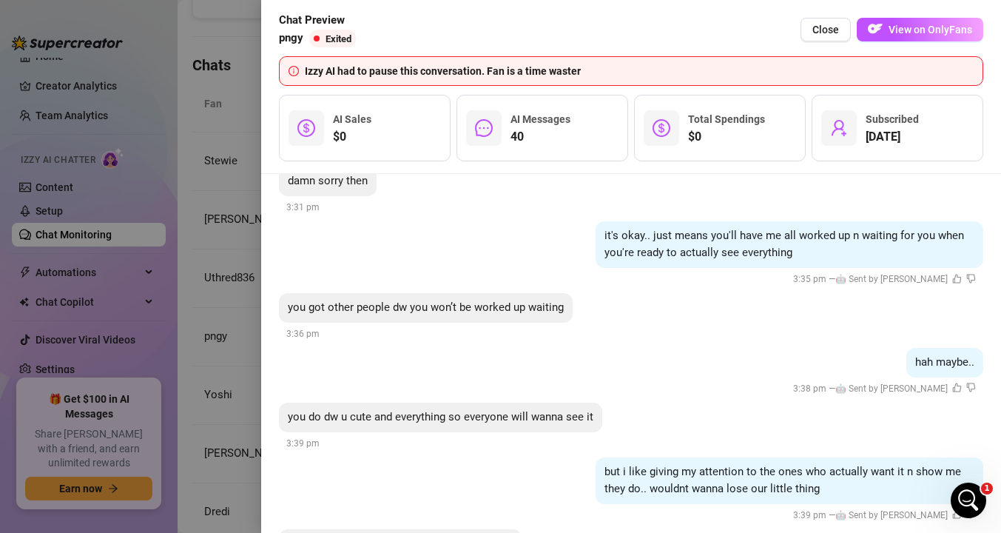
click at [241, 289] on div at bounding box center [500, 266] width 1001 height 533
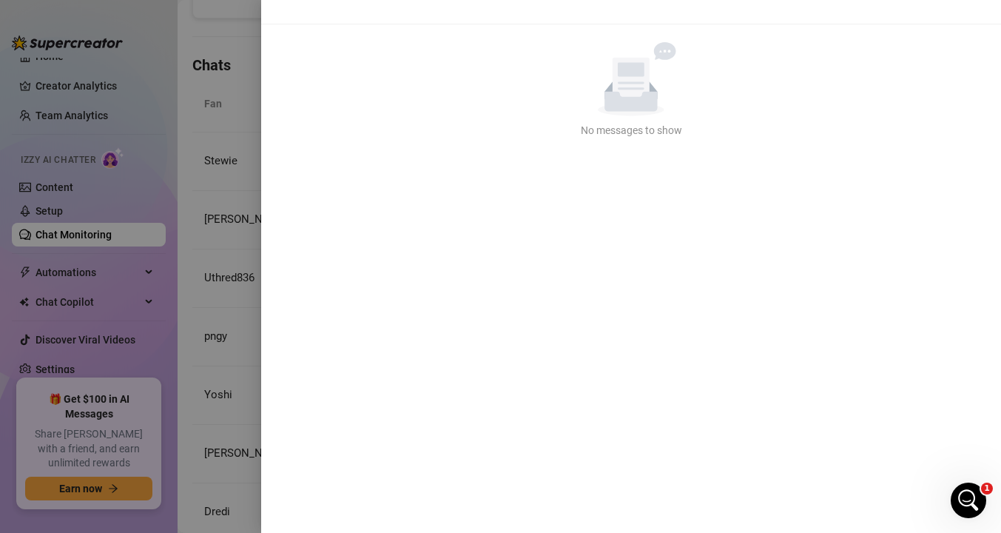
scroll to position [0, 0]
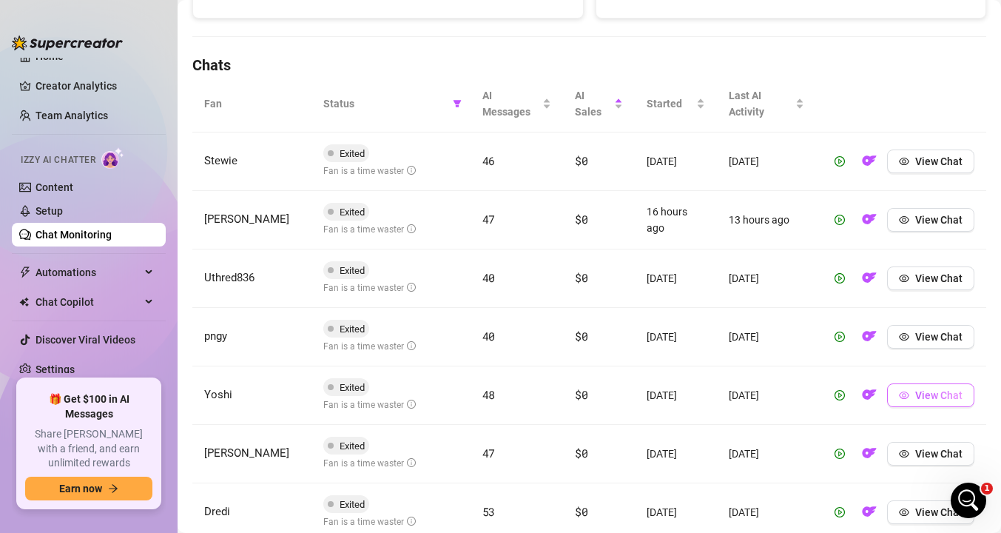
click at [925, 396] on span "View Chat" at bounding box center [938, 395] width 47 height 12
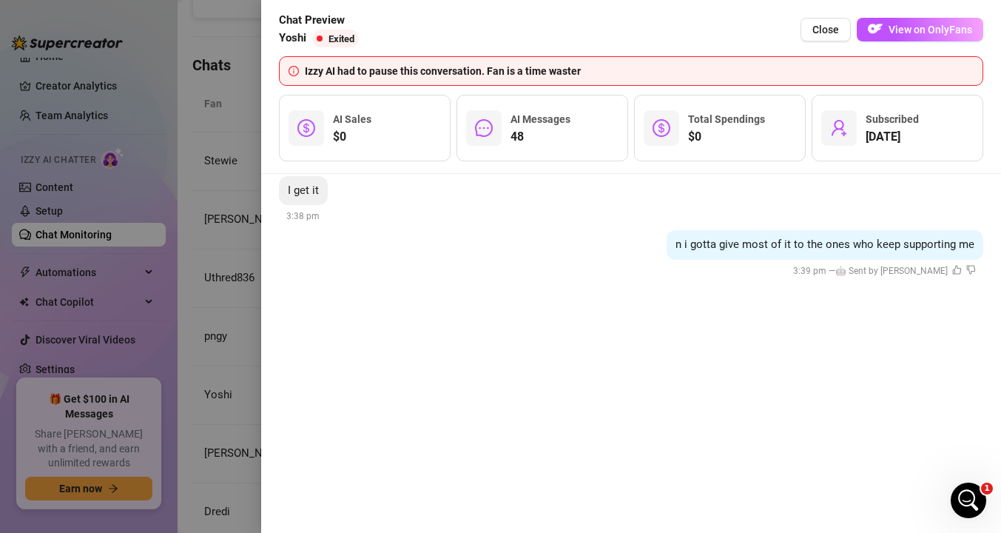
scroll to position [9130, 0]
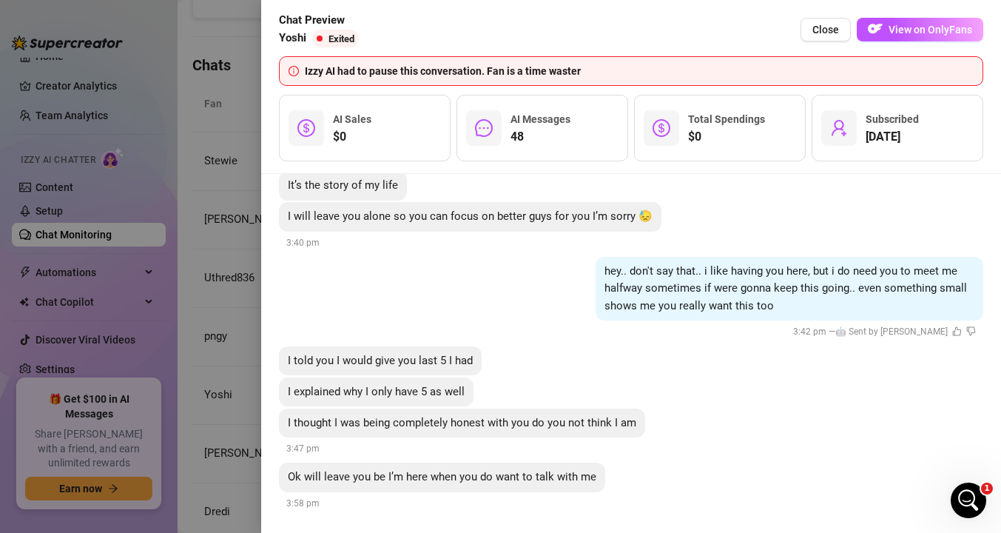
click at [232, 372] on div at bounding box center [500, 266] width 1001 height 533
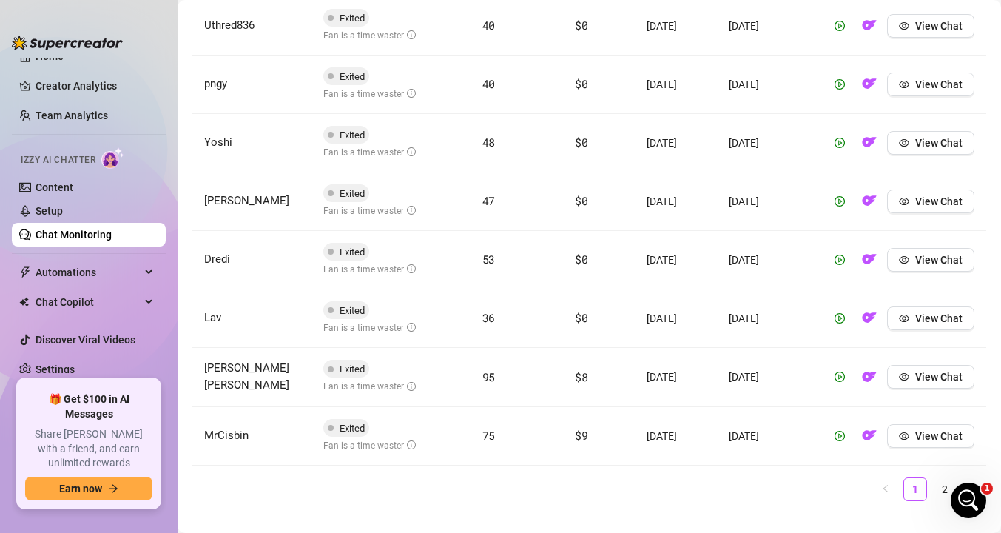
scroll to position [747, 0]
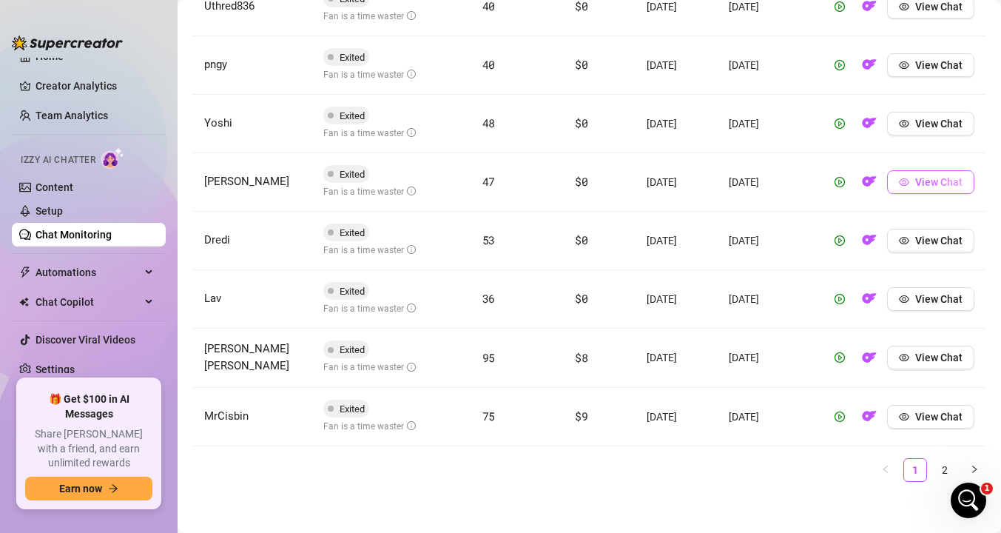
click at [905, 180] on icon "eye" at bounding box center [904, 182] width 10 height 10
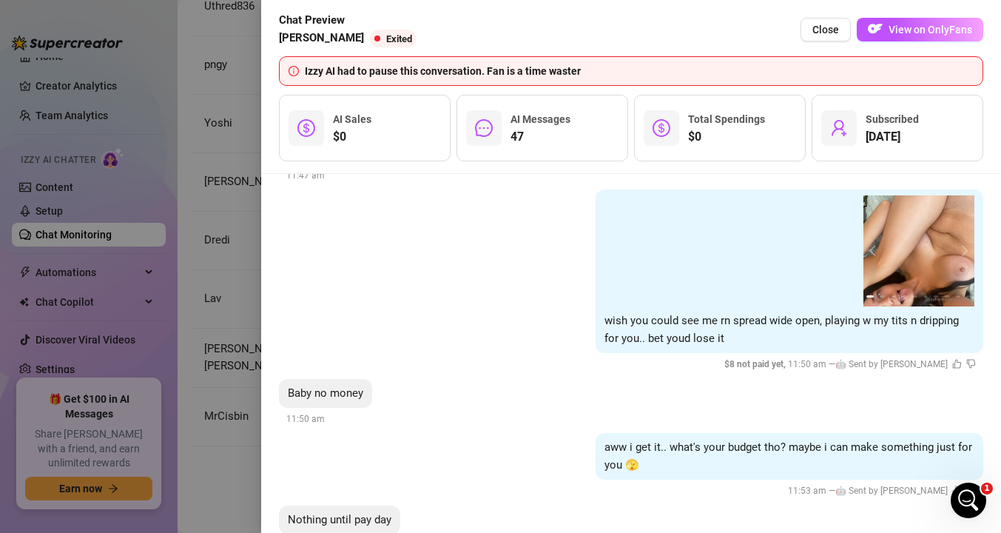
scroll to position [4582, 0]
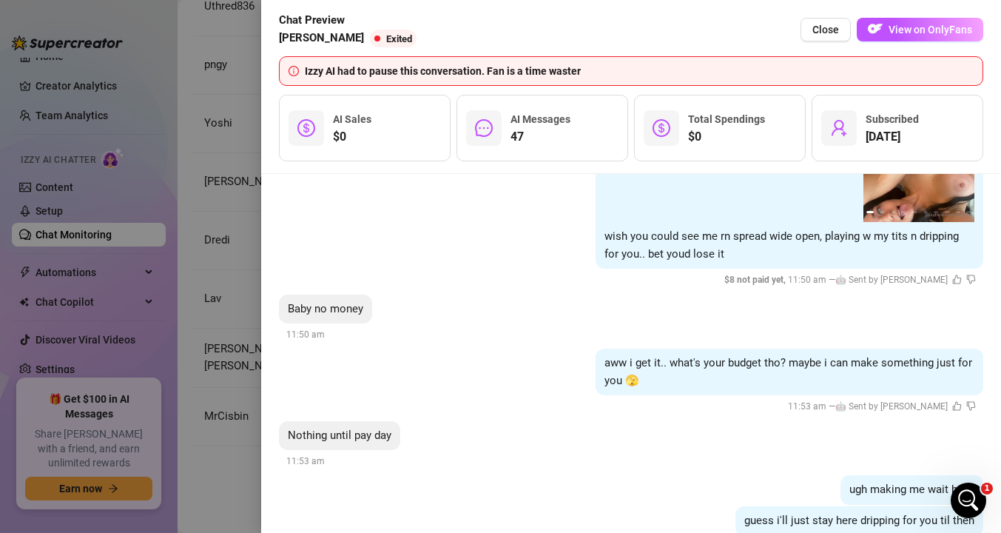
click at [239, 326] on div at bounding box center [500, 266] width 1001 height 533
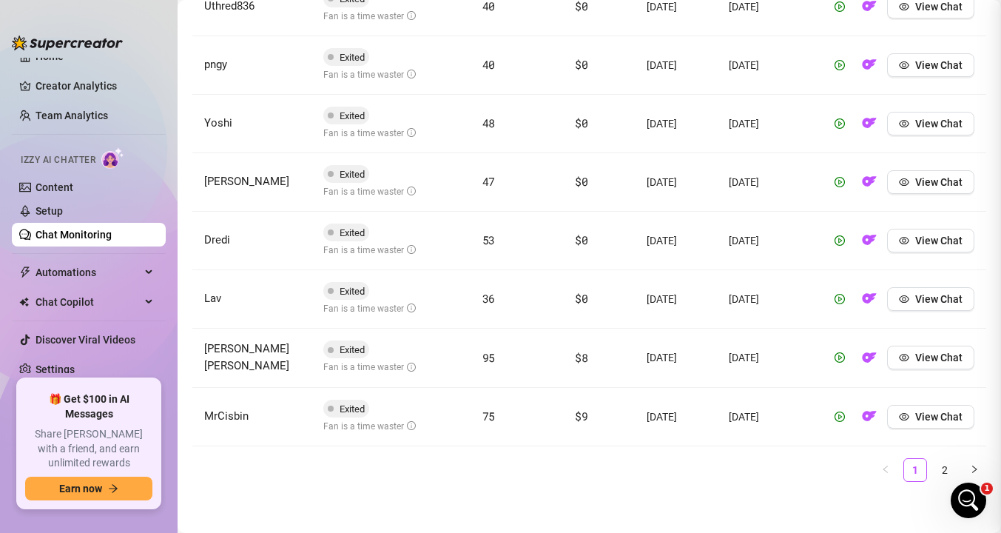
scroll to position [0, 0]
click at [908, 240] on icon "eye" at bounding box center [904, 240] width 10 height 7
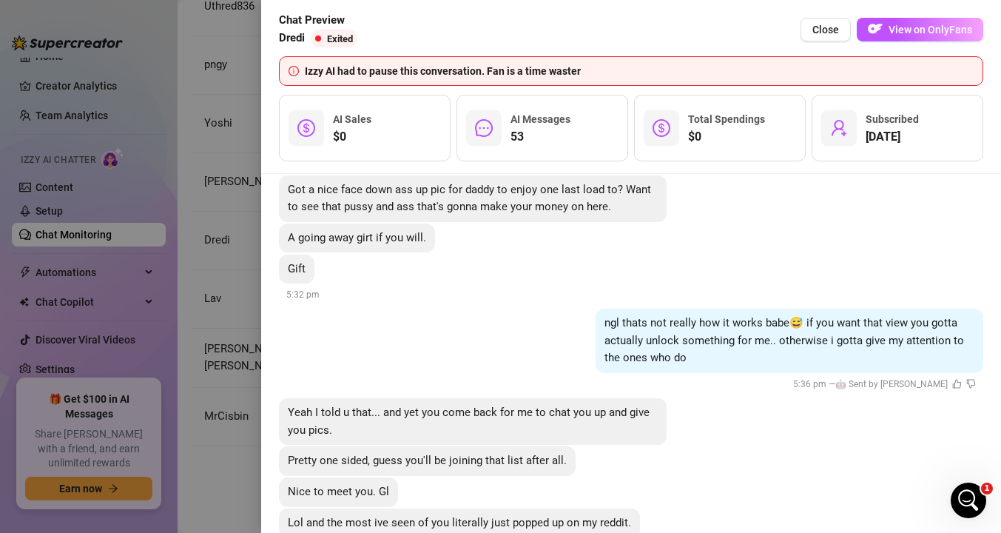
scroll to position [10202, 0]
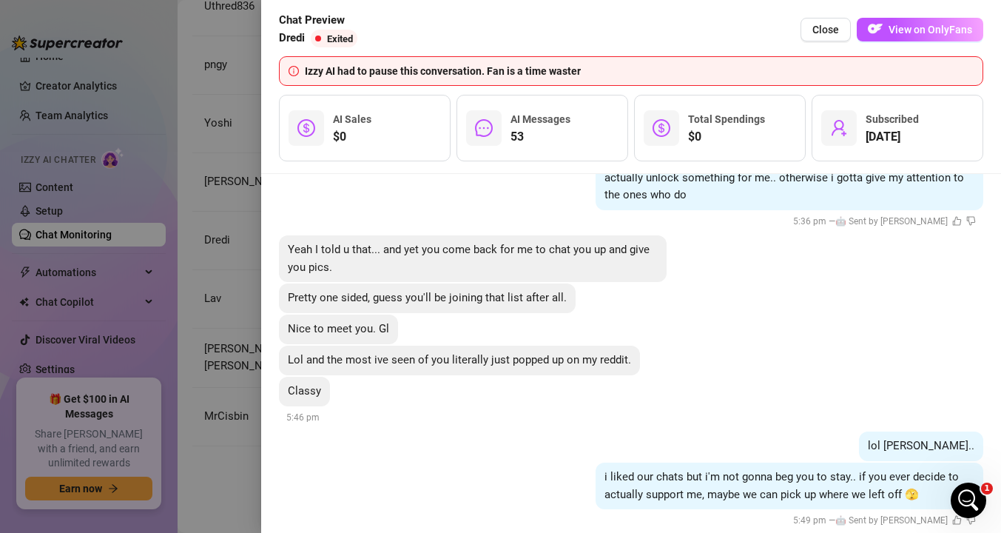
click at [211, 352] on div at bounding box center [500, 266] width 1001 height 533
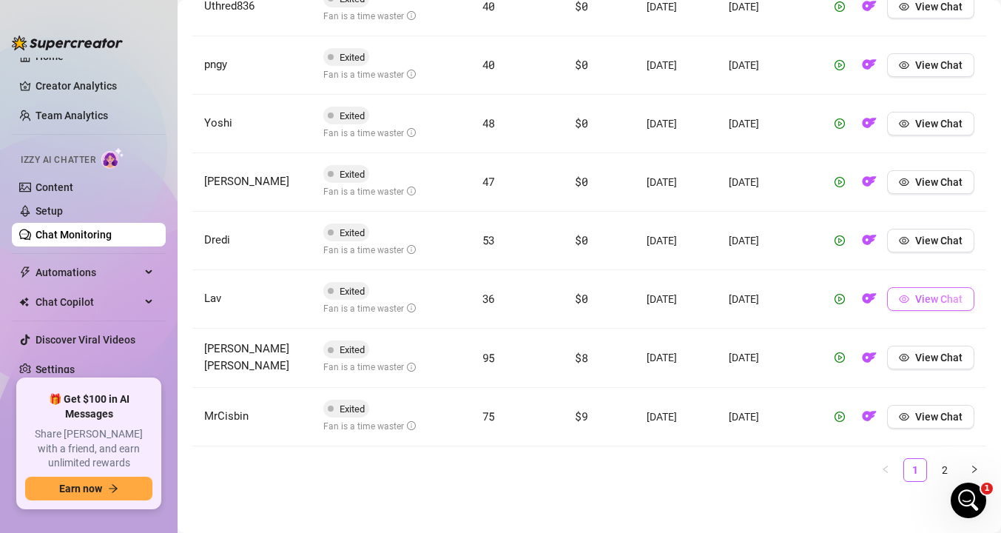
click at [919, 302] on span "View Chat" at bounding box center [938, 299] width 47 height 12
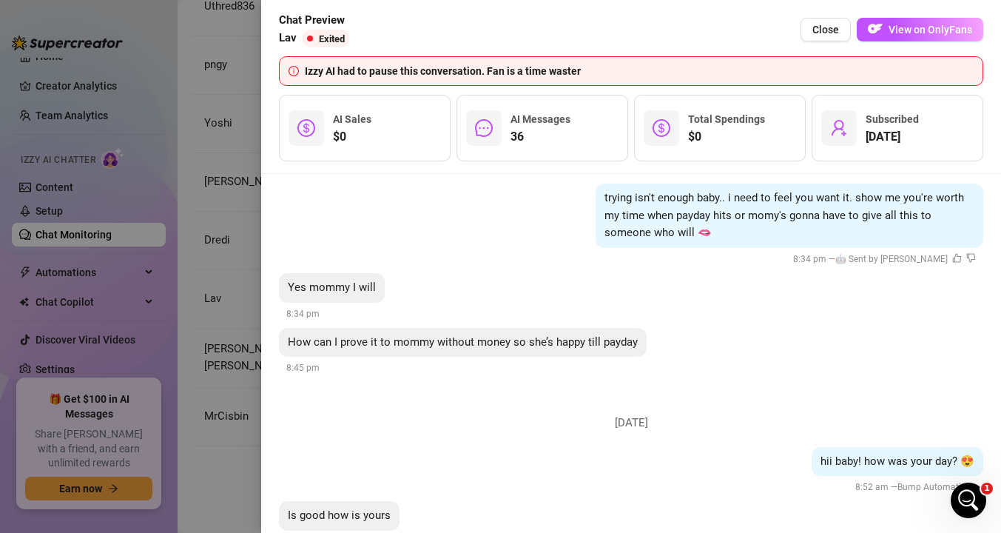
scroll to position [4436, 0]
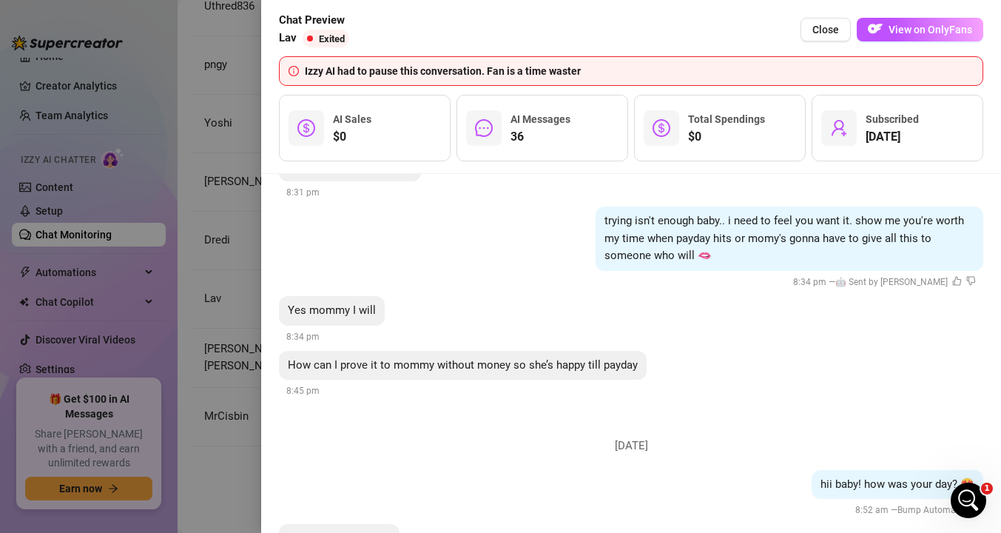
click at [228, 288] on div at bounding box center [500, 266] width 1001 height 533
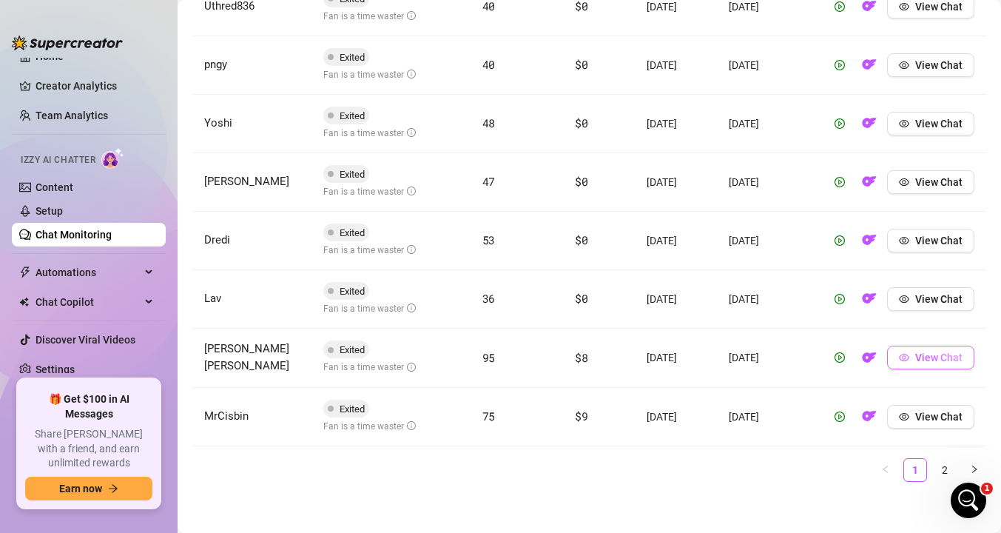
click at [913, 359] on button "View Chat" at bounding box center [930, 357] width 87 height 24
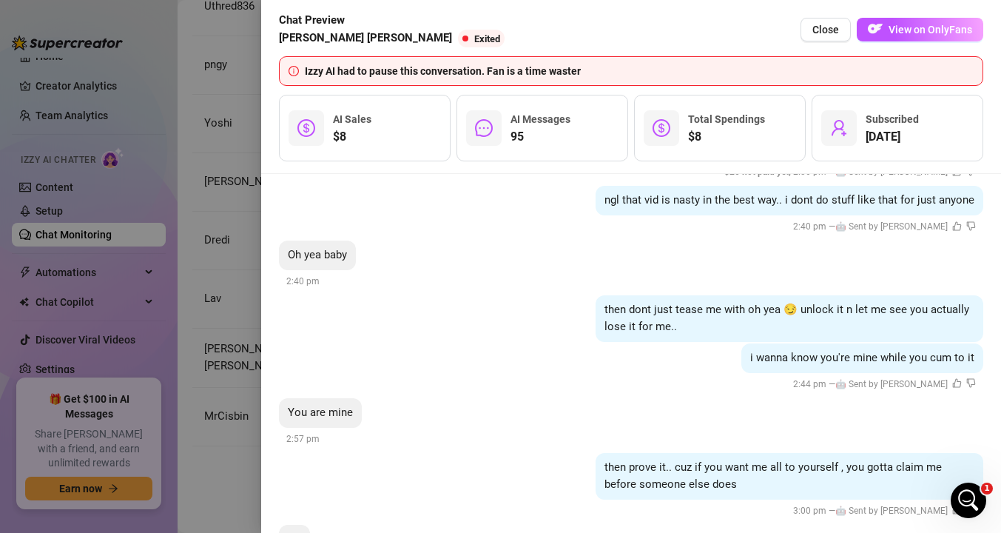
scroll to position [11163, 0]
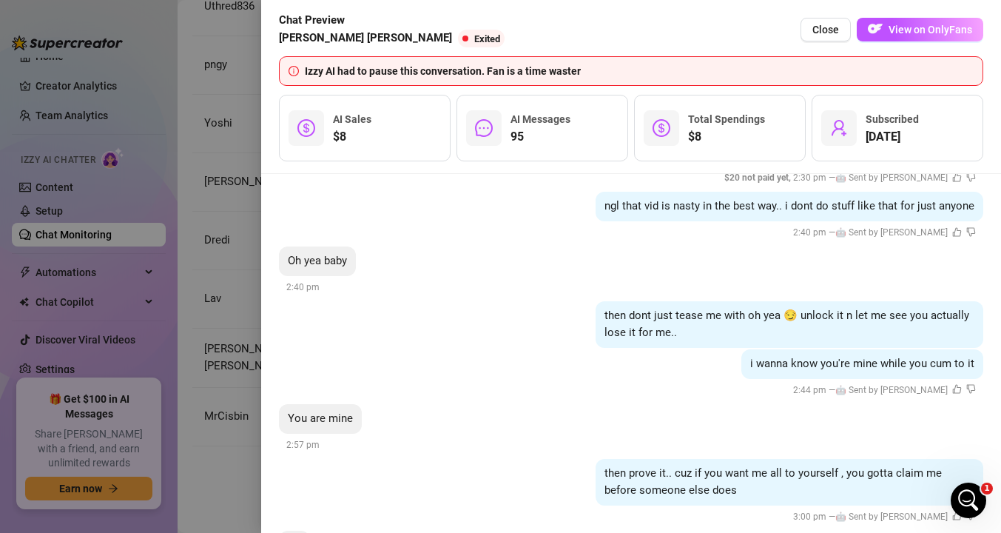
click at [212, 328] on div at bounding box center [500, 266] width 1001 height 533
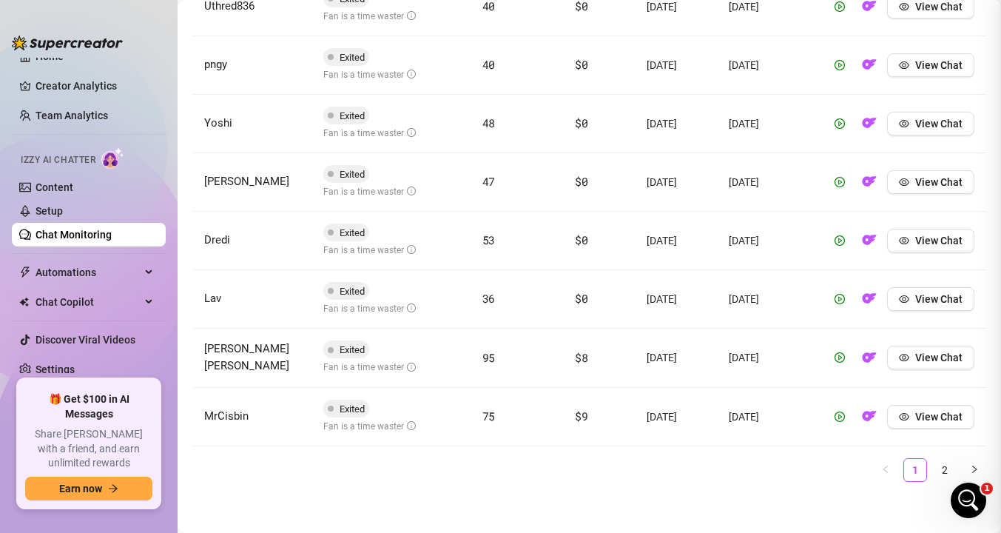
scroll to position [0, 0]
click at [922, 416] on span "View Chat" at bounding box center [938, 417] width 47 height 12
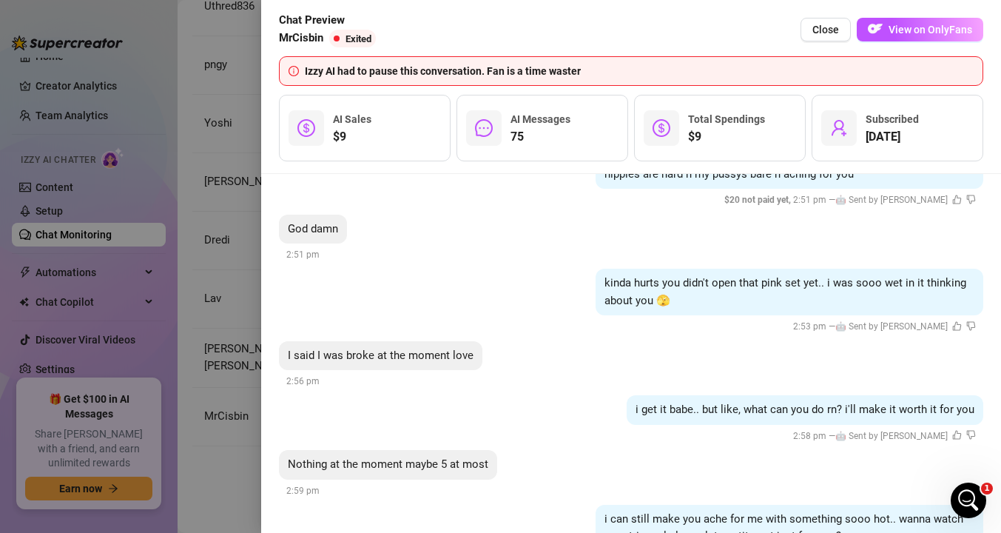
scroll to position [8353, 0]
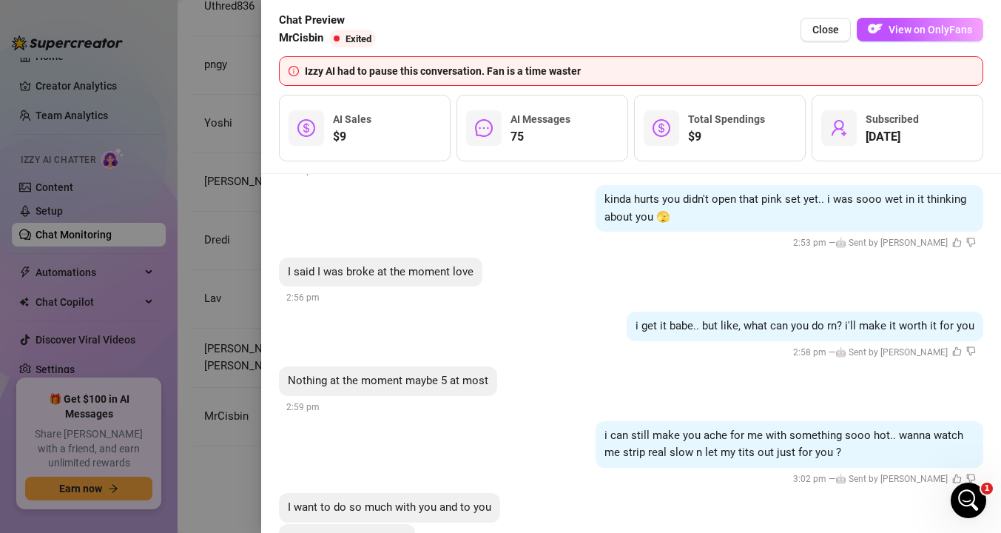
click at [187, 324] on div at bounding box center [500, 266] width 1001 height 533
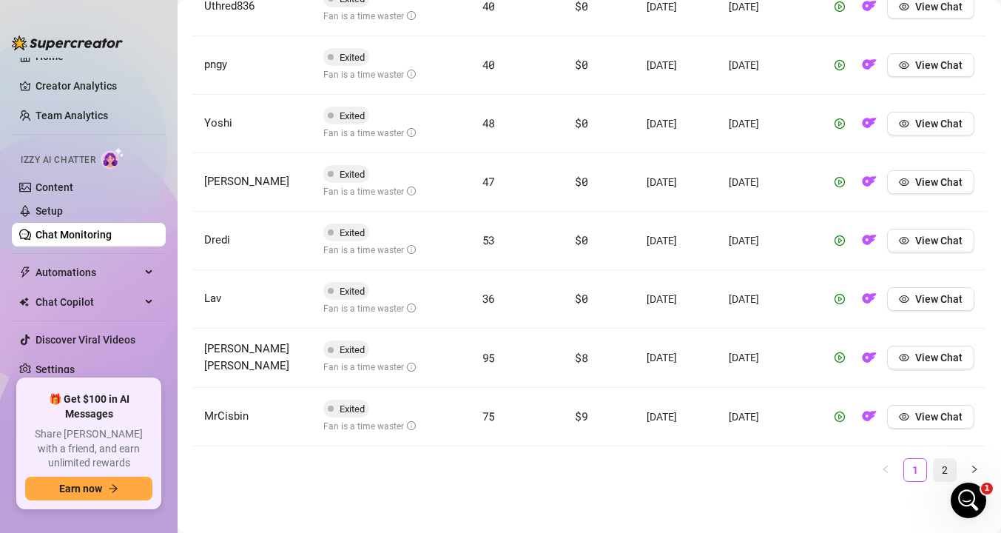
click at [943, 467] on link "2" at bounding box center [944, 470] width 22 height 22
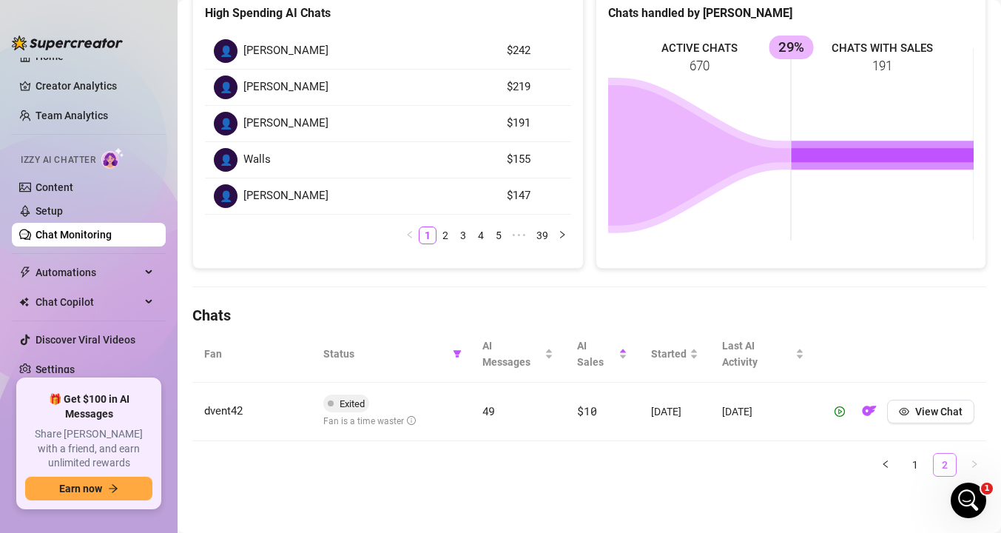
scroll to position [226, 0]
click at [911, 407] on button "View Chat" at bounding box center [930, 411] width 87 height 24
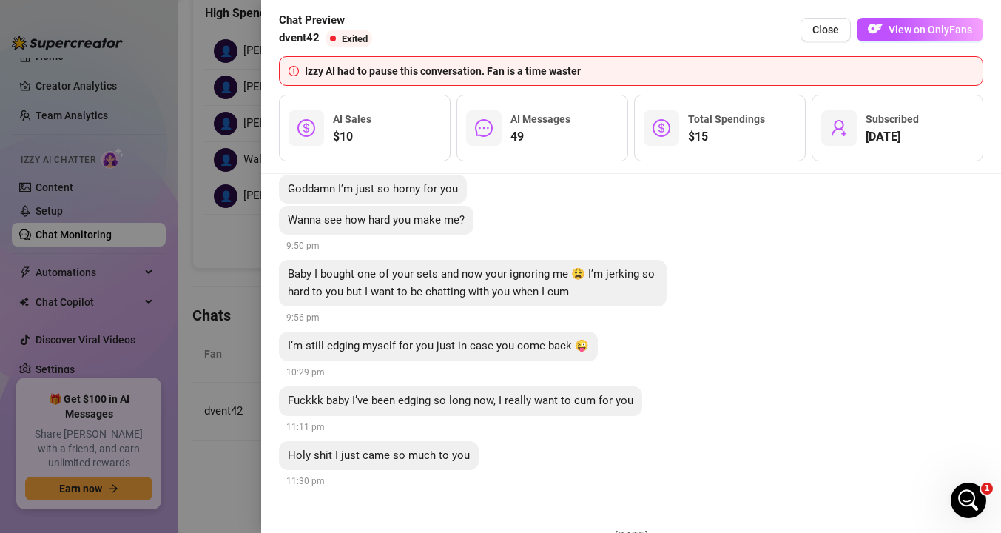
scroll to position [6303, 0]
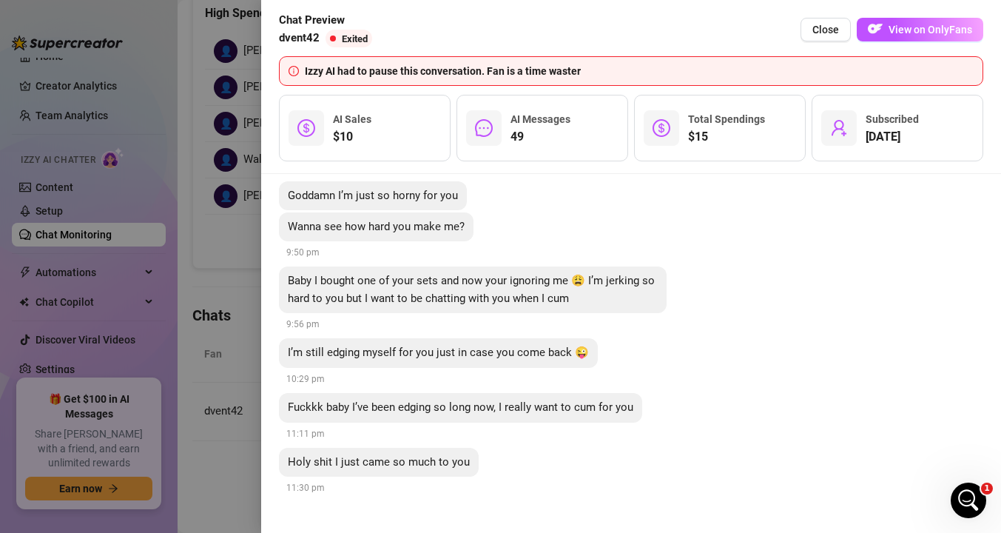
click at [233, 411] on div at bounding box center [500, 266] width 1001 height 533
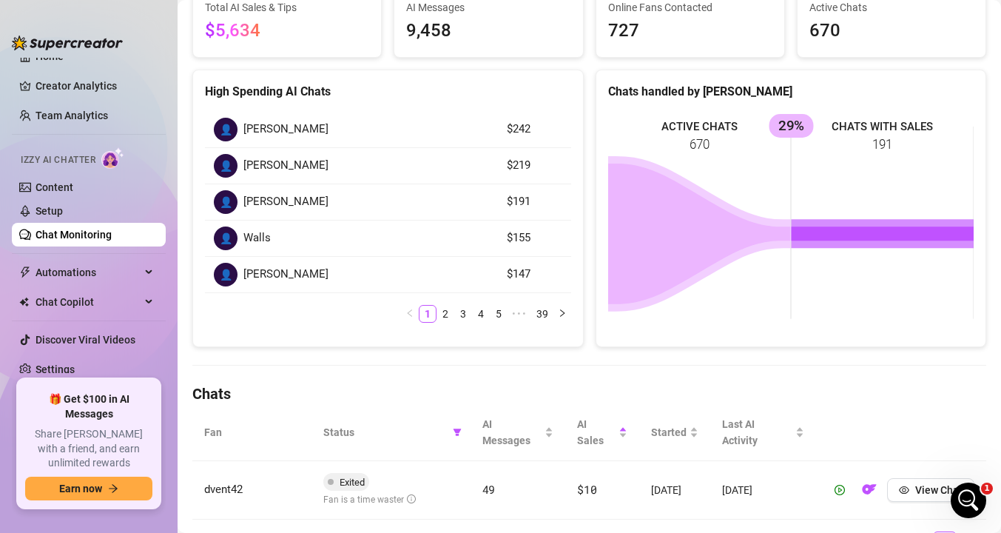
scroll to position [95, 0]
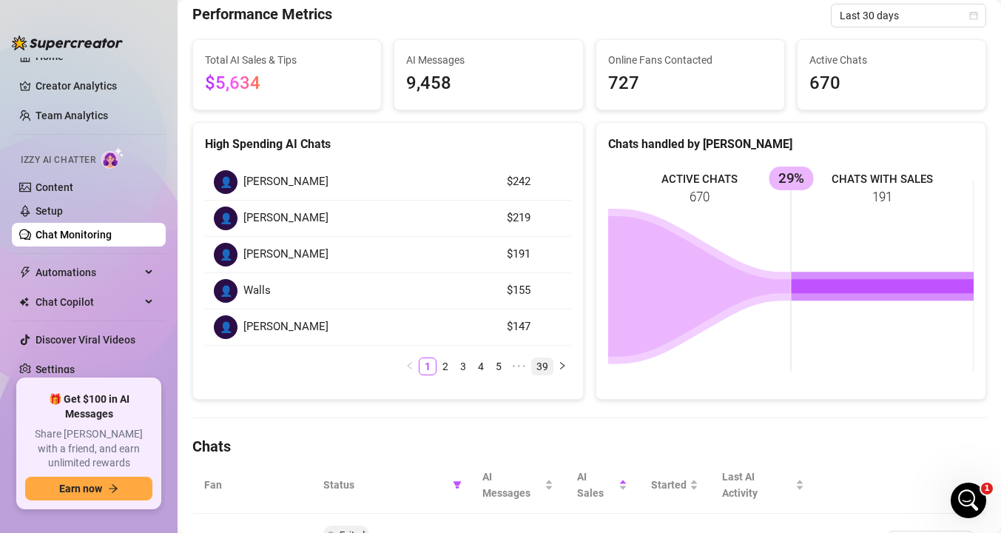
click at [540, 366] on link "39" at bounding box center [542, 366] width 21 height 16
